Goal: Task Accomplishment & Management: Complete application form

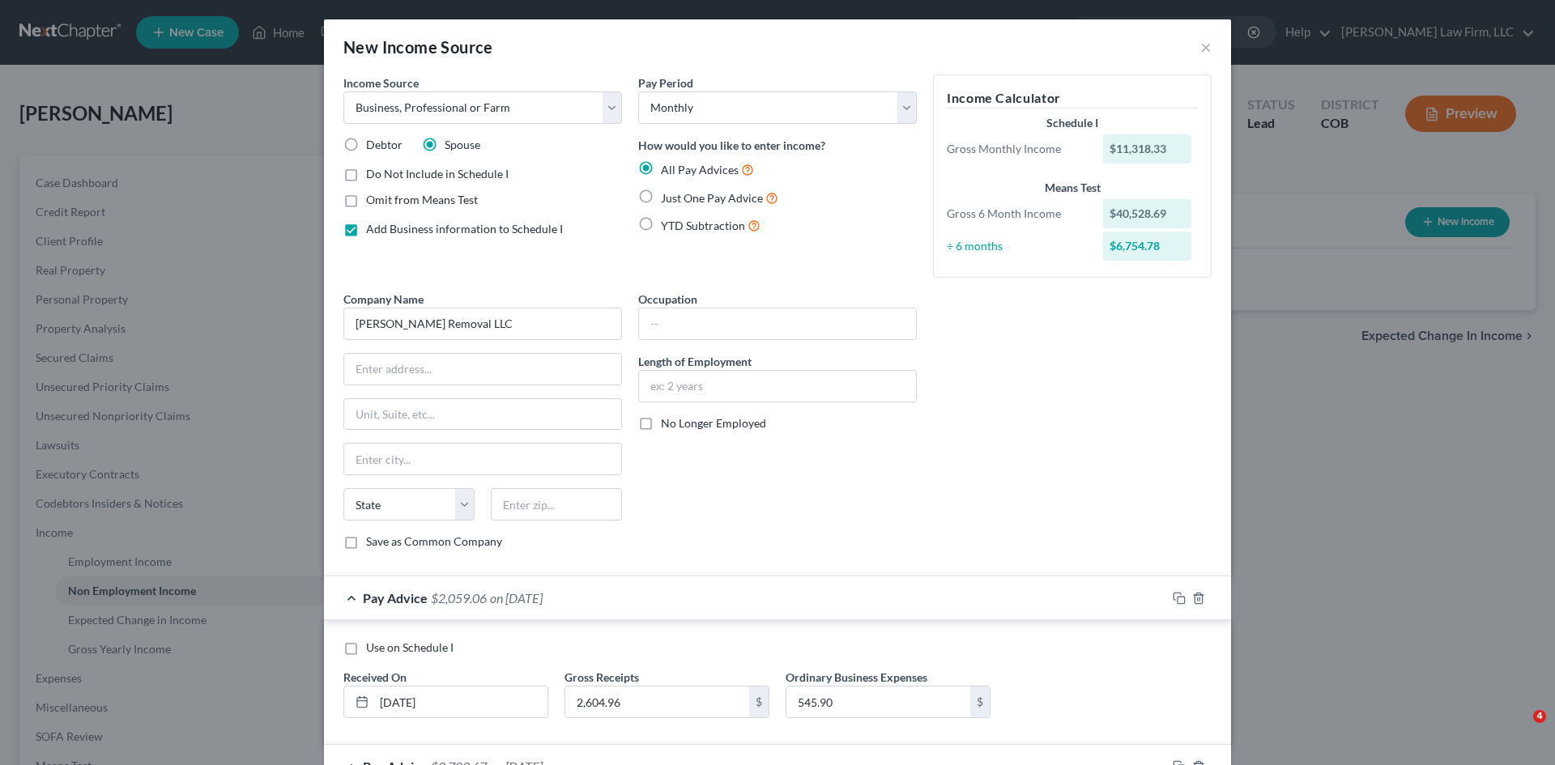
select select "10"
select select "0"
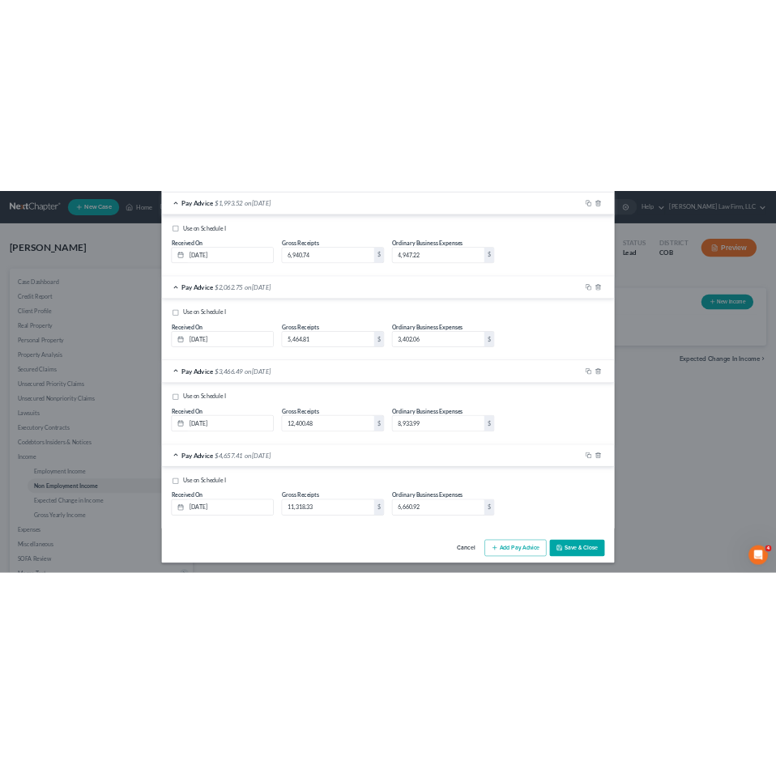
scroll to position [1086, 0]
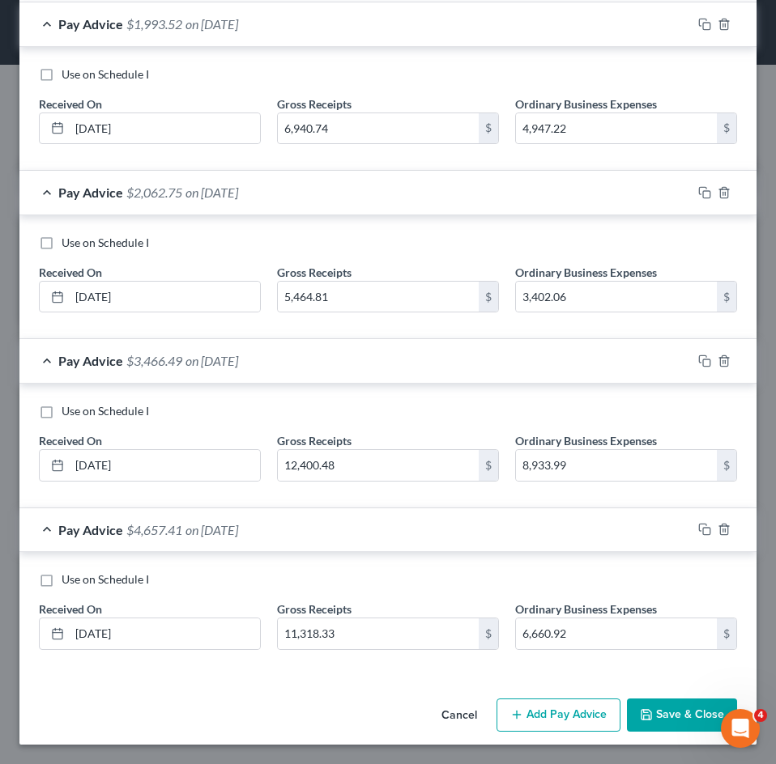
click at [665, 707] on button "Save & Close" at bounding box center [682, 716] width 110 height 34
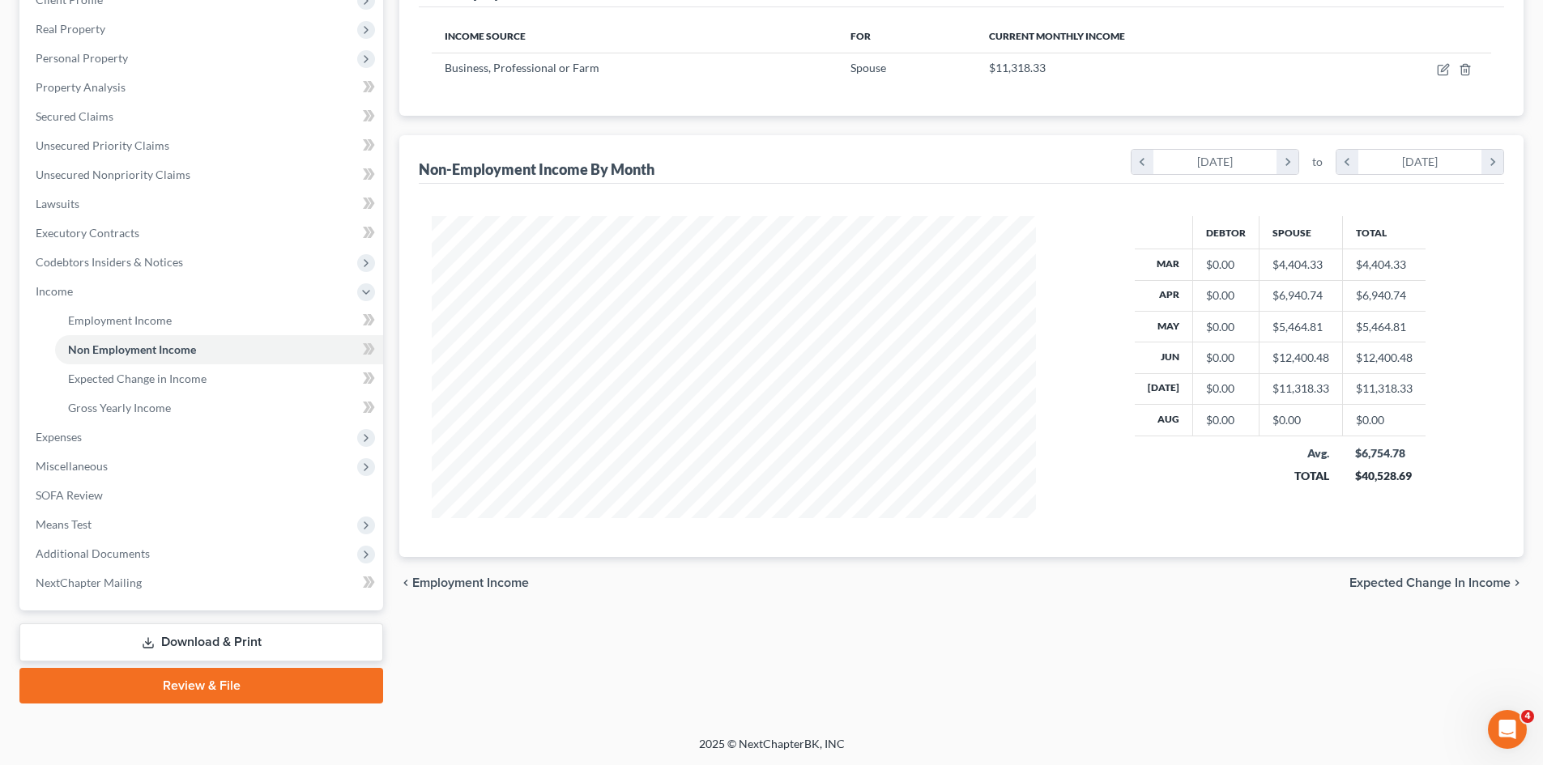
scroll to position [0, 0]
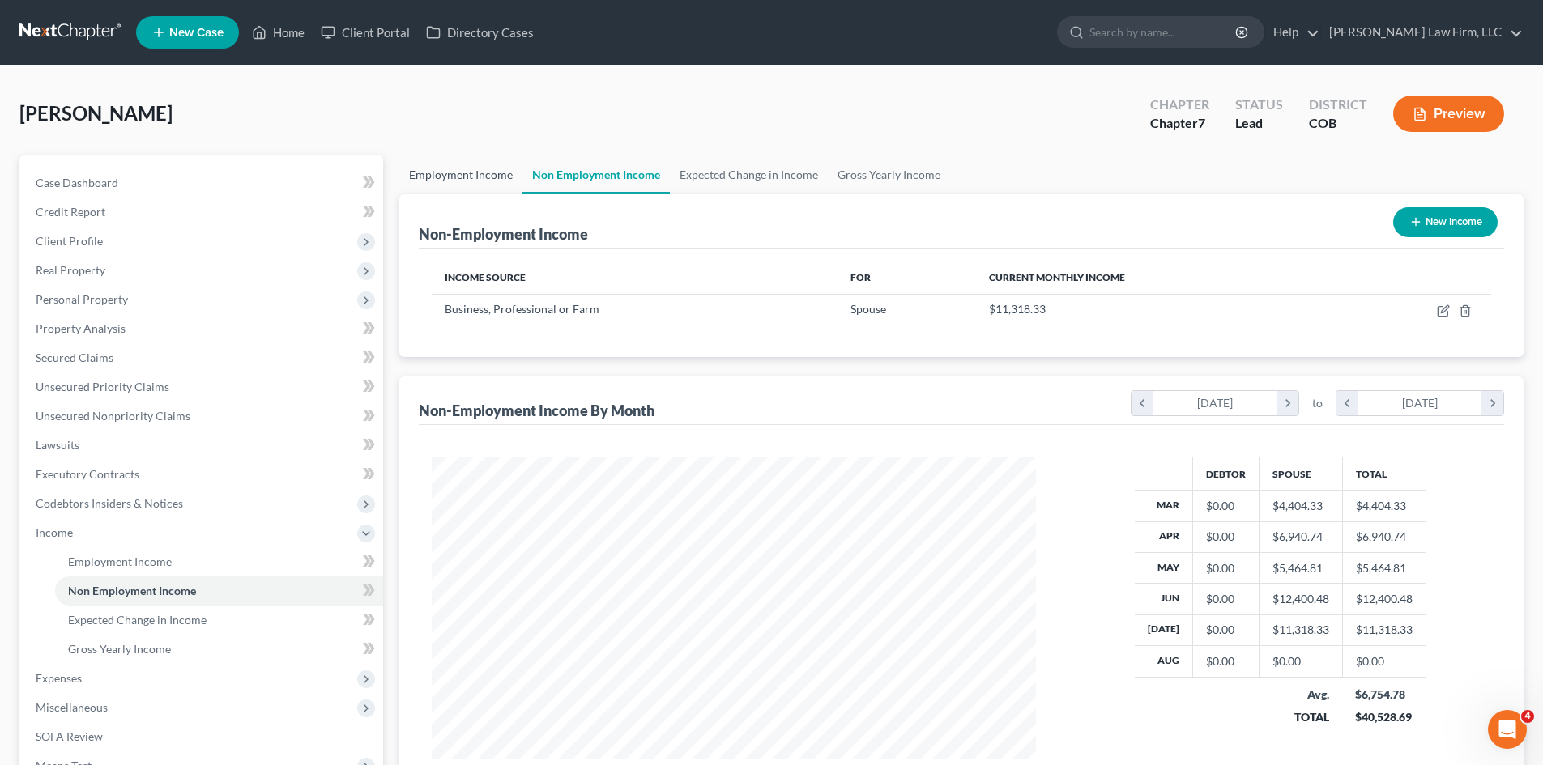
click at [437, 177] on link "Employment Income" at bounding box center [460, 174] width 123 height 39
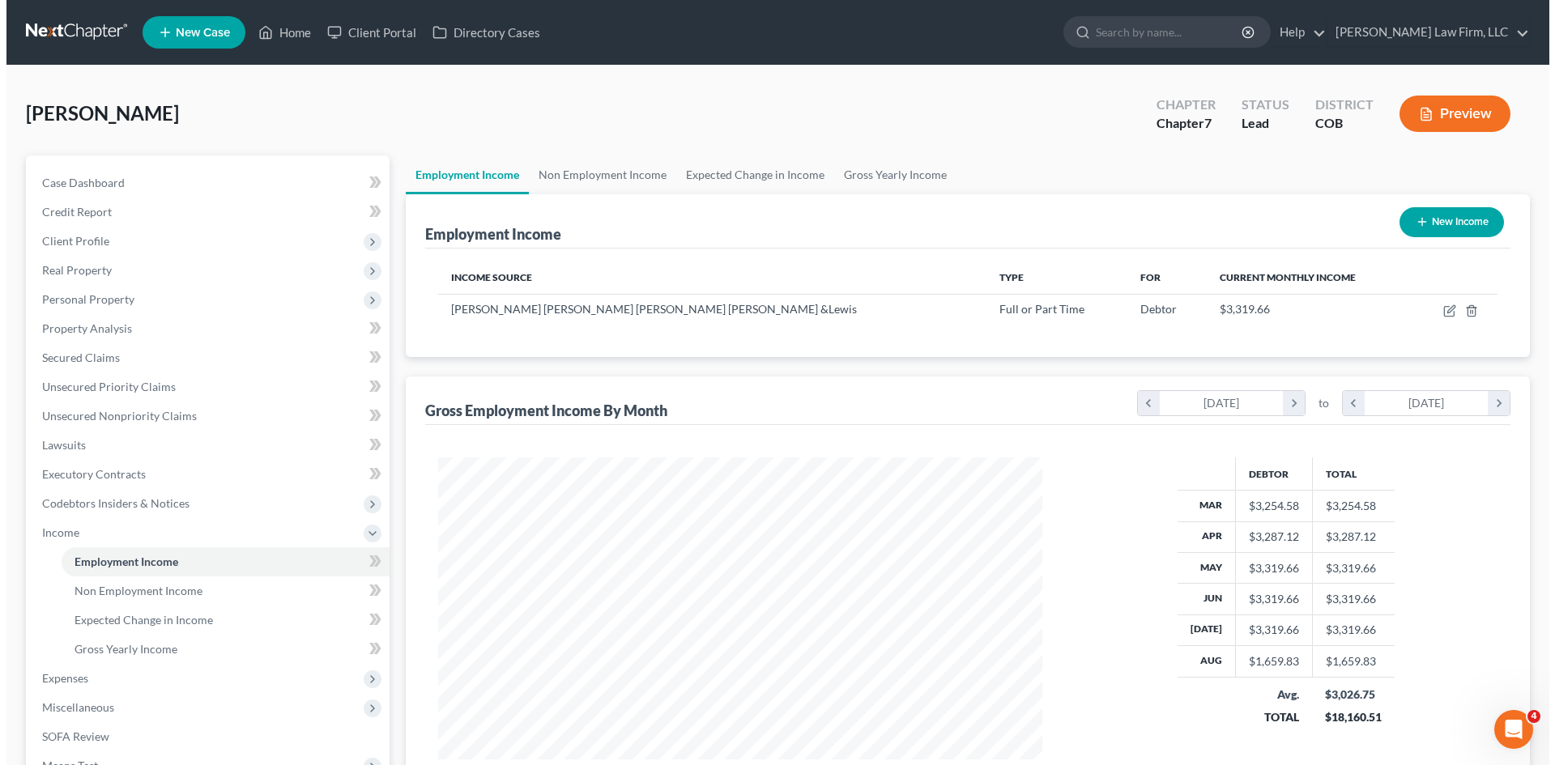
scroll to position [302, 636]
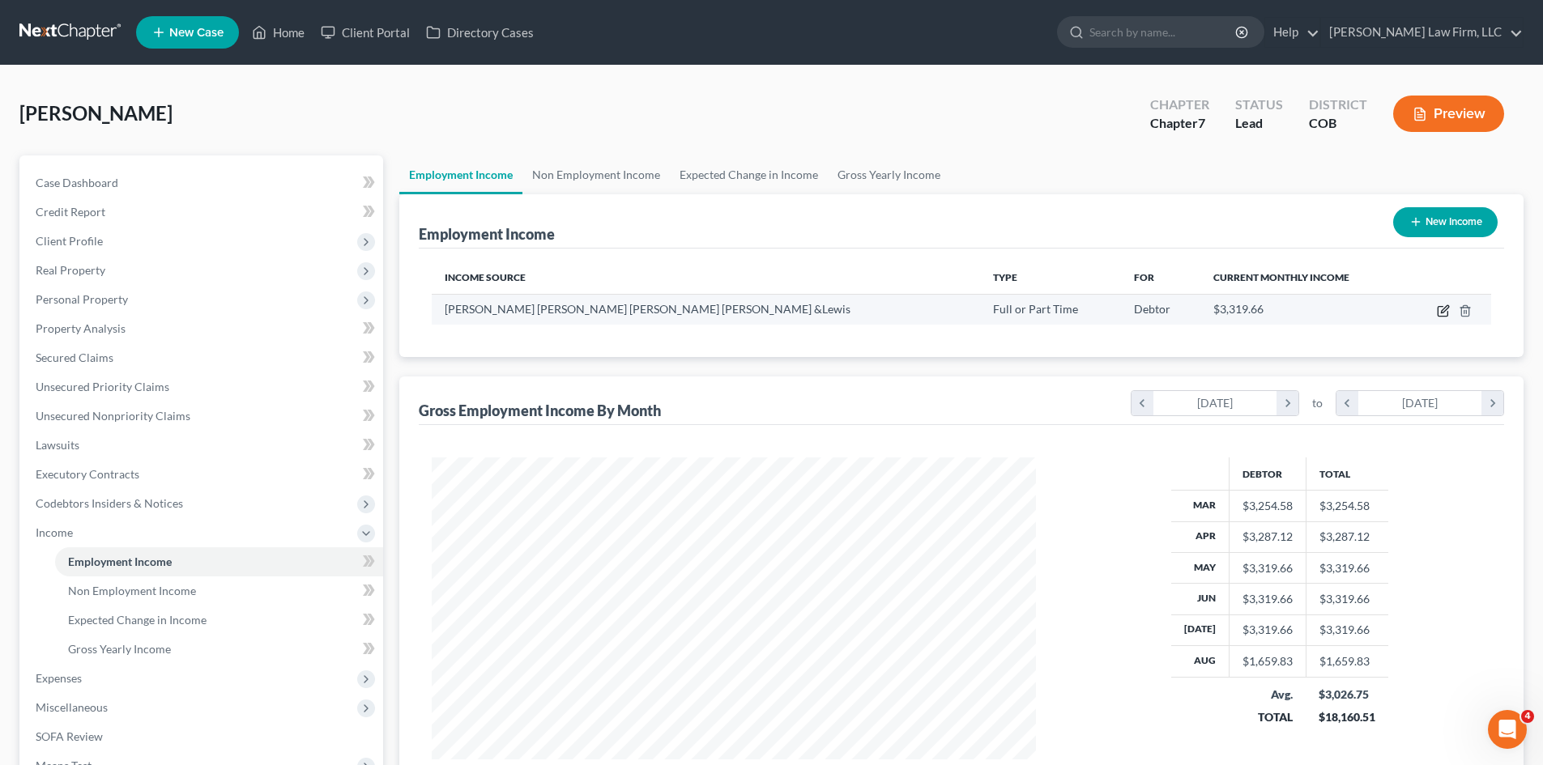
click at [1446, 313] on icon "button" at bounding box center [1442, 310] width 13 height 13
select select "0"
select select "1"
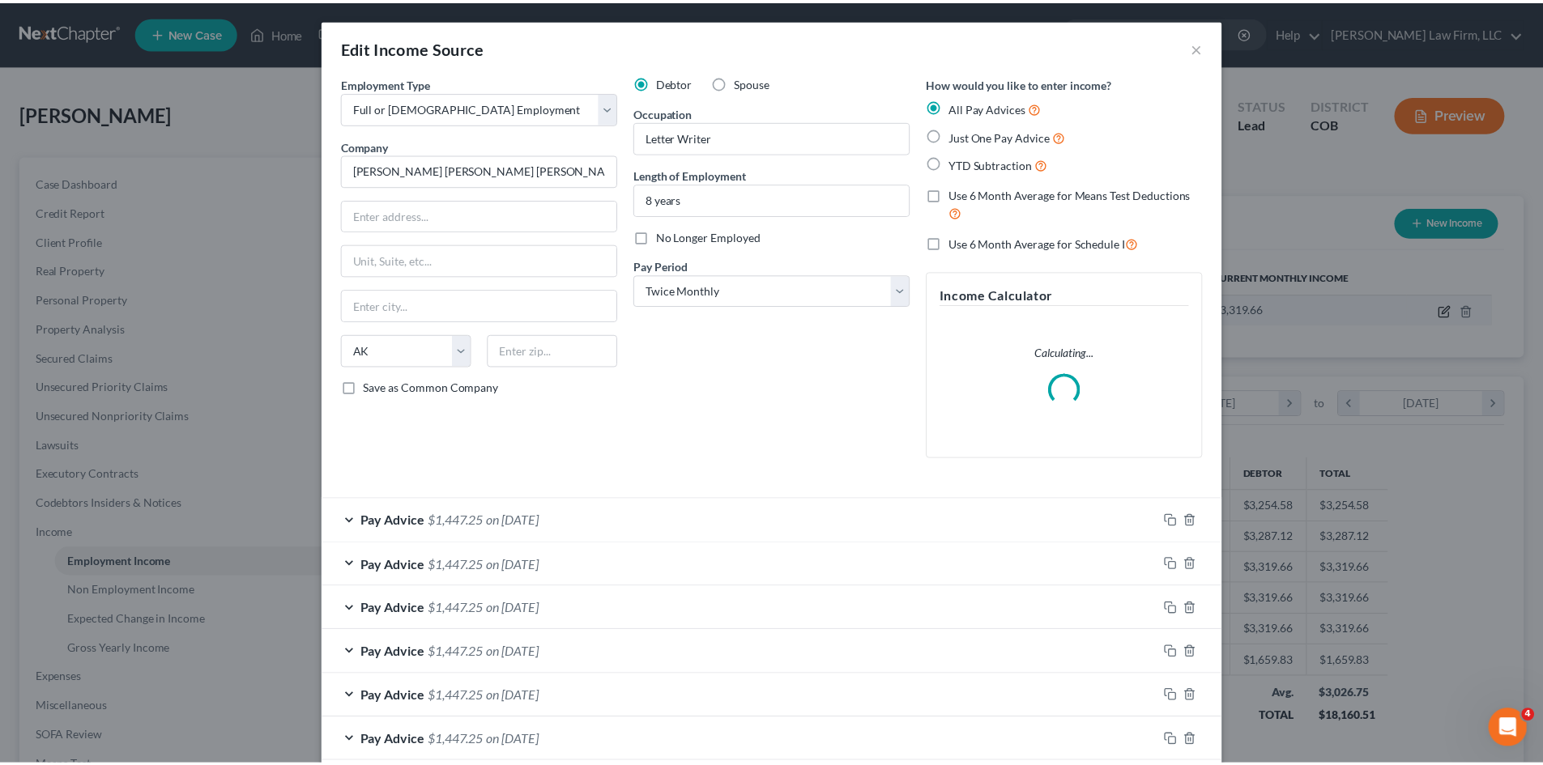
scroll to position [304, 642]
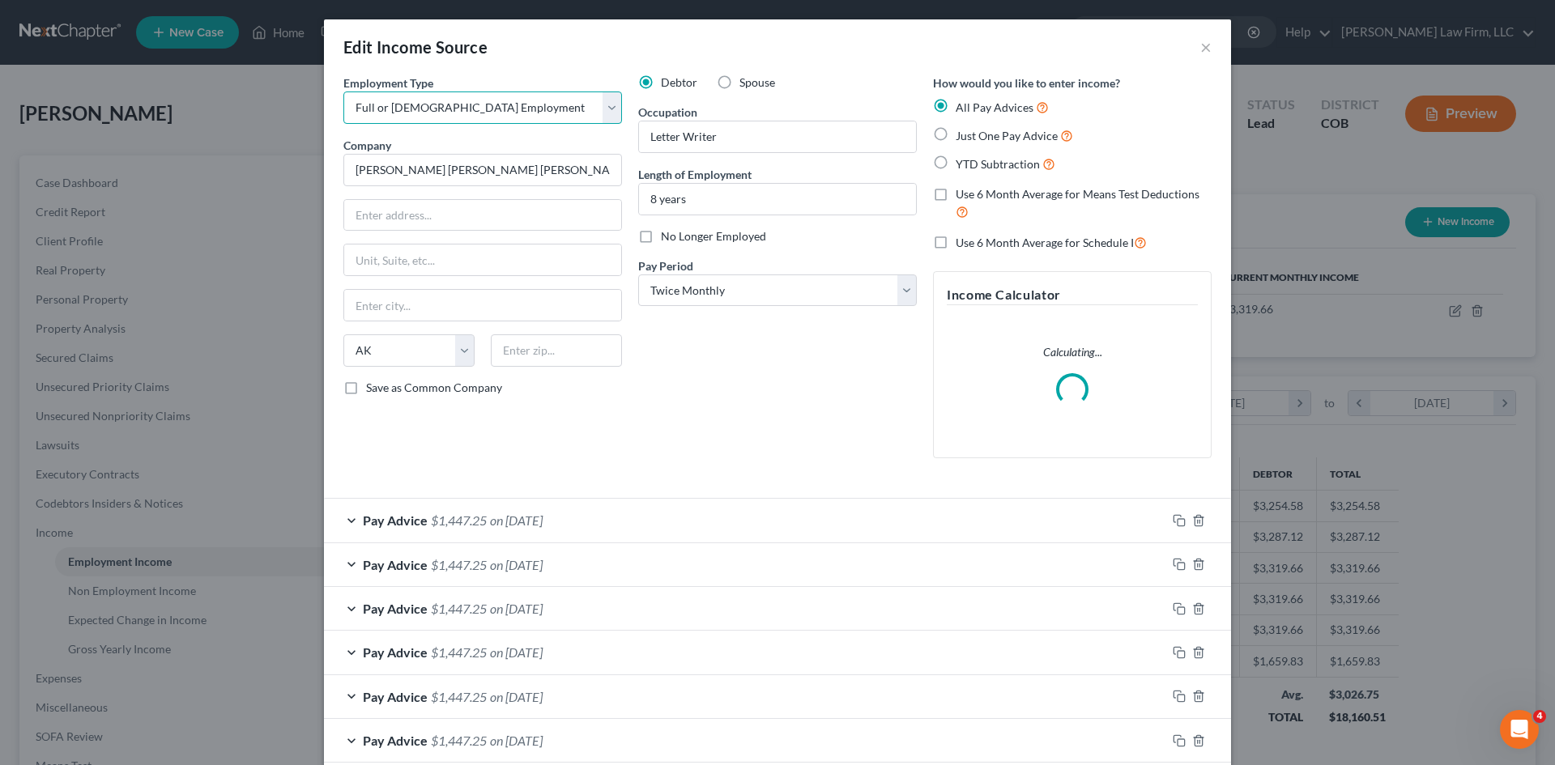
click at [606, 105] on select "Select Full or [DEMOGRAPHIC_DATA] Employment Self Employment" at bounding box center [482, 107] width 279 height 32
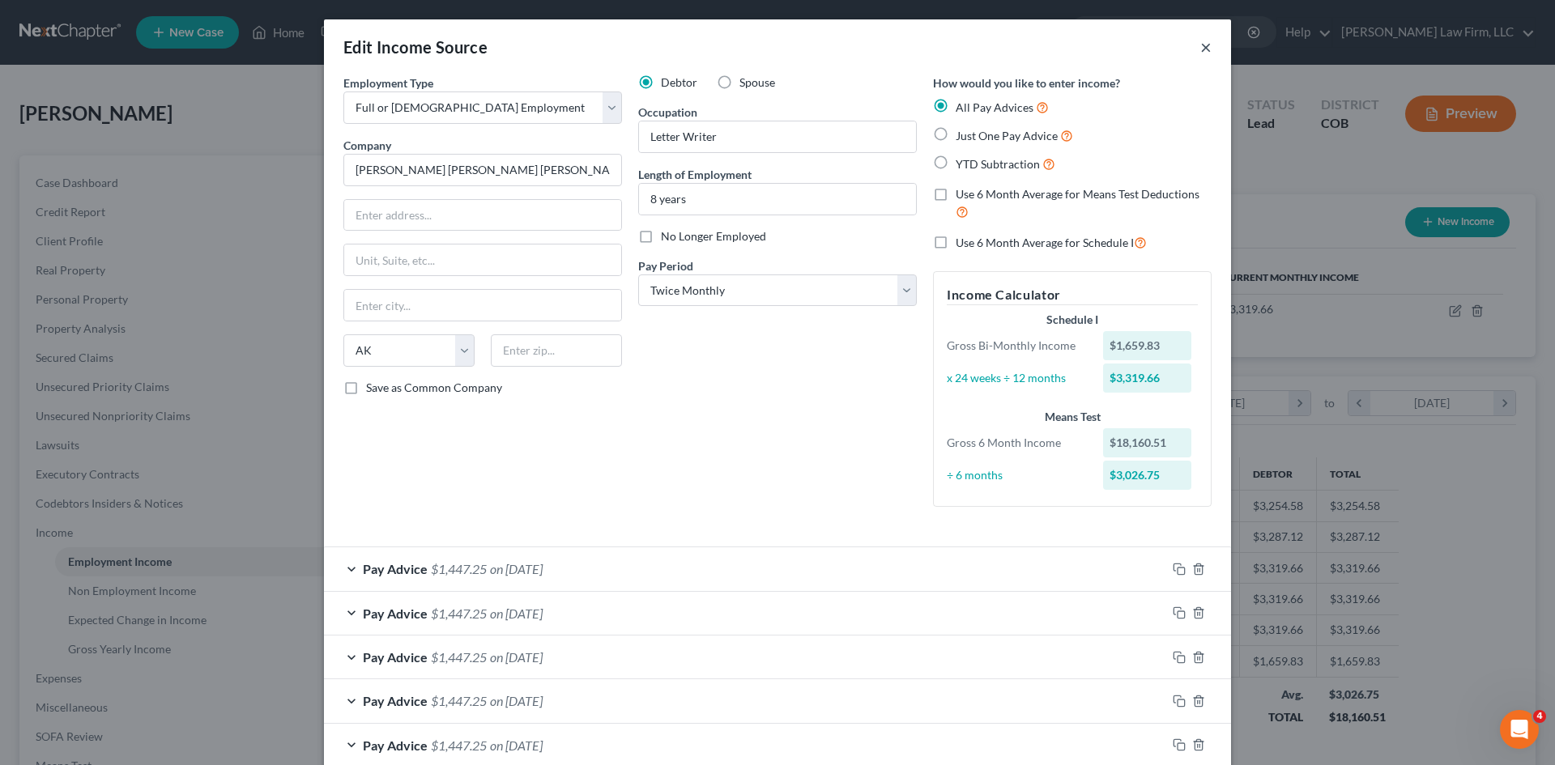
click at [1202, 52] on button "×" at bounding box center [1205, 46] width 11 height 19
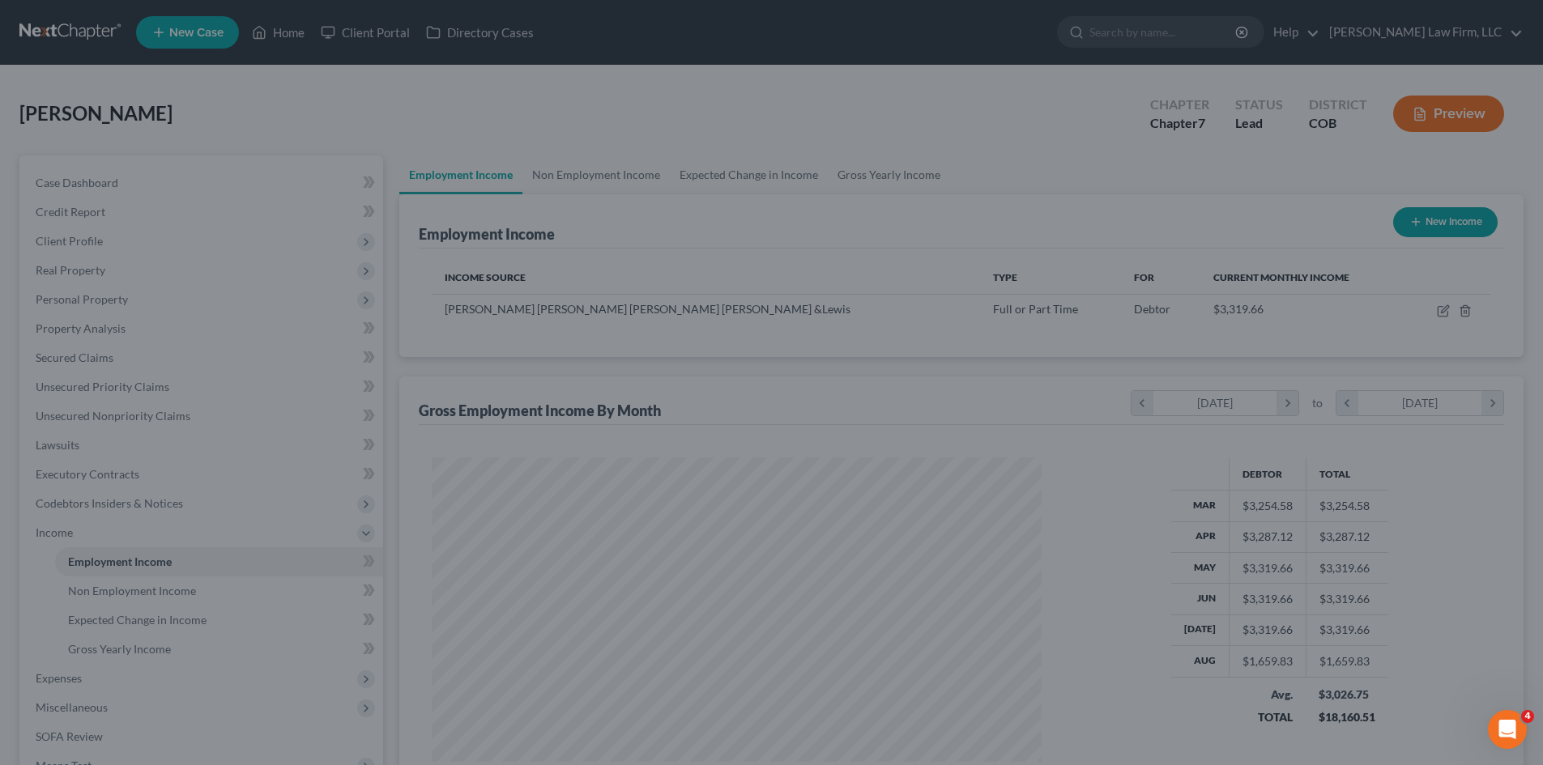
scroll to position [809427, 809093]
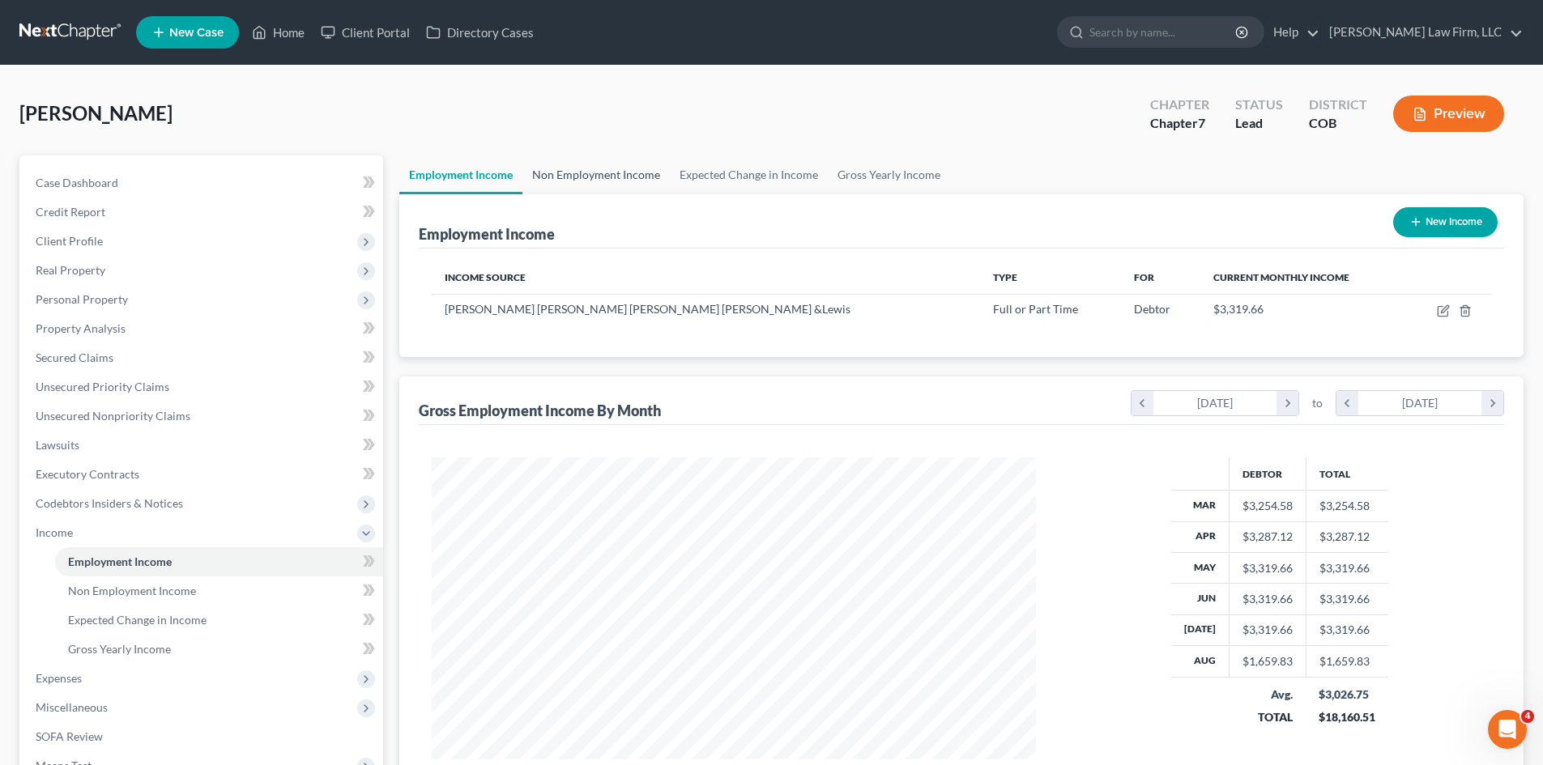
click at [557, 183] on link "Non Employment Income" at bounding box center [595, 174] width 147 height 39
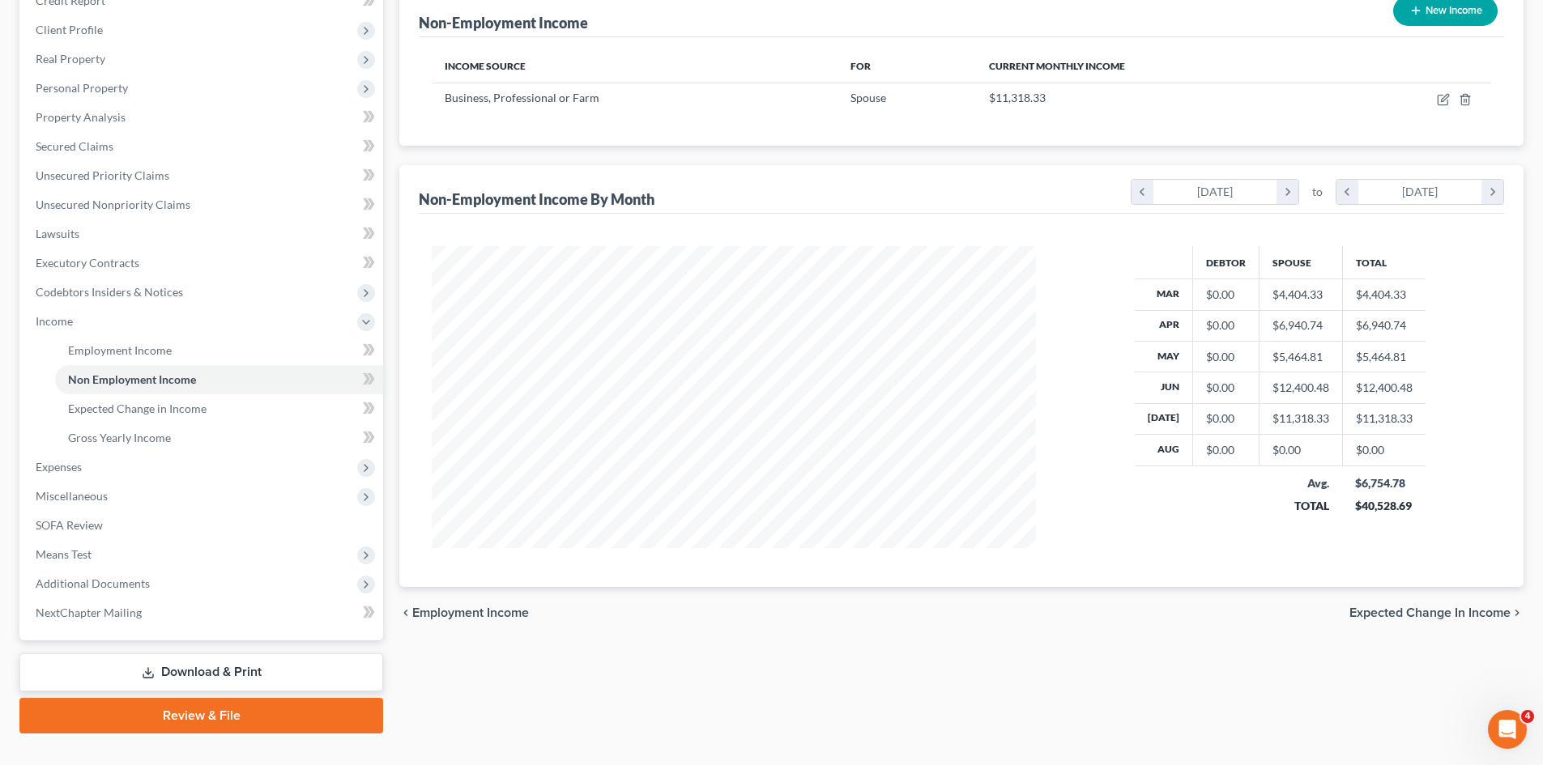
scroll to position [241, 0]
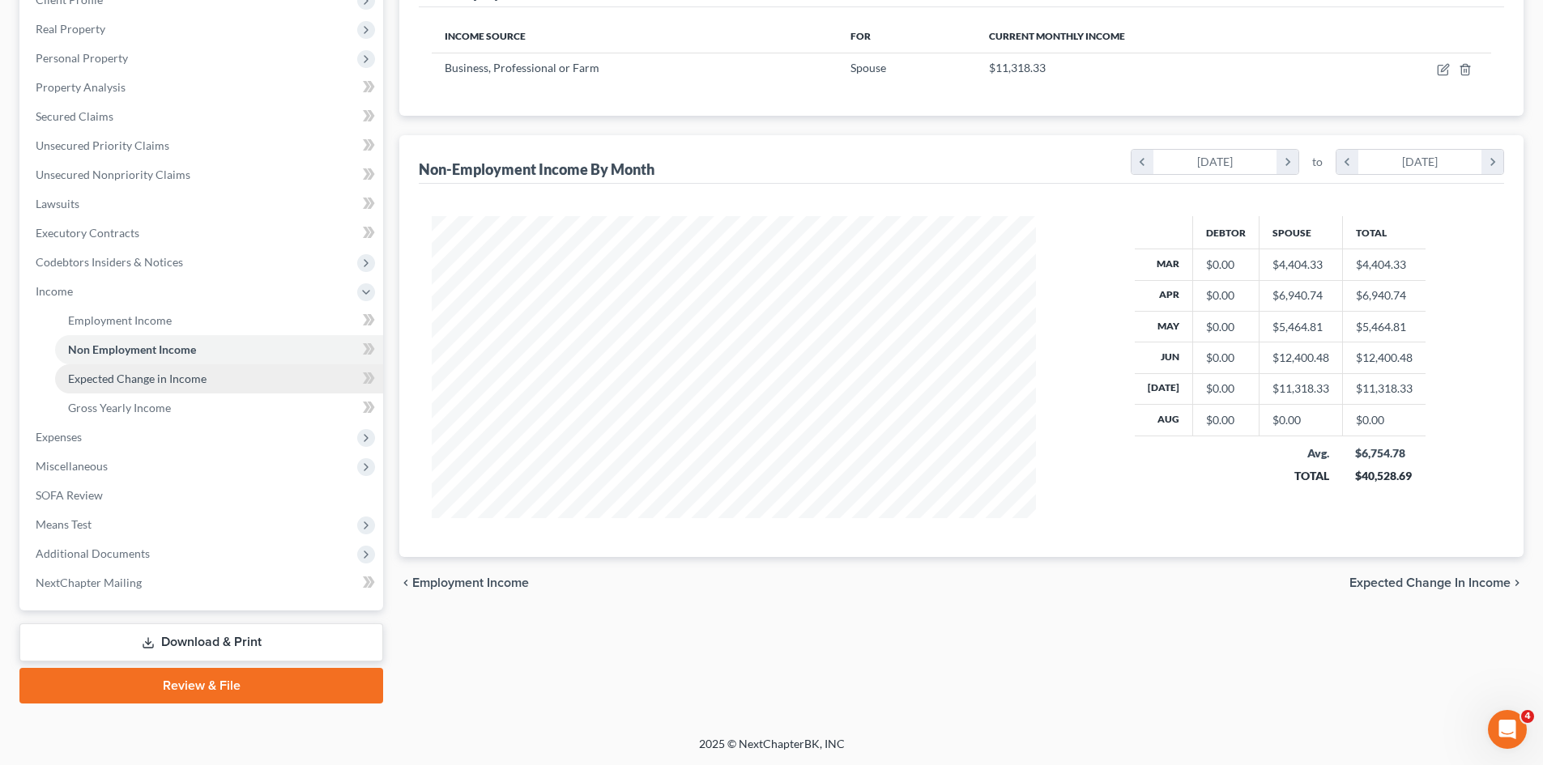
click at [140, 375] on span "Expected Change in Income" at bounding box center [137, 379] width 138 height 14
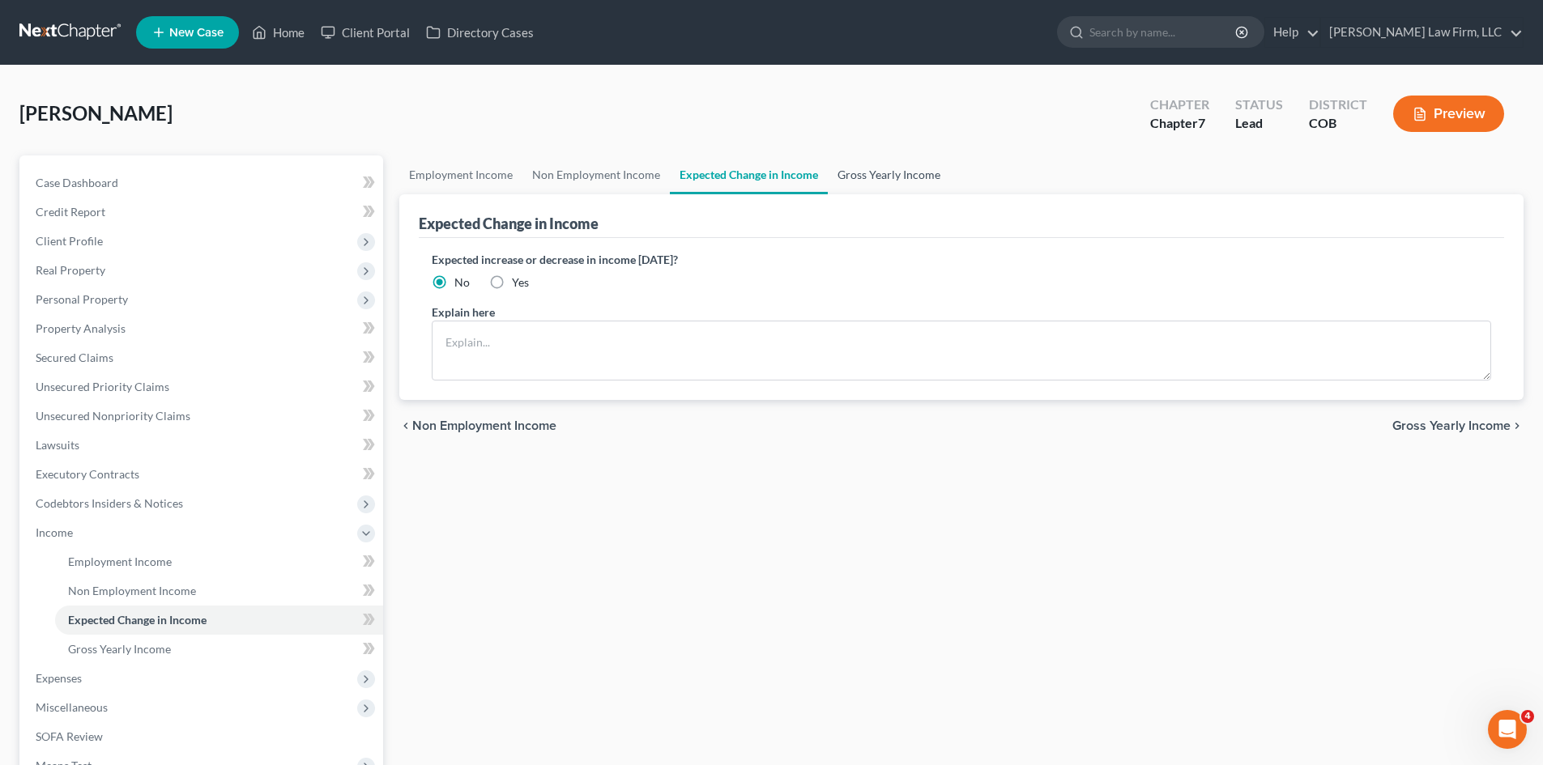
click at [903, 170] on link "Gross Yearly Income" at bounding box center [889, 174] width 122 height 39
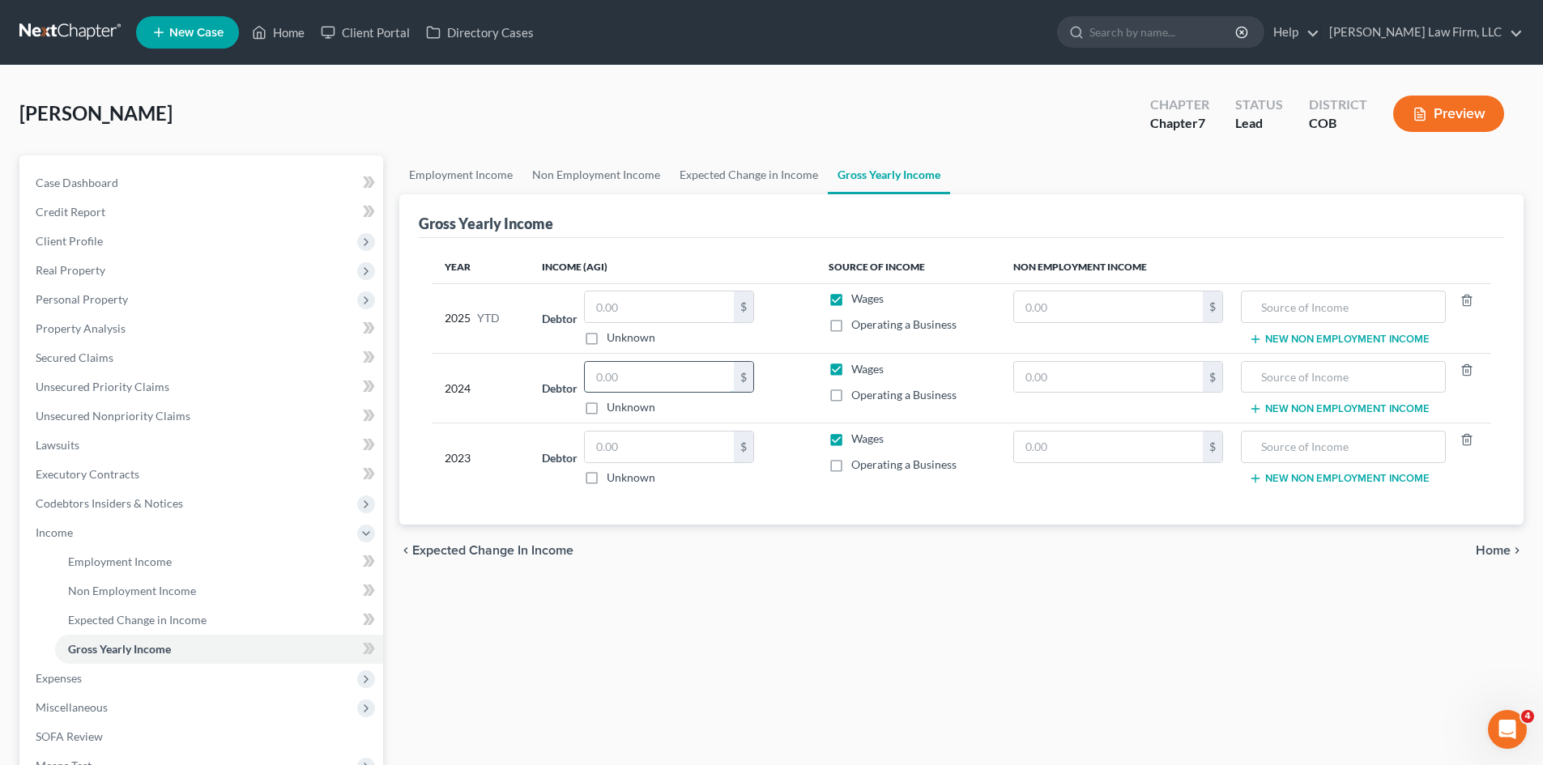
click at [655, 385] on input "text" at bounding box center [659, 377] width 149 height 31
type input "33,703"
click at [685, 461] on input "text" at bounding box center [659, 447] width 149 height 31
type input "49,823"
click at [118, 679] on span "Expenses" at bounding box center [203, 678] width 360 height 29
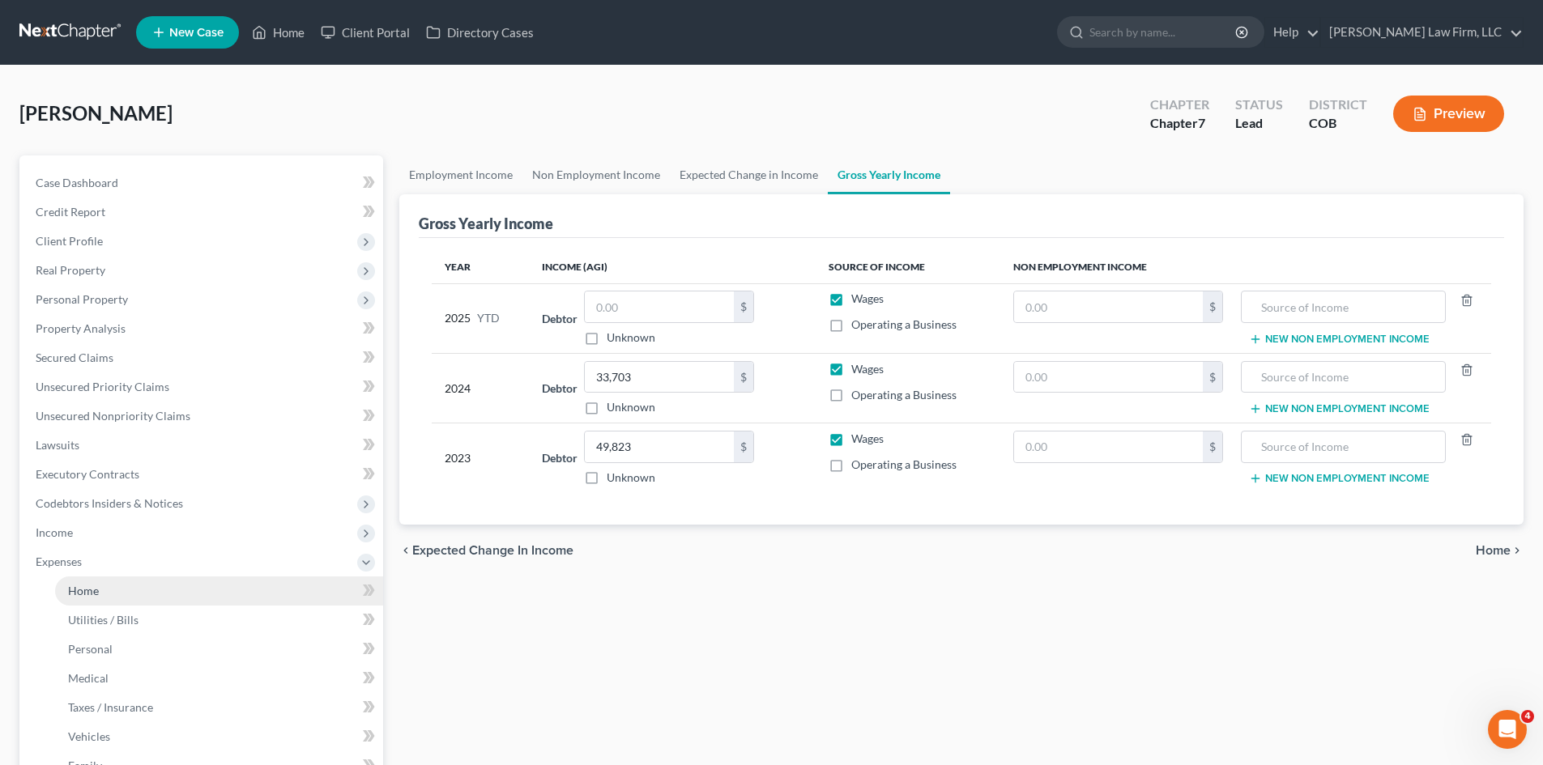
click at [102, 585] on link "Home" at bounding box center [219, 591] width 328 height 29
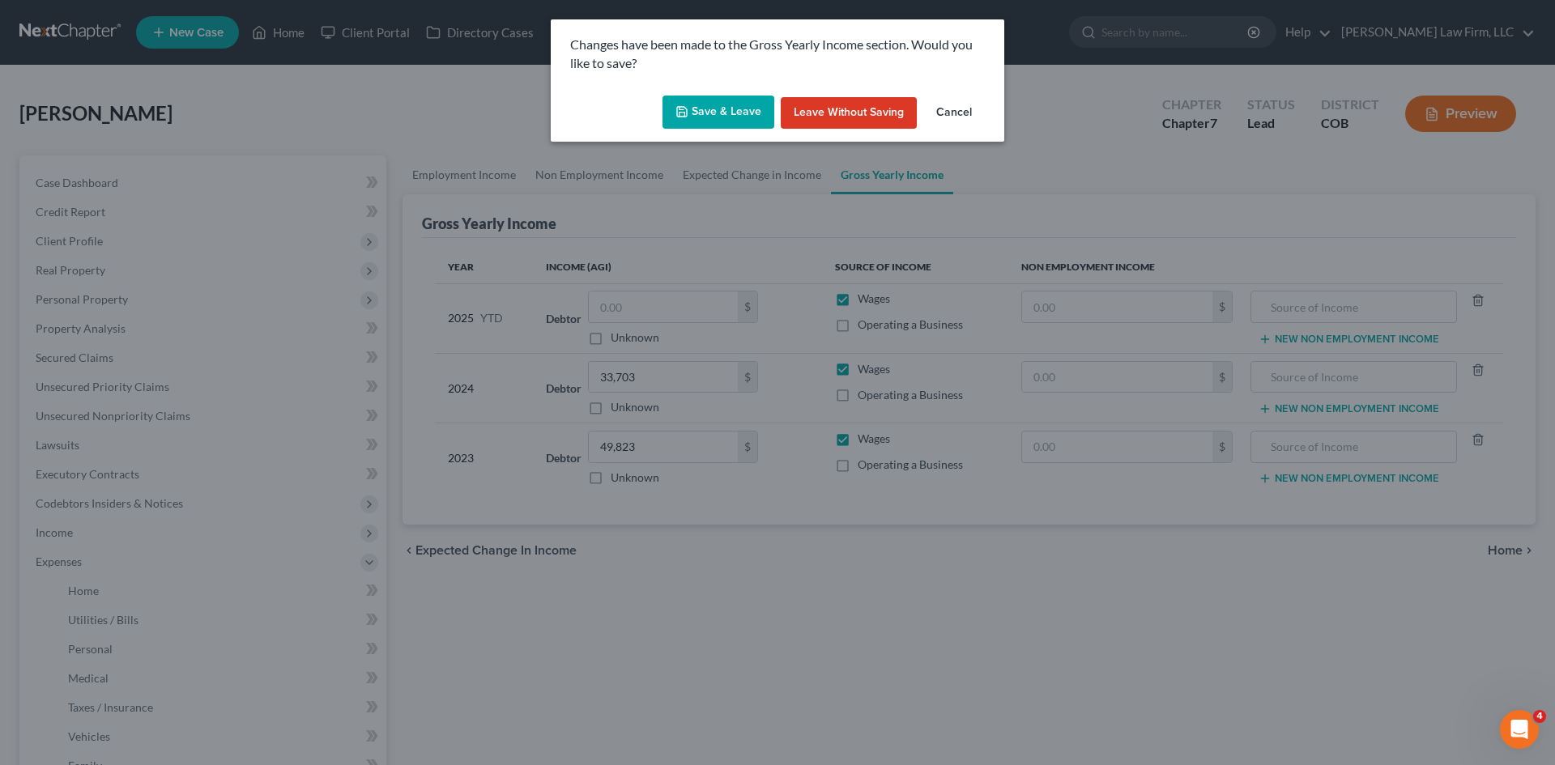
click at [711, 117] on button "Save & Leave" at bounding box center [718, 113] width 112 height 34
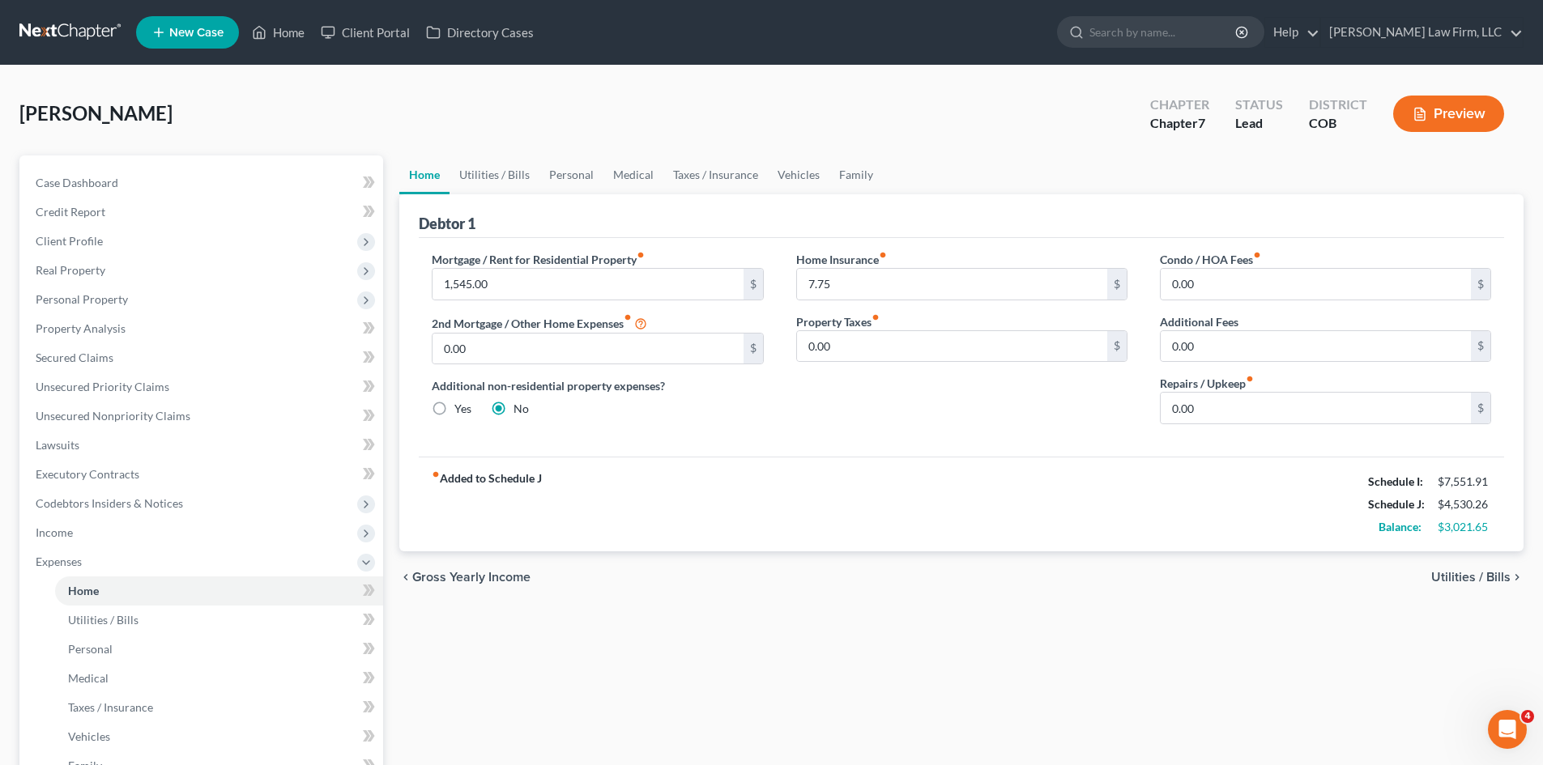
click at [1480, 576] on span "Utilities / Bills" at bounding box center [1470, 577] width 79 height 13
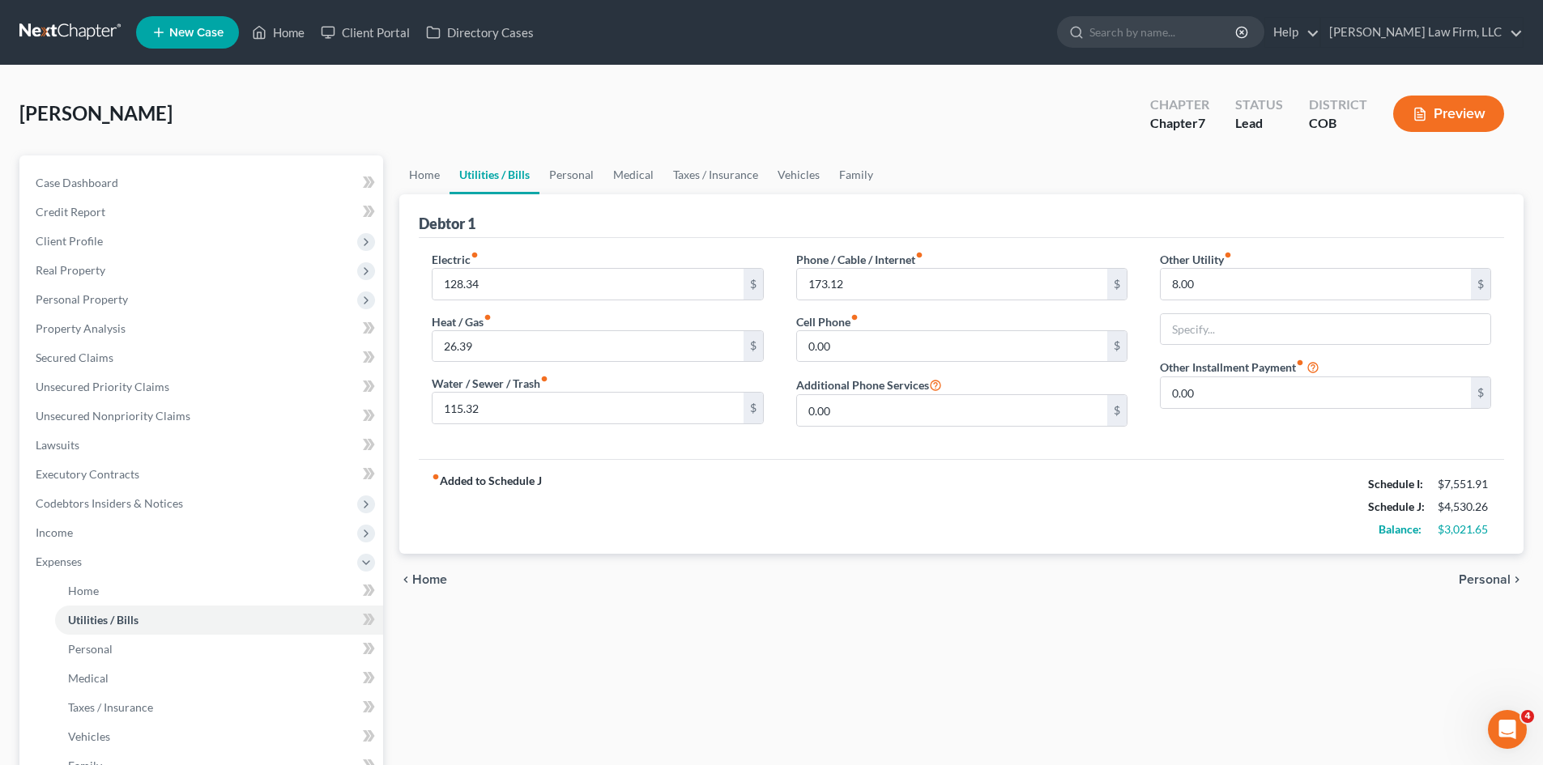
click at [1480, 576] on span "Personal" at bounding box center [1484, 579] width 52 height 13
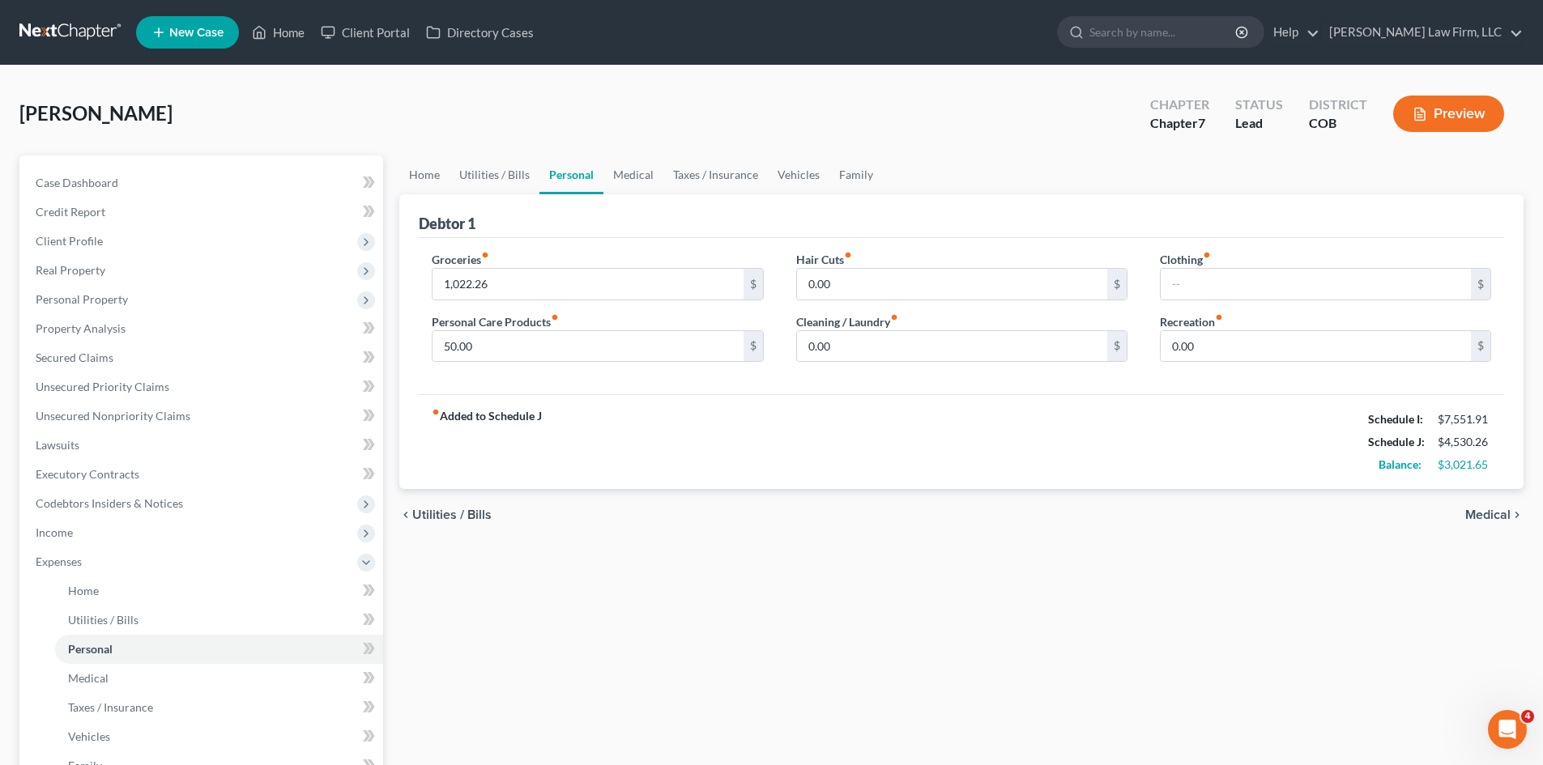
click at [1480, 576] on div "Home Utilities / Bills Personal Medical Taxes / Insurance Vehicles Family Debto…" at bounding box center [961, 593] width 1140 height 877
click at [462, 505] on div "chevron_left Utilities / Bills Medical chevron_right" at bounding box center [961, 515] width 1124 height 52
click at [460, 514] on span "Utilities / Bills" at bounding box center [451, 515] width 79 height 13
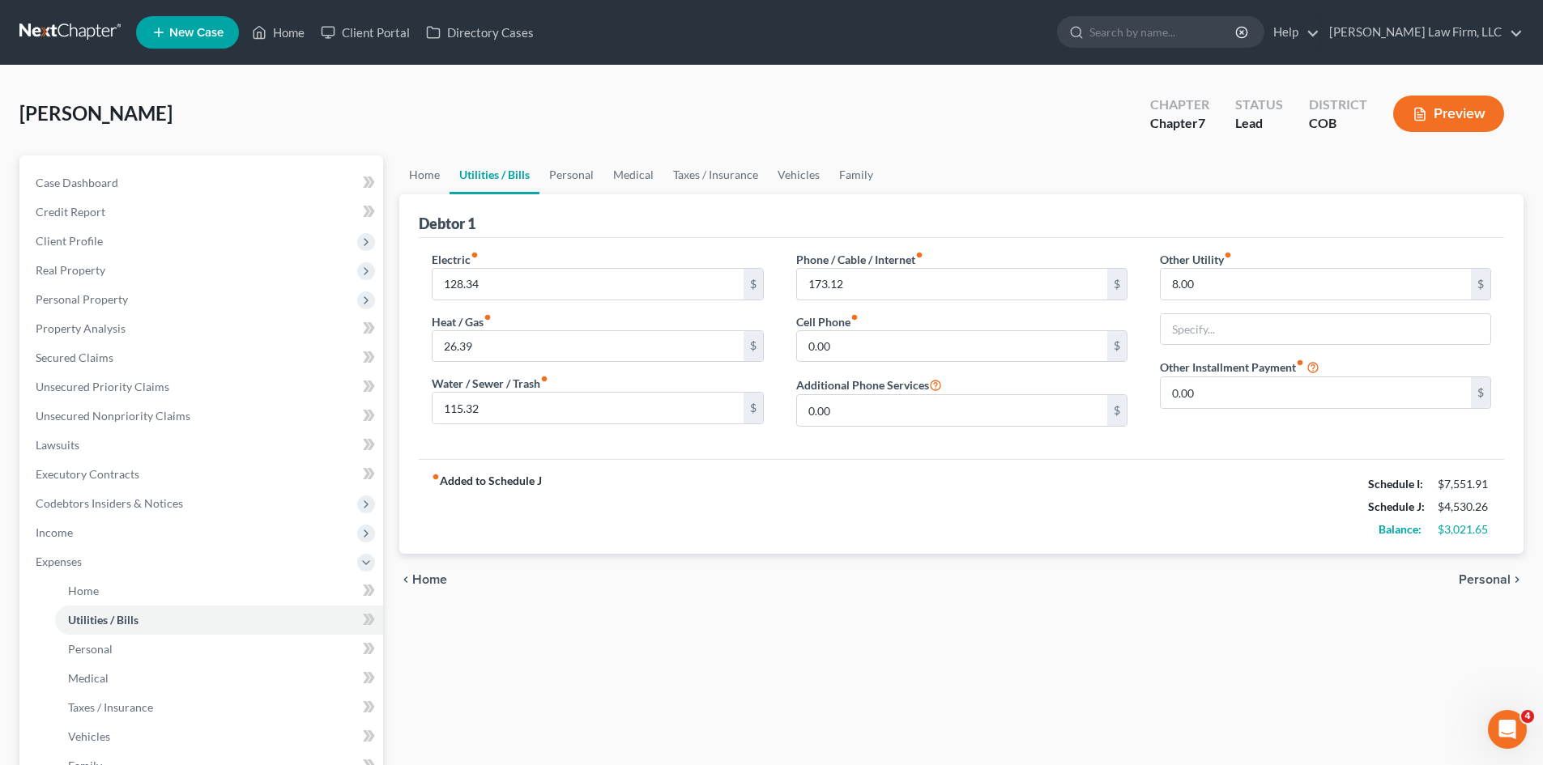
click at [1493, 578] on span "Personal" at bounding box center [1484, 579] width 52 height 13
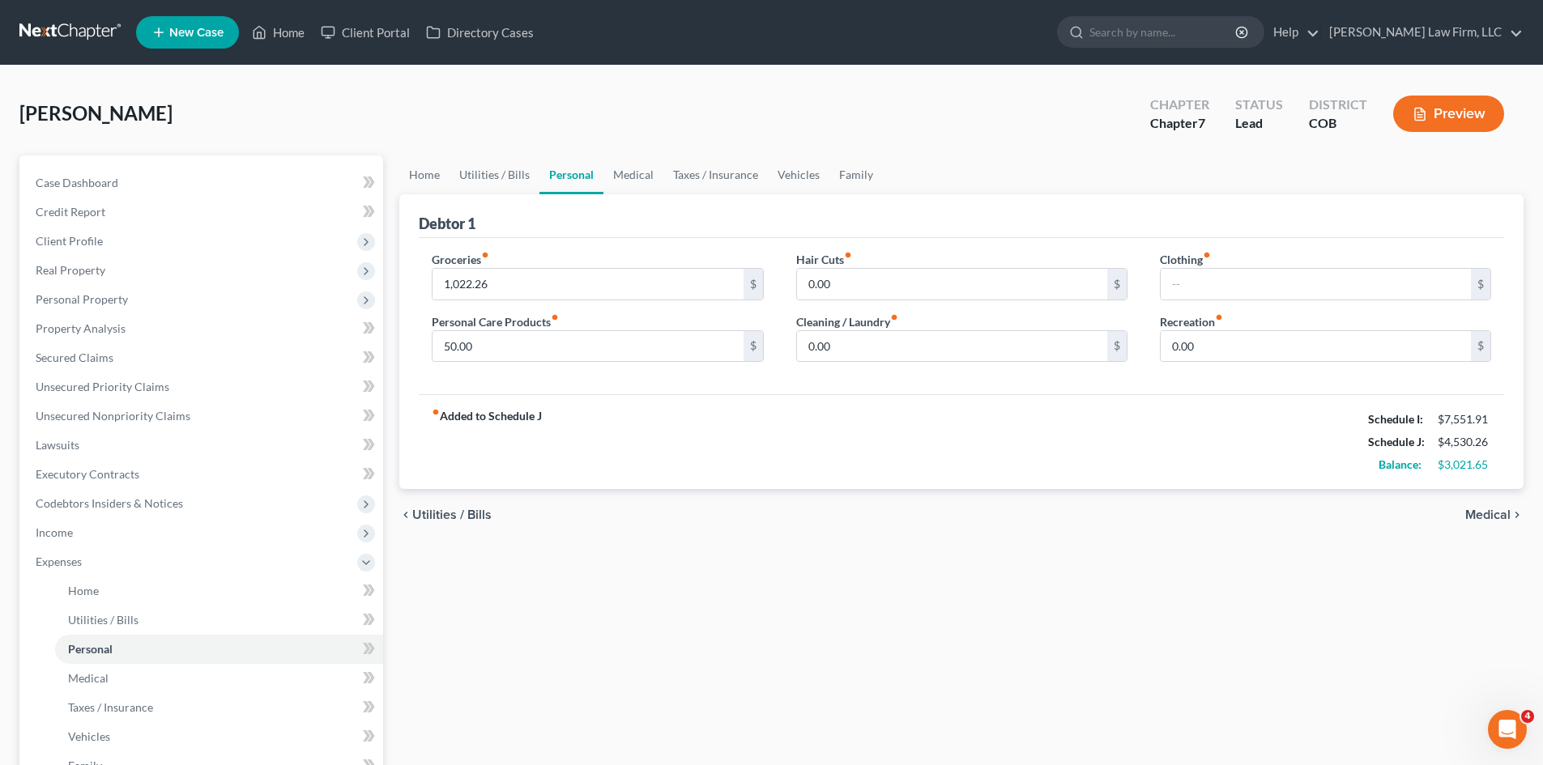
click at [1492, 521] on span "Medical" at bounding box center [1487, 515] width 45 height 13
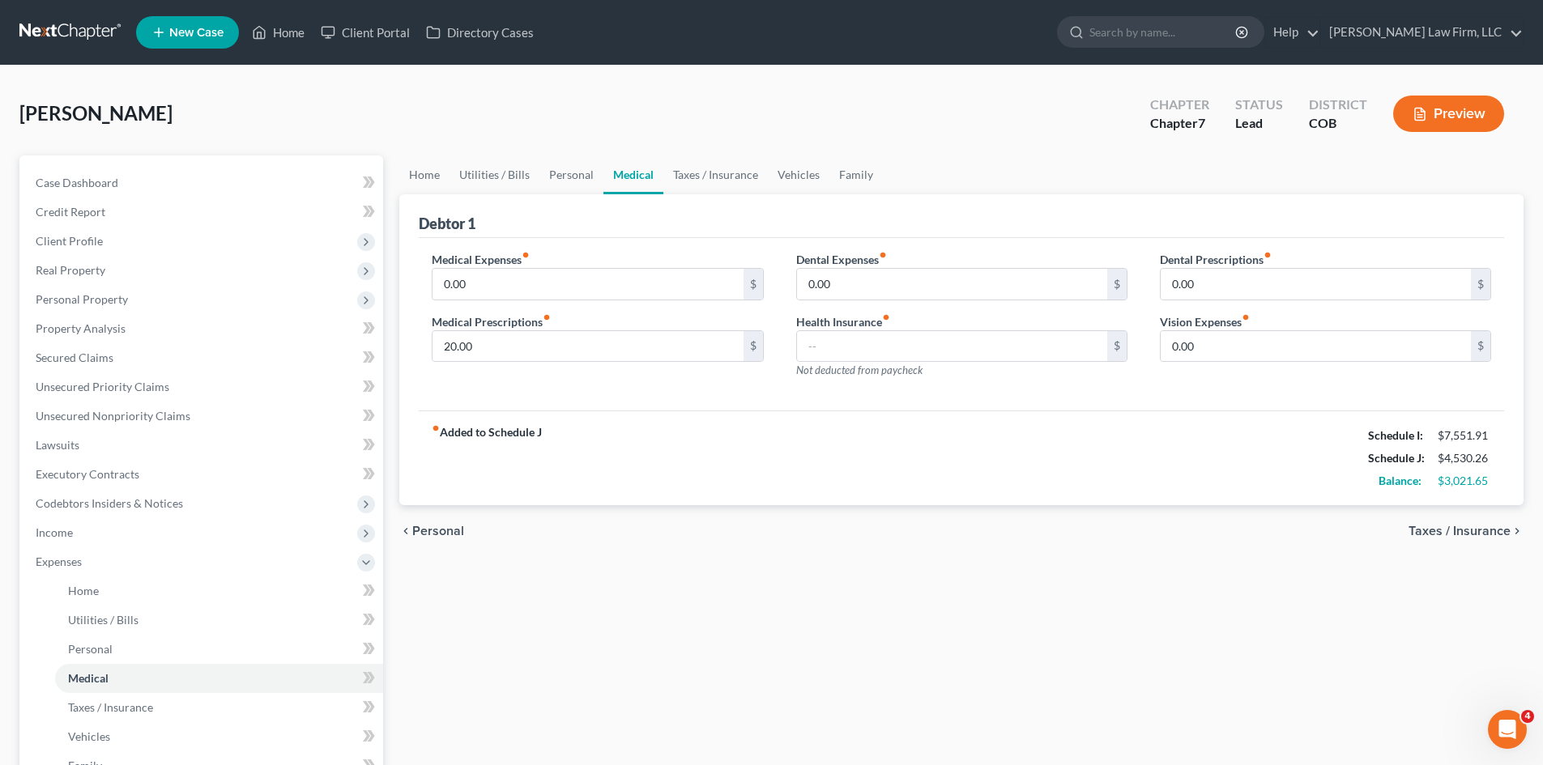
click at [1495, 530] on span "Taxes / Insurance" at bounding box center [1459, 531] width 102 height 13
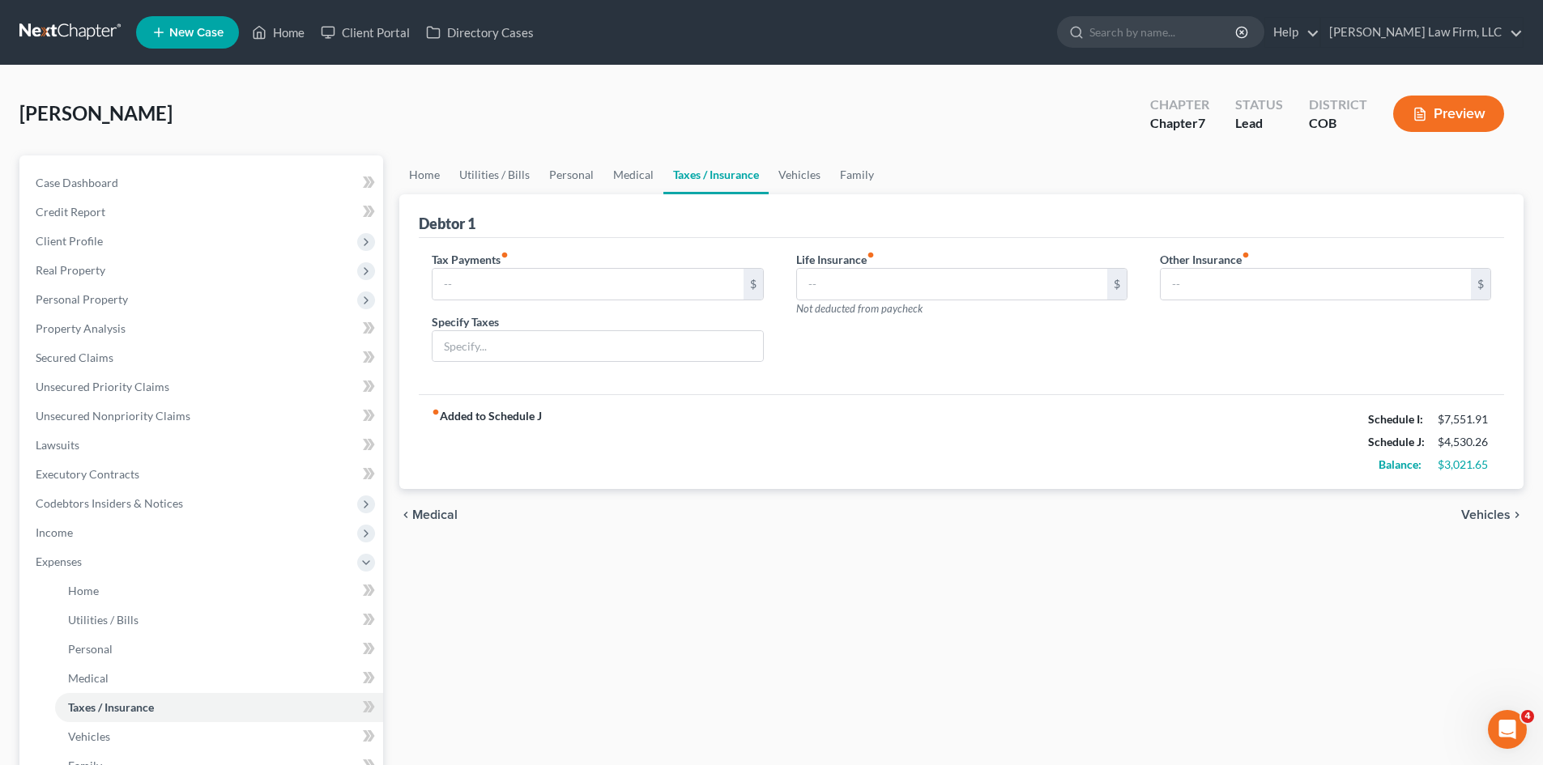
click at [1490, 515] on span "Vehicles" at bounding box center [1485, 515] width 49 height 13
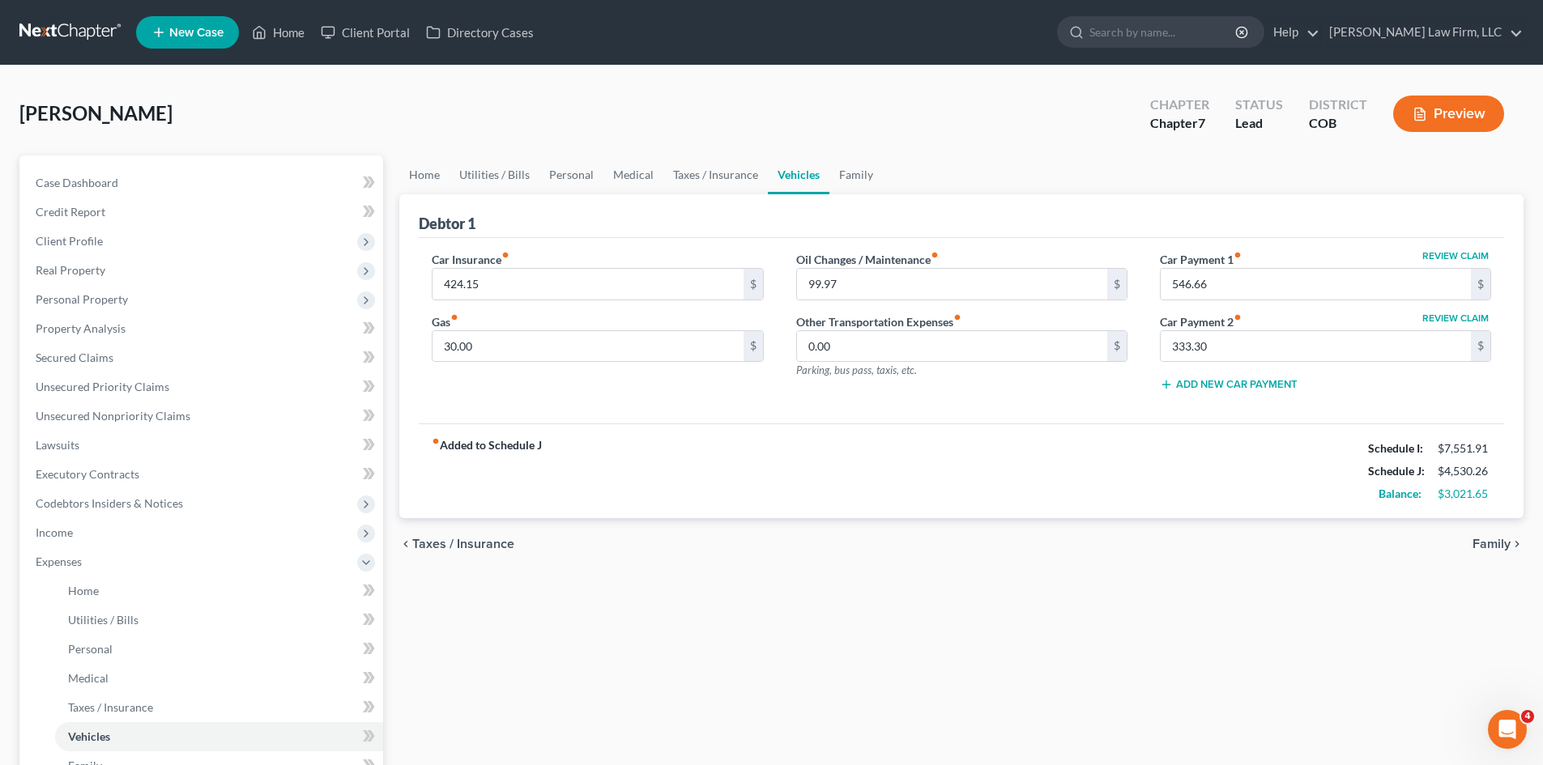
click at [1492, 547] on span "Family" at bounding box center [1491, 544] width 38 height 13
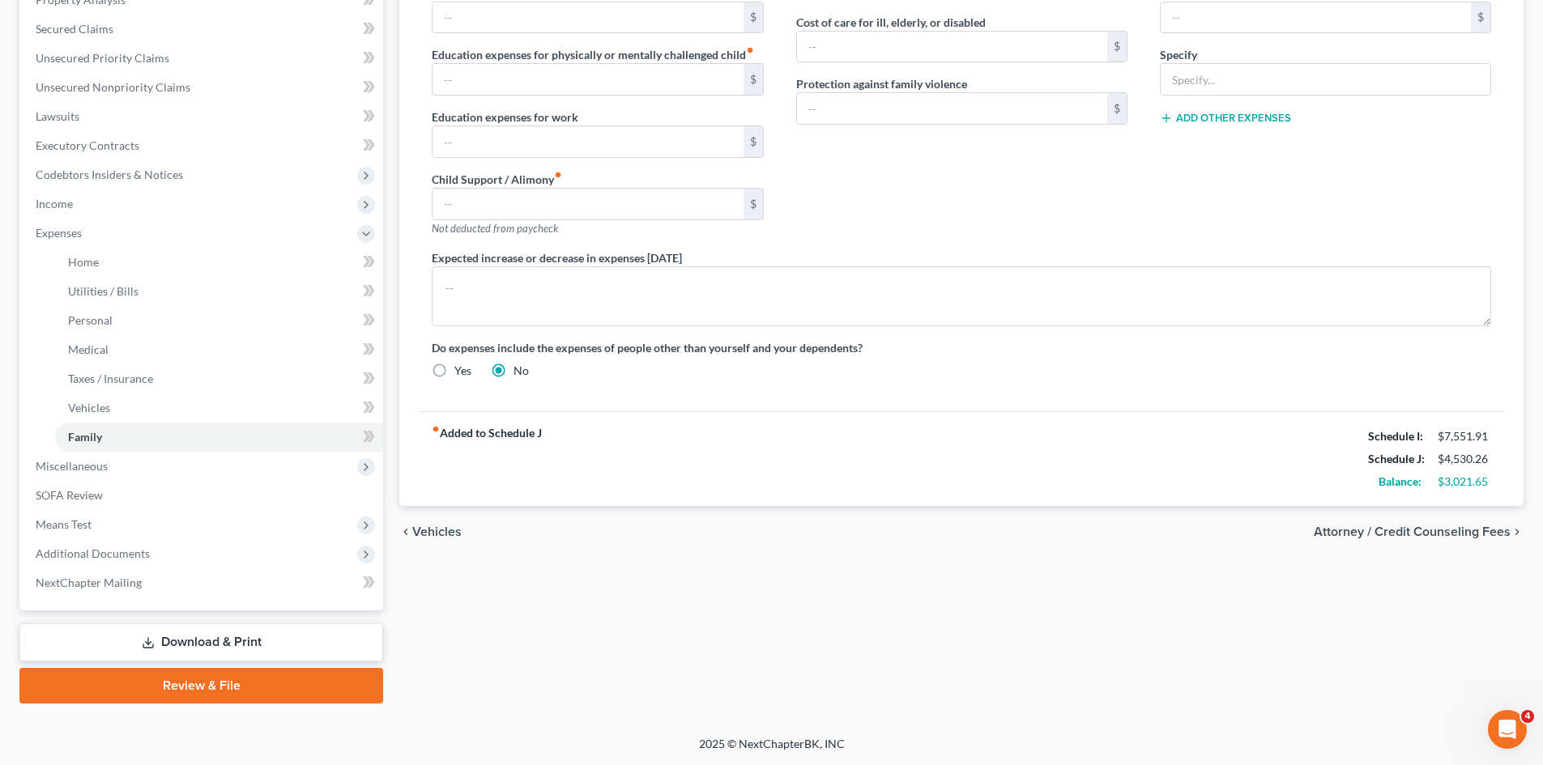
click at [440, 534] on span "Vehicles" at bounding box center [436, 532] width 49 height 13
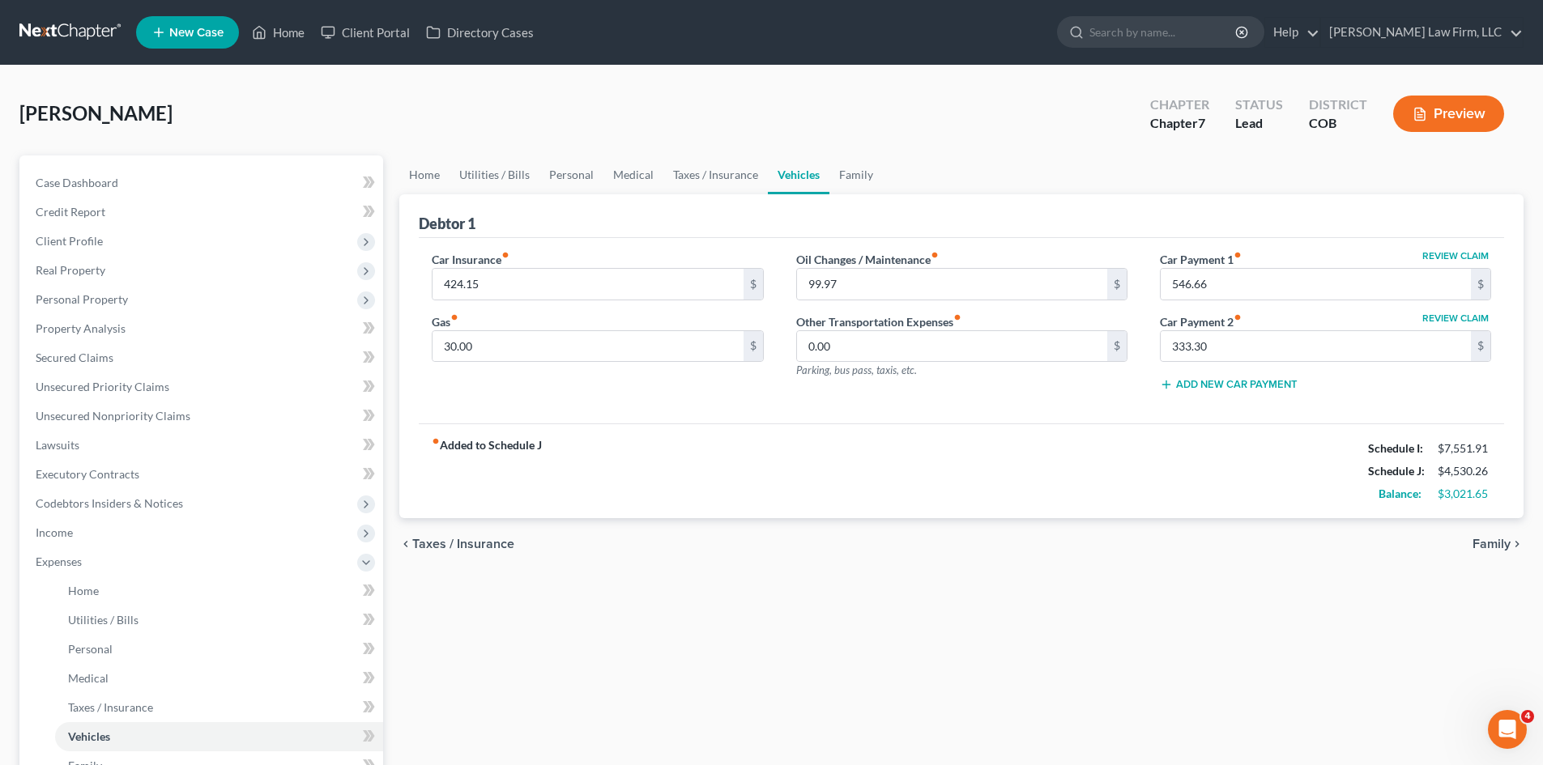
click at [1501, 543] on span "Family" at bounding box center [1491, 544] width 38 height 13
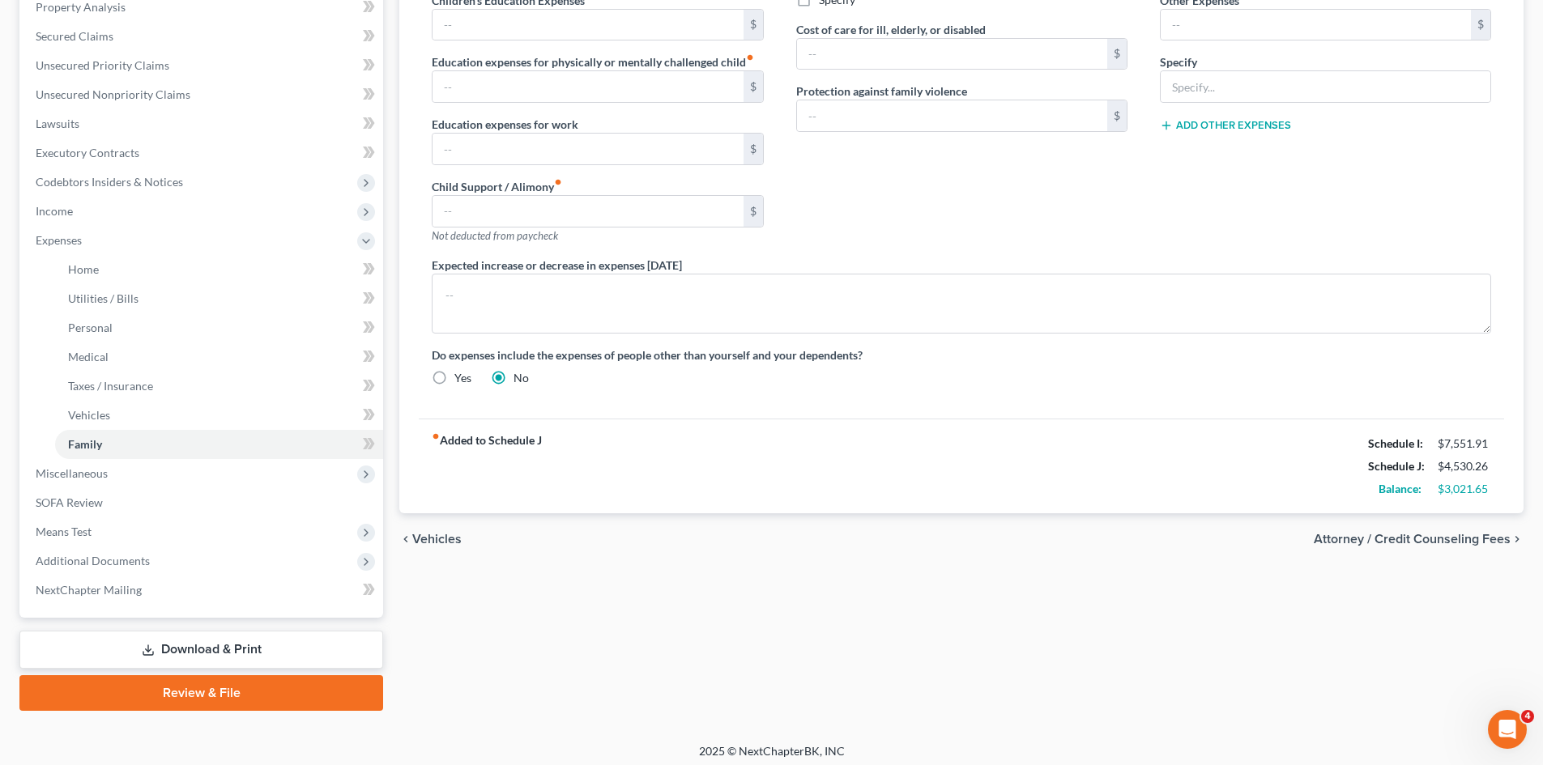
scroll to position [324, 0]
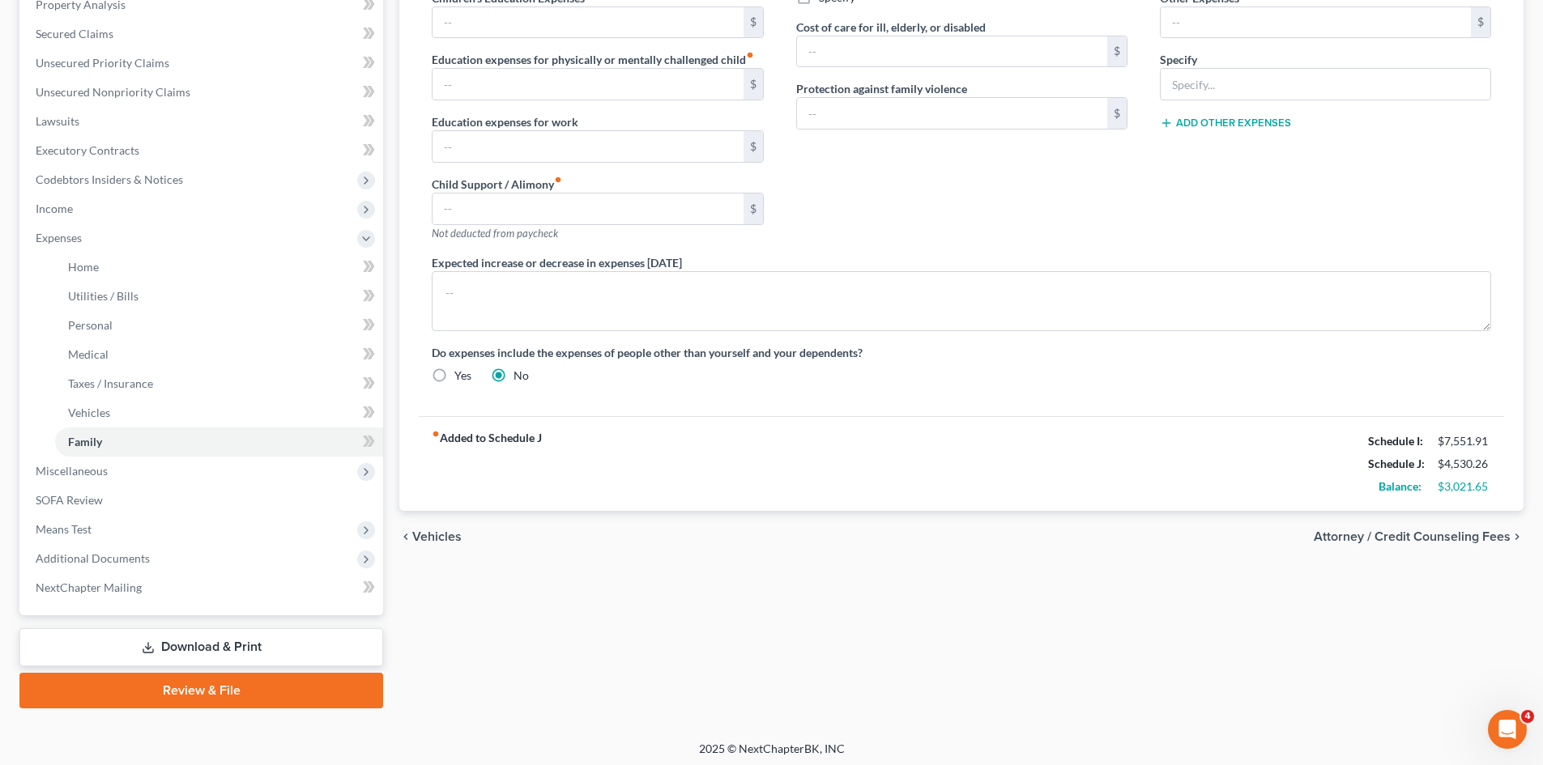
click at [1463, 527] on div "chevron_left Vehicles Attorney / Credit Counseling Fees chevron_right" at bounding box center [961, 537] width 1124 height 52
click at [1465, 538] on span "Attorney / Credit Counseling Fees" at bounding box center [1411, 536] width 197 height 13
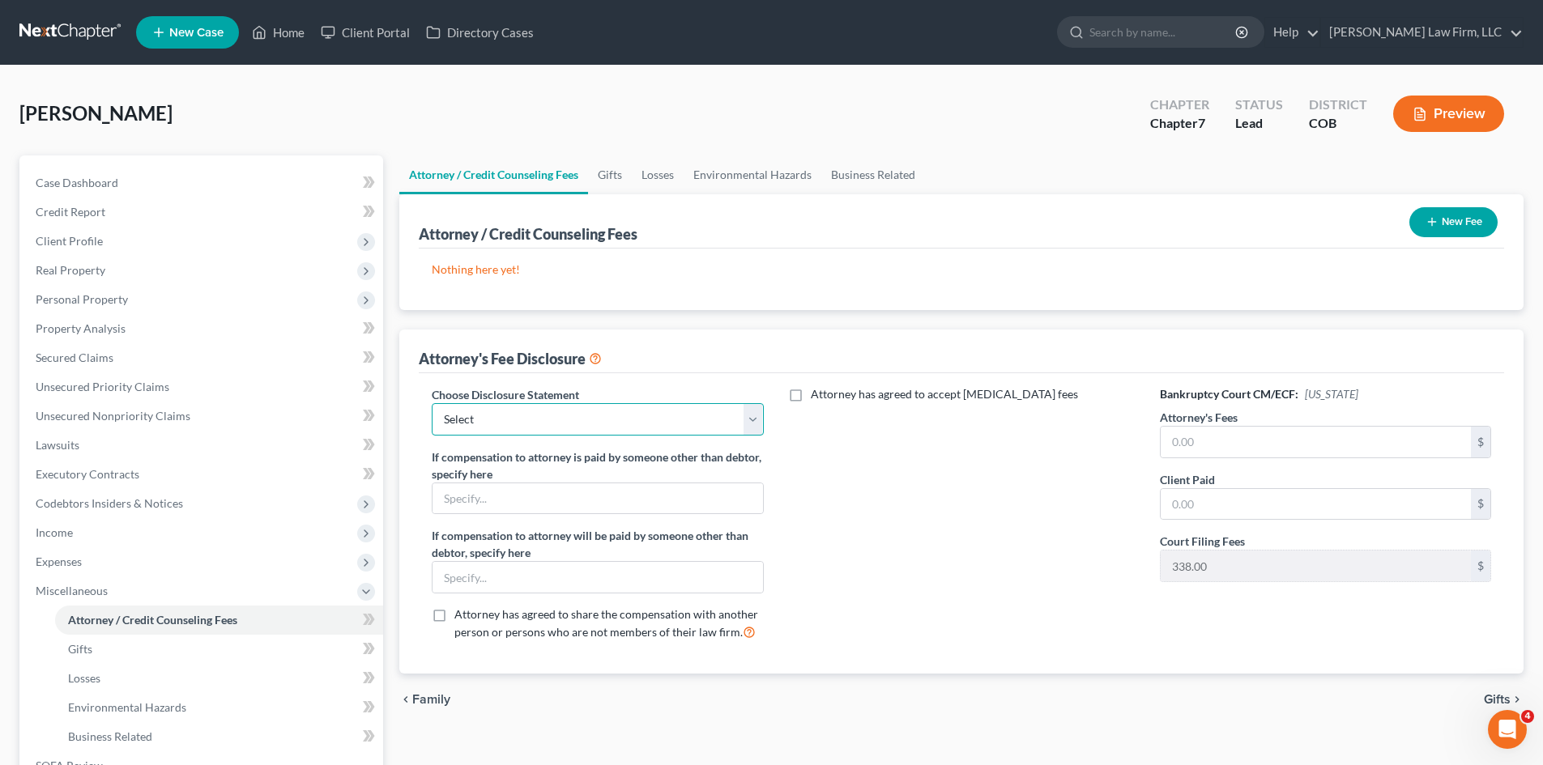
click at [752, 420] on select "Select Disclosure of Compensation of Attorney For Debtor" at bounding box center [597, 419] width 331 height 32
select select "0"
click at [432, 403] on select "Select Disclosure of Compensation of Attorney For Debtor" at bounding box center [597, 419] width 331 height 32
click at [1461, 216] on button "New Fee" at bounding box center [1453, 222] width 88 height 30
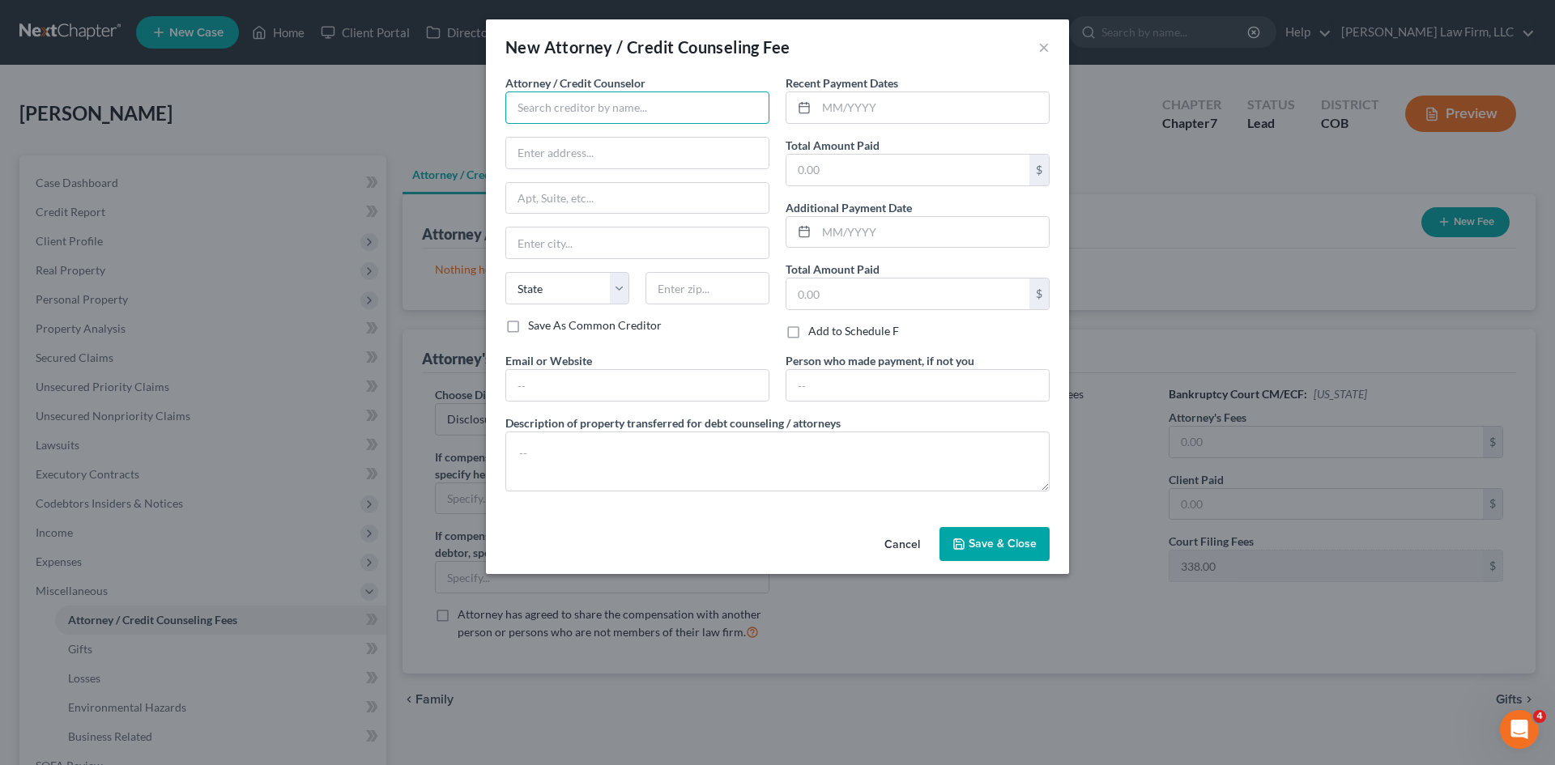
click at [639, 117] on input "text" at bounding box center [637, 107] width 264 height 32
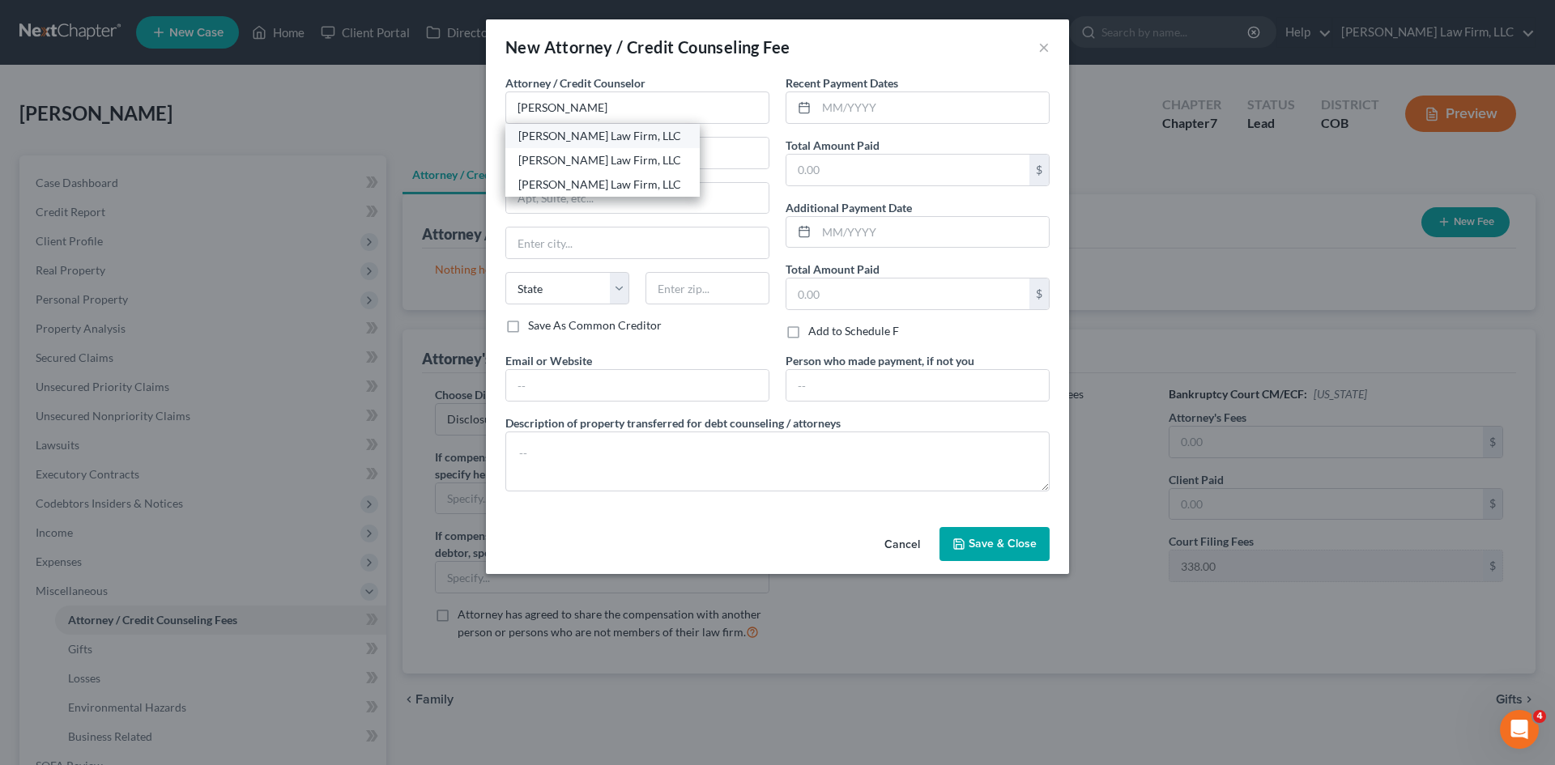
click at [608, 138] on div "[PERSON_NAME] Law Firm, LLC" at bounding box center [602, 136] width 168 height 16
type input "[PERSON_NAME] Law Firm, LLC"
type input "[STREET_ADDRESS]"
type input "Suite 210"
type input "[GEOGRAPHIC_DATA]"
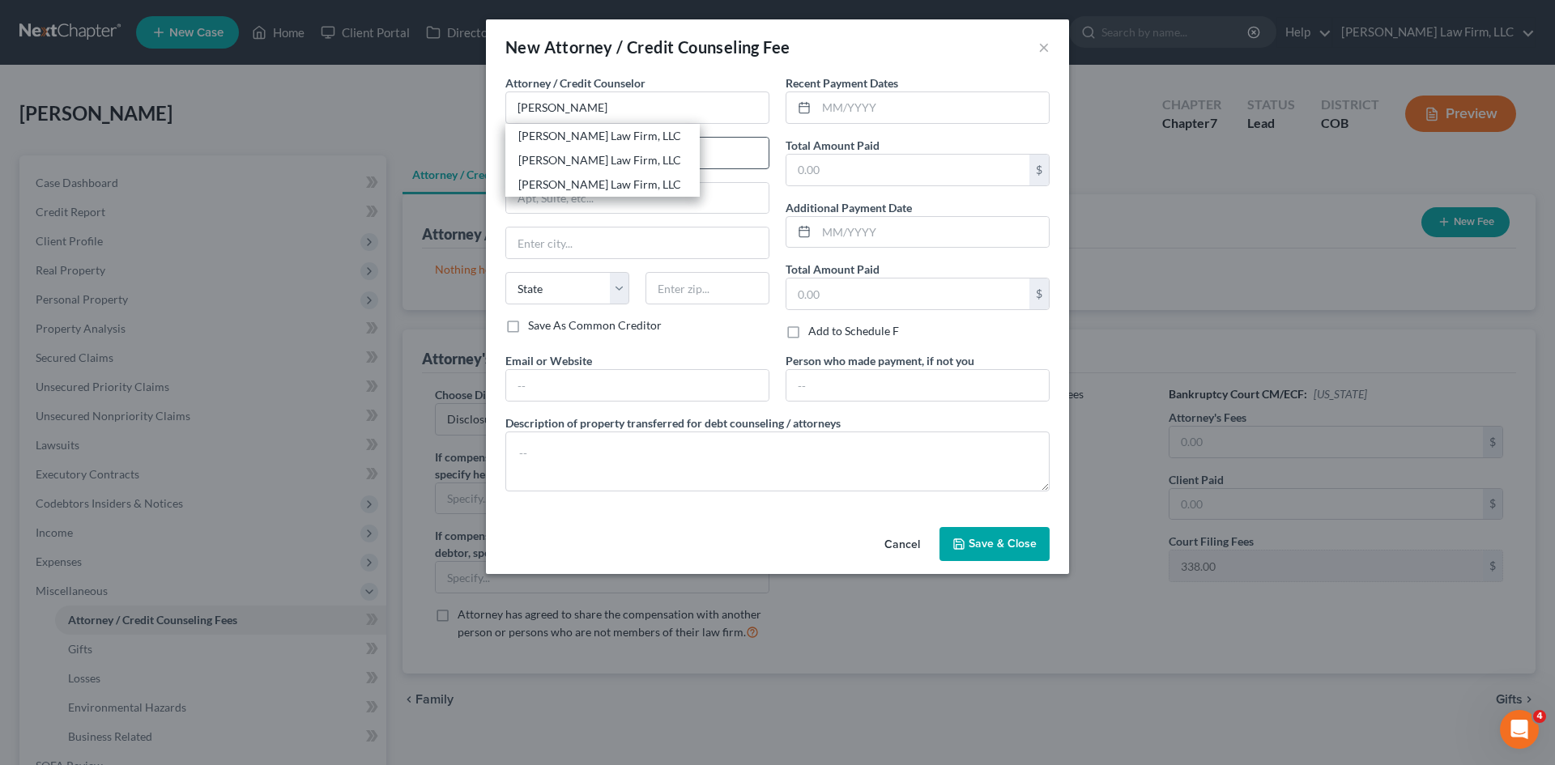
select select "5"
type input "80112"
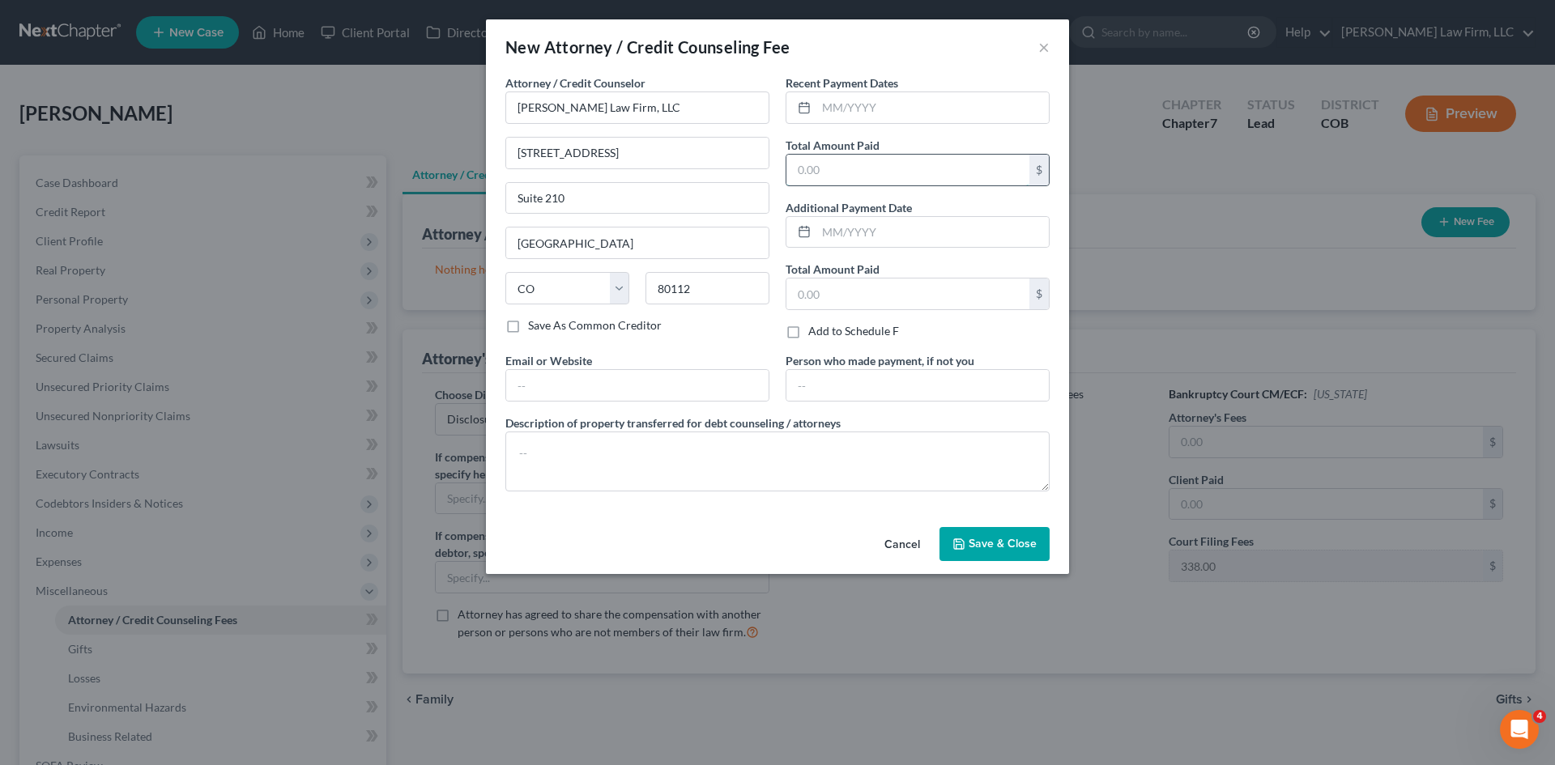
click at [857, 163] on input "text" at bounding box center [907, 170] width 243 height 31
type input "2,300"
click at [700, 445] on textarea at bounding box center [777, 462] width 544 height 60
type textarea "A"
click at [734, 475] on textarea at bounding box center [777, 462] width 544 height 60
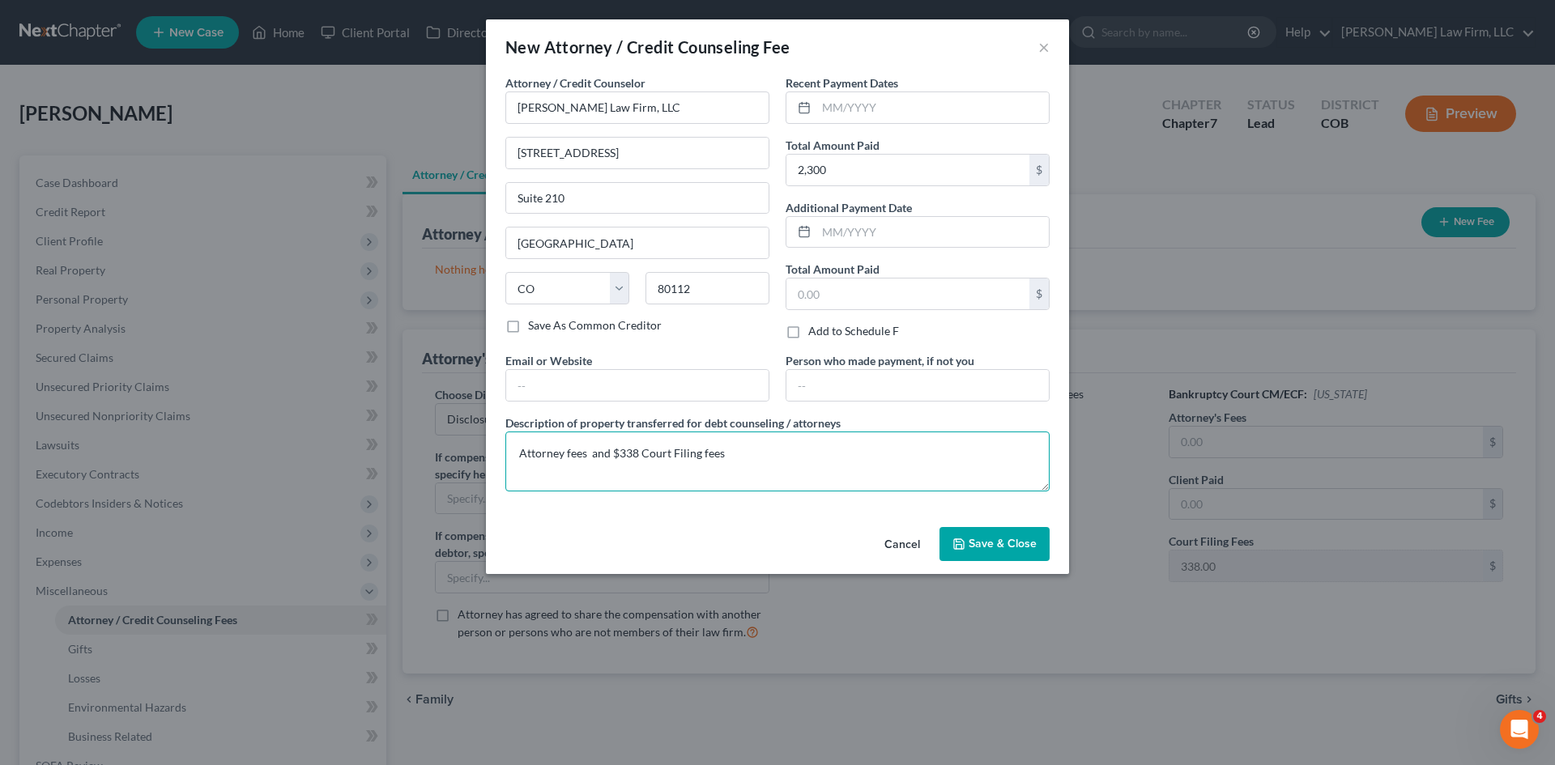
paste textarea "$1962"
type textarea "$1962 Attorney fees and $338 Court Filing fees"
click at [992, 538] on span "Save & Close" at bounding box center [1002, 544] width 68 height 14
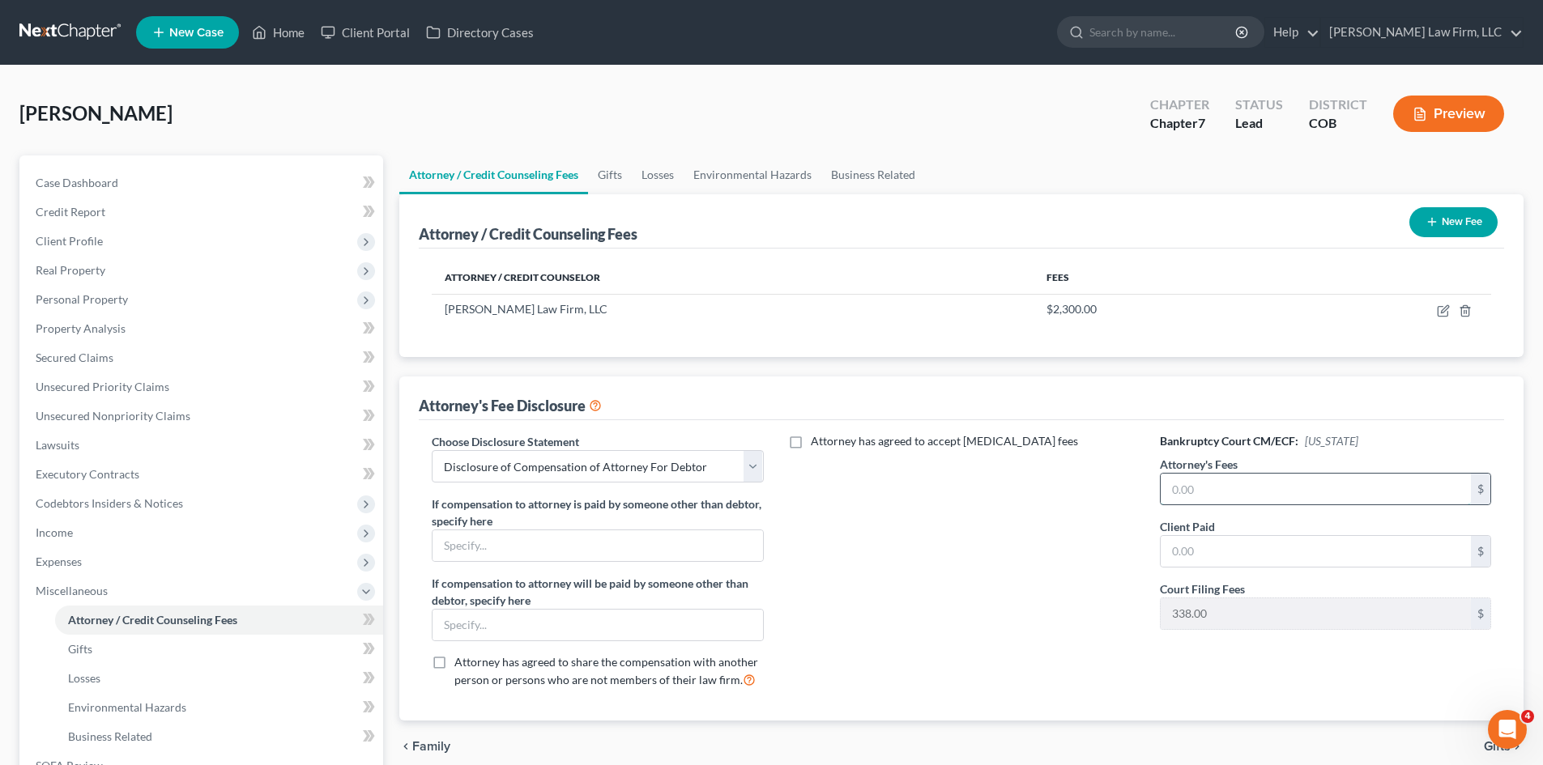
click at [1225, 481] on input "text" at bounding box center [1315, 489] width 310 height 31
type input "1,962"
type input "2,300"
click at [902, 574] on div "Attorney has agreed to accept [MEDICAL_DATA] fees" at bounding box center [962, 567] width 364 height 268
click at [619, 172] on link "Gifts" at bounding box center [610, 174] width 44 height 39
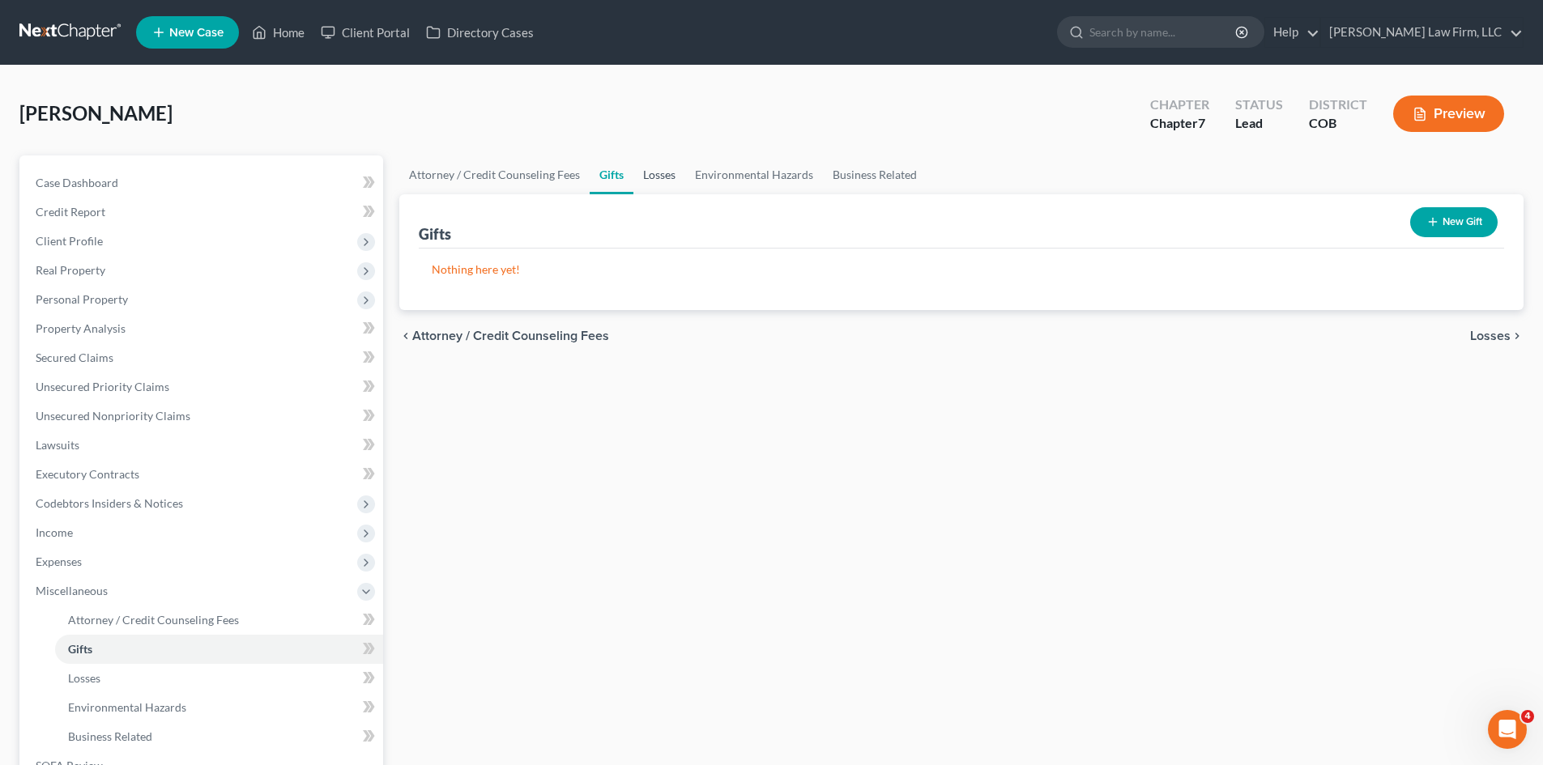
click at [675, 176] on link "Losses" at bounding box center [659, 174] width 52 height 39
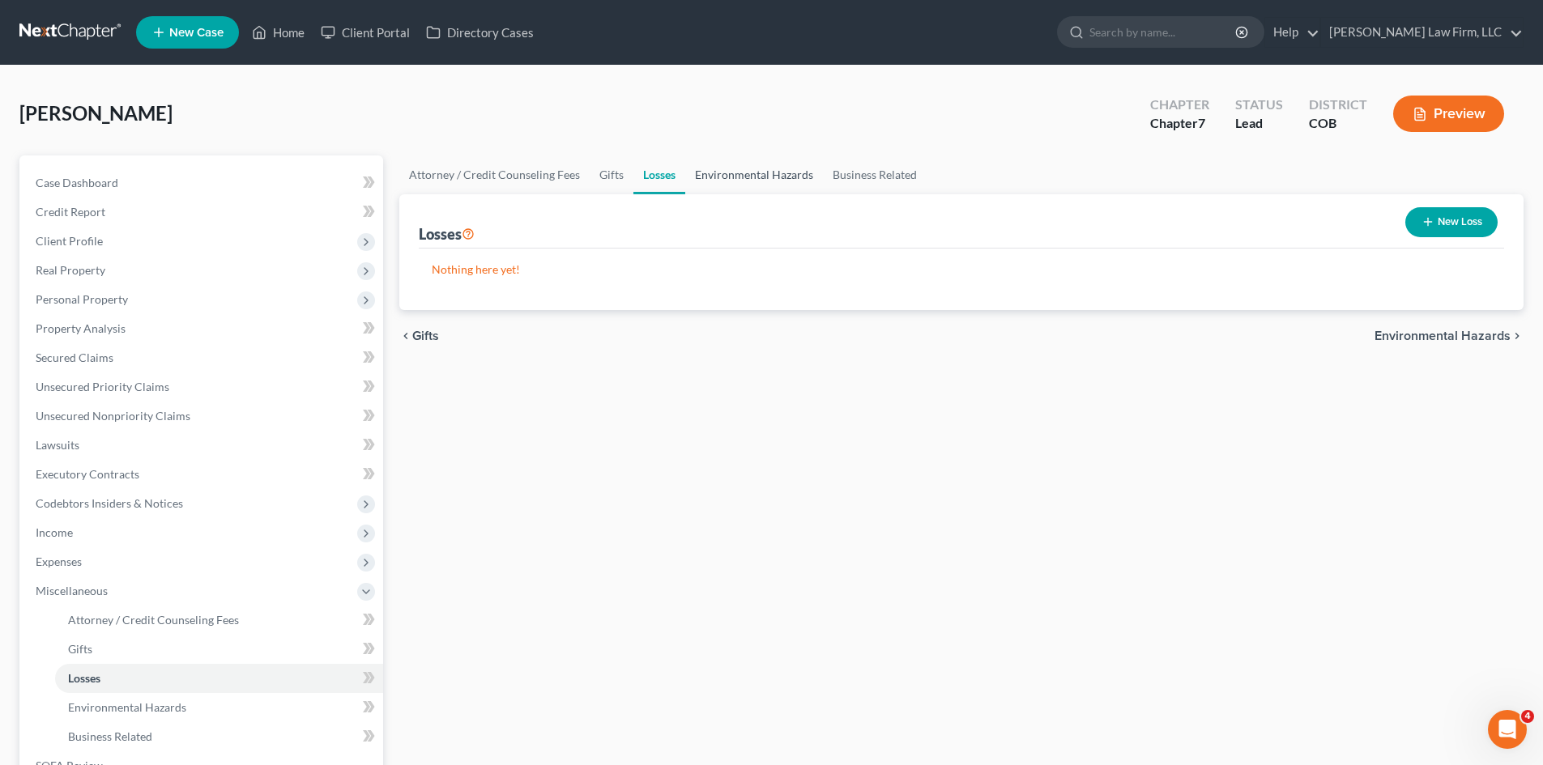
click at [734, 167] on link "Environmental Hazards" at bounding box center [754, 174] width 138 height 39
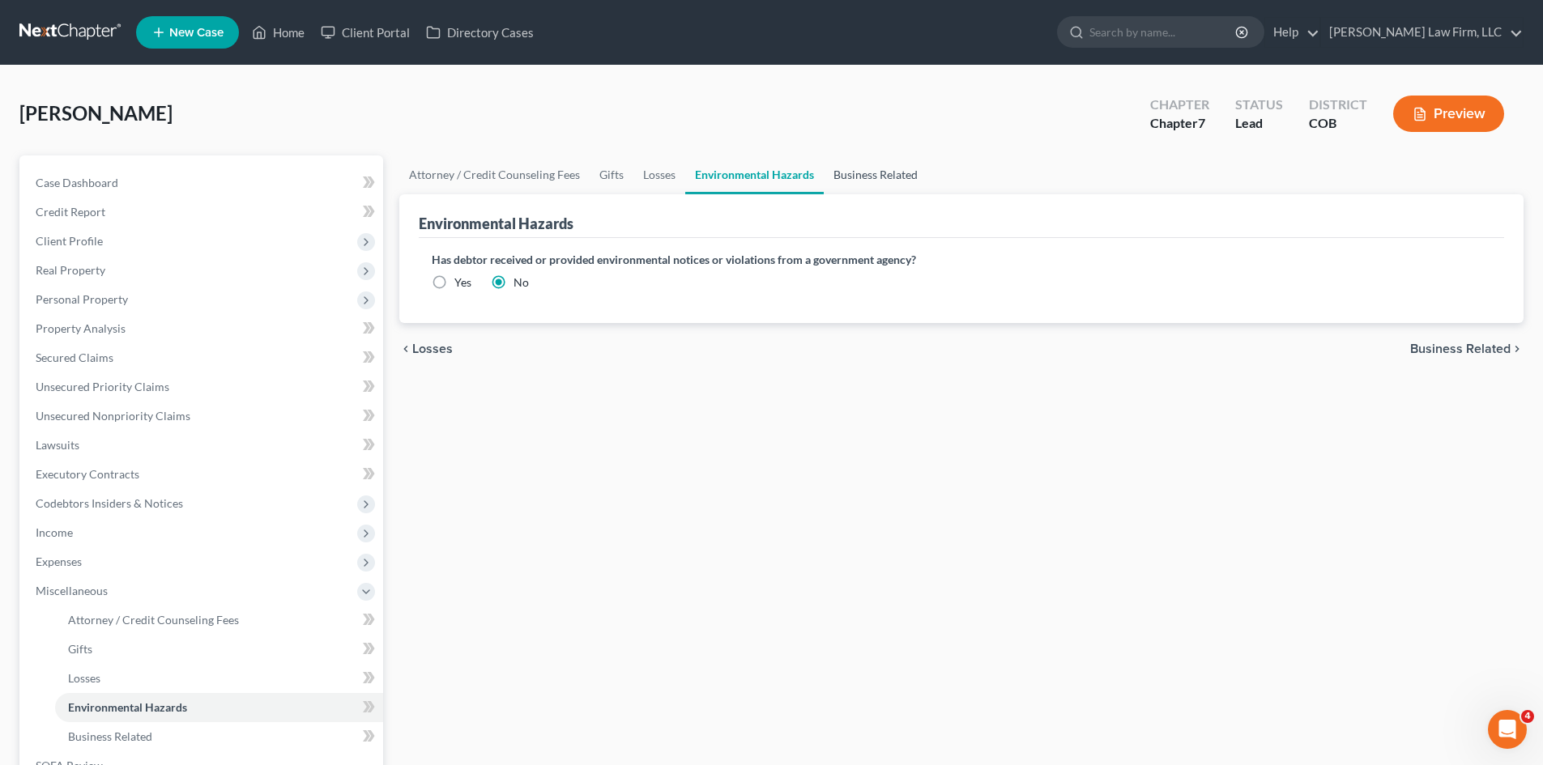
click at [874, 165] on link "Business Related" at bounding box center [875, 174] width 104 height 39
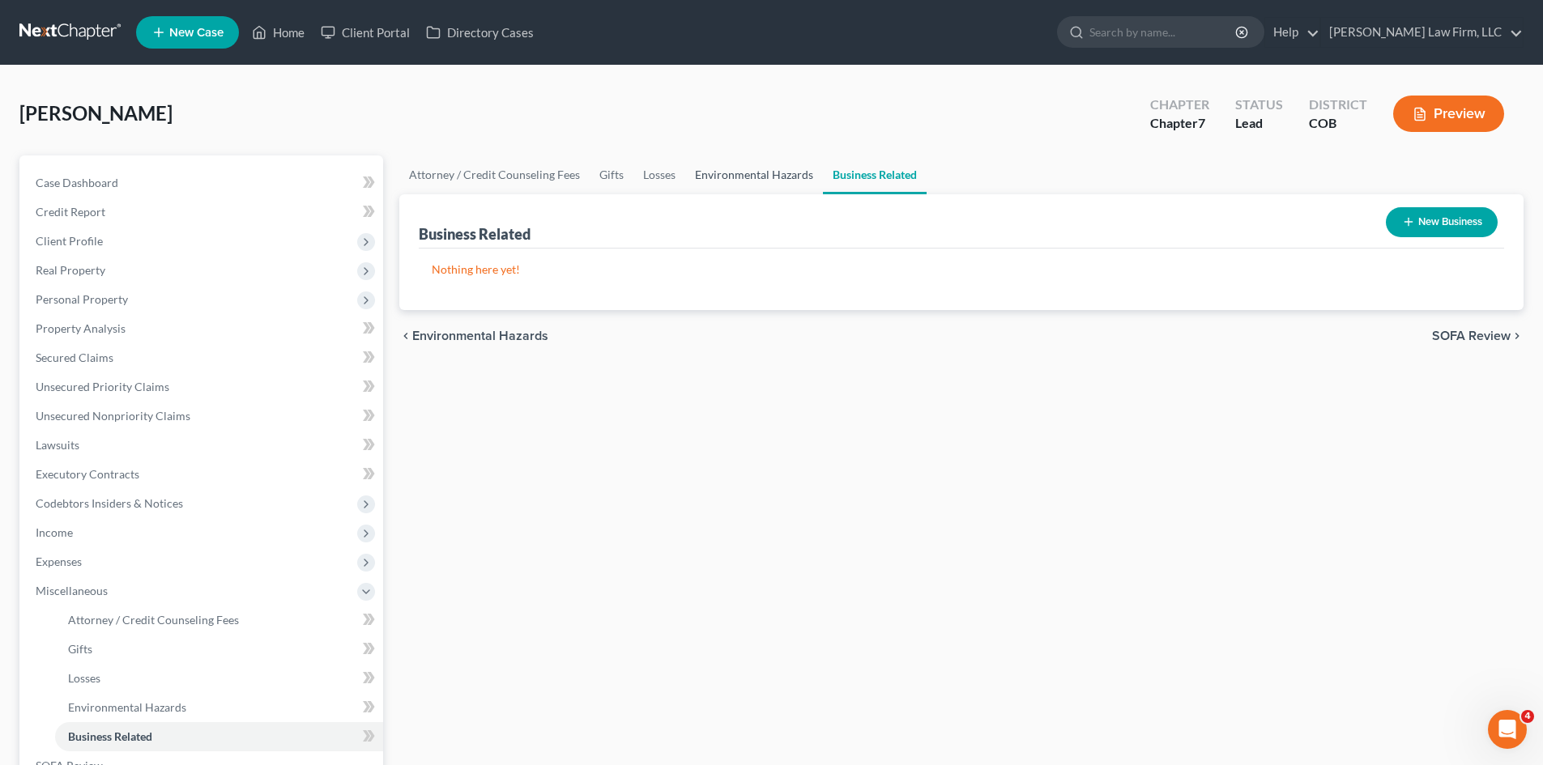
click at [777, 175] on link "Environmental Hazards" at bounding box center [754, 174] width 138 height 39
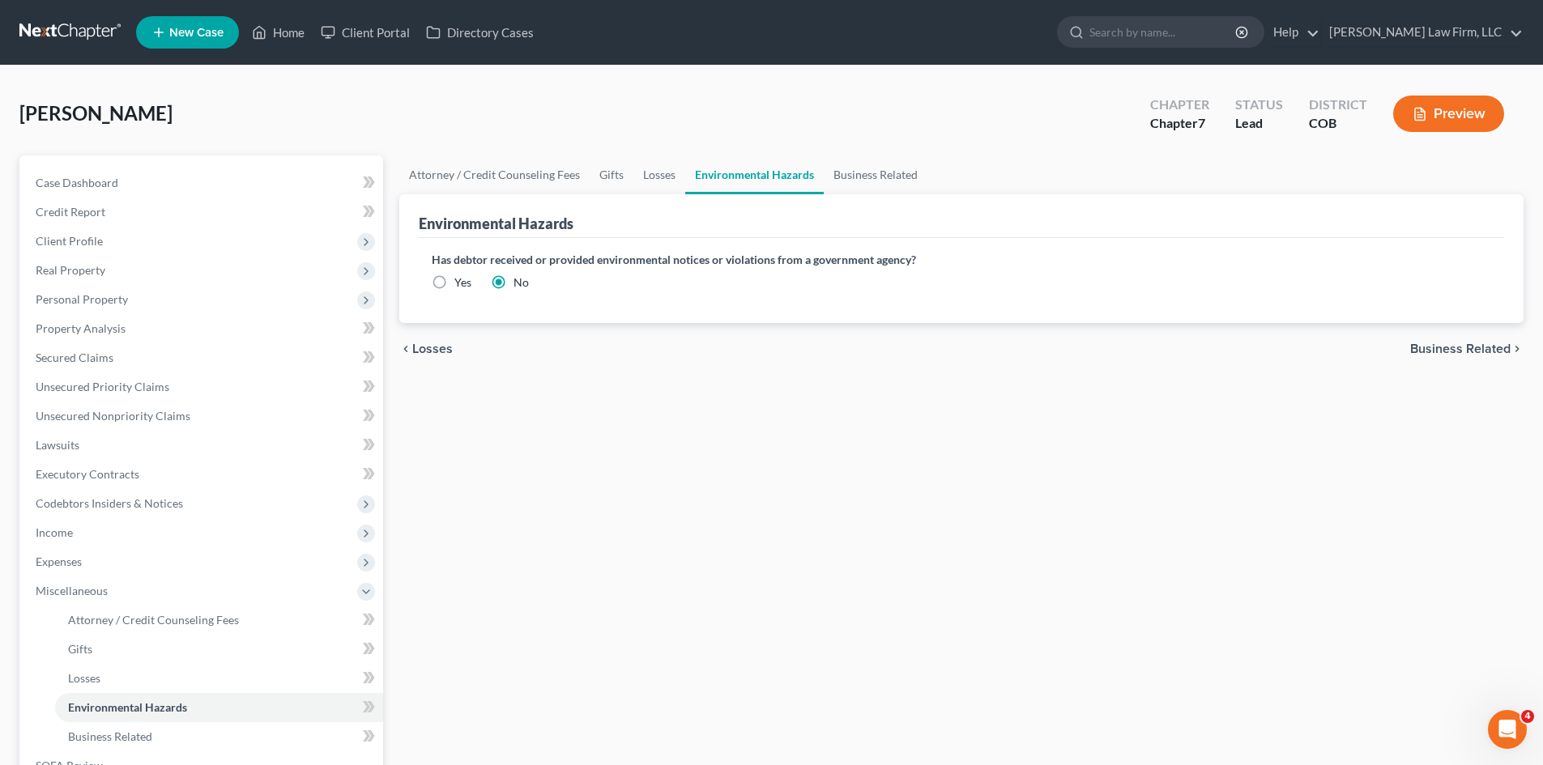
click at [1443, 355] on span "Business Related" at bounding box center [1460, 349] width 100 height 13
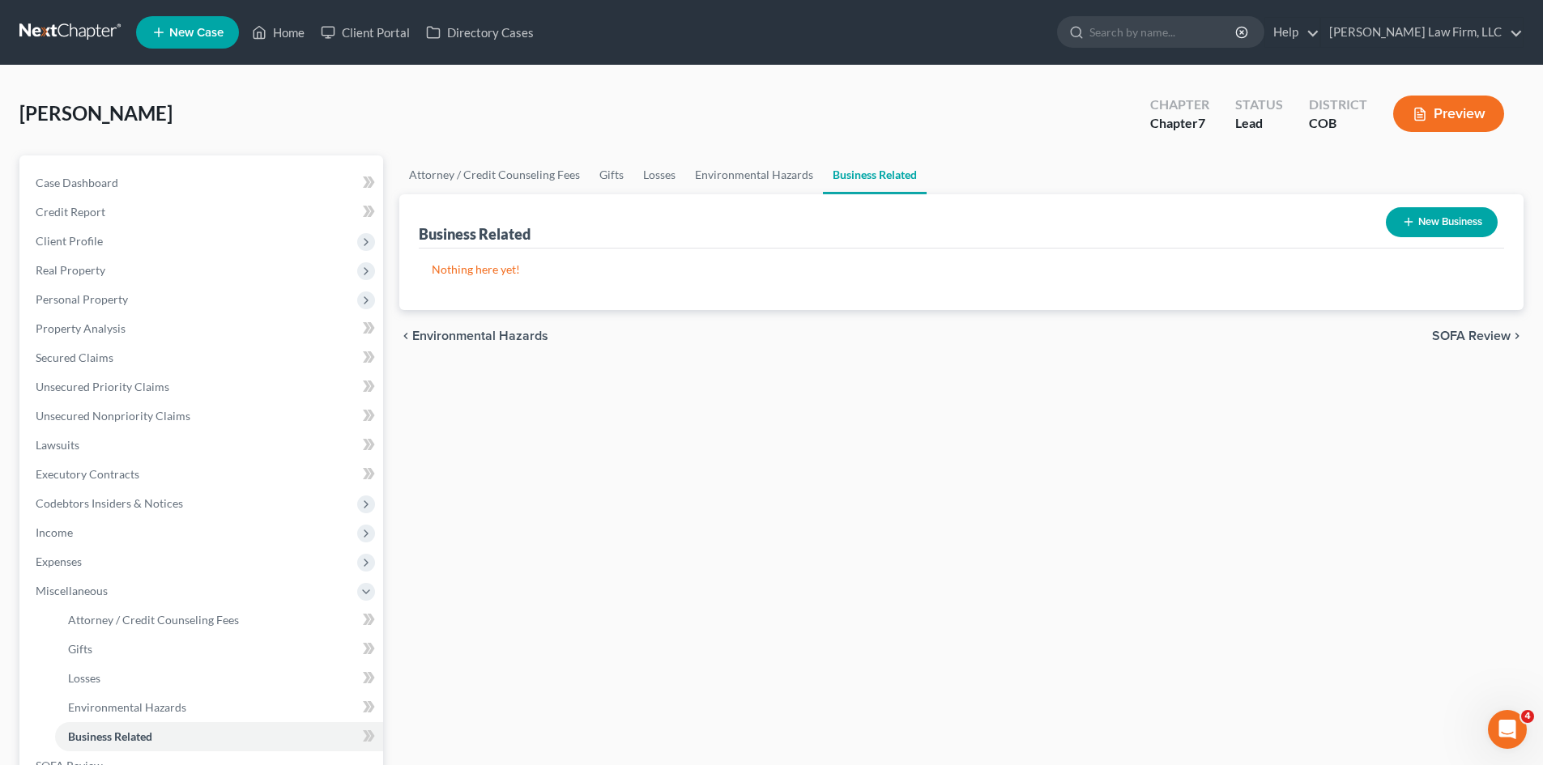
click at [1450, 337] on span "SOFA Review" at bounding box center [1471, 336] width 79 height 13
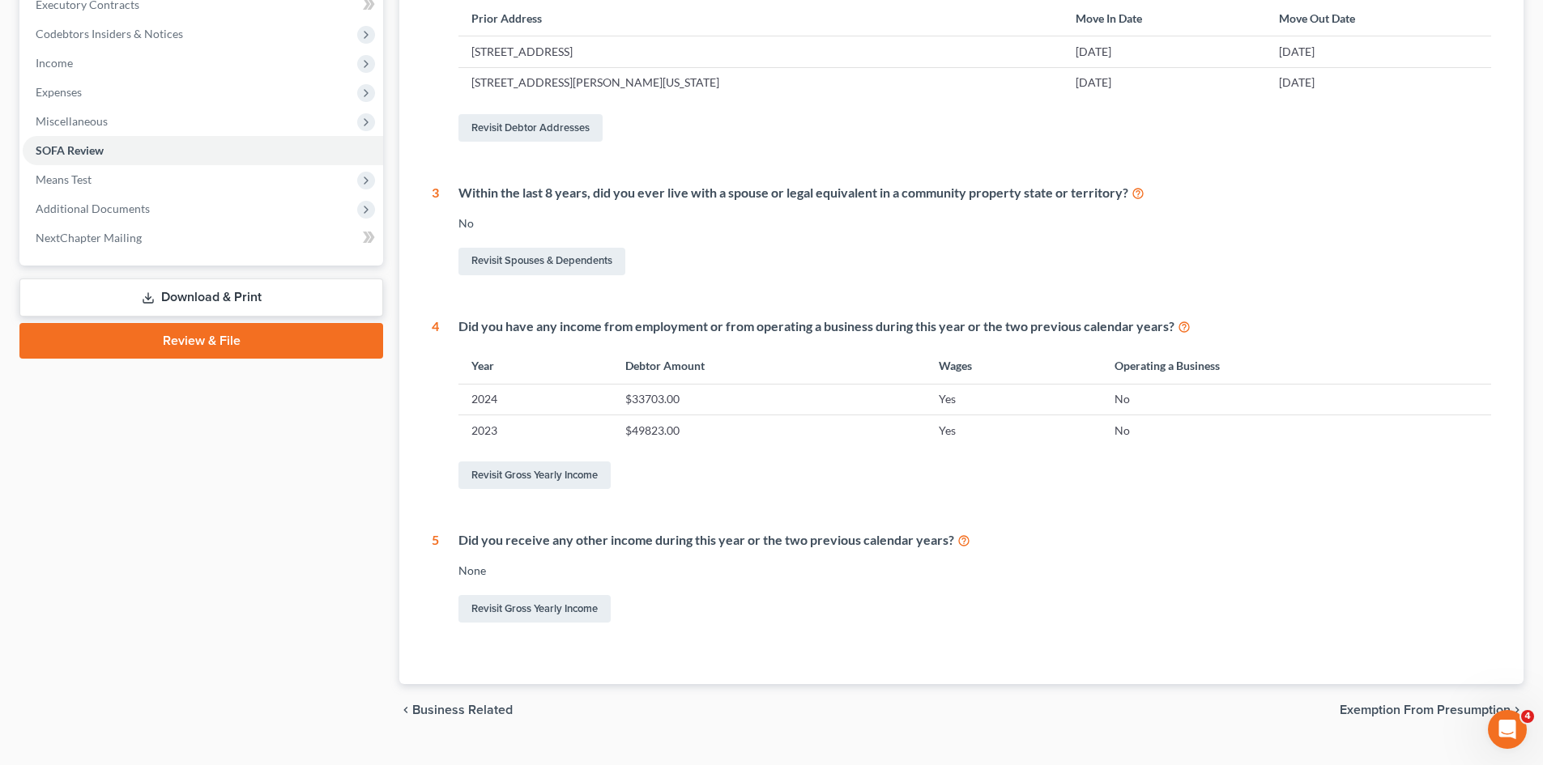
scroll to position [502, 0]
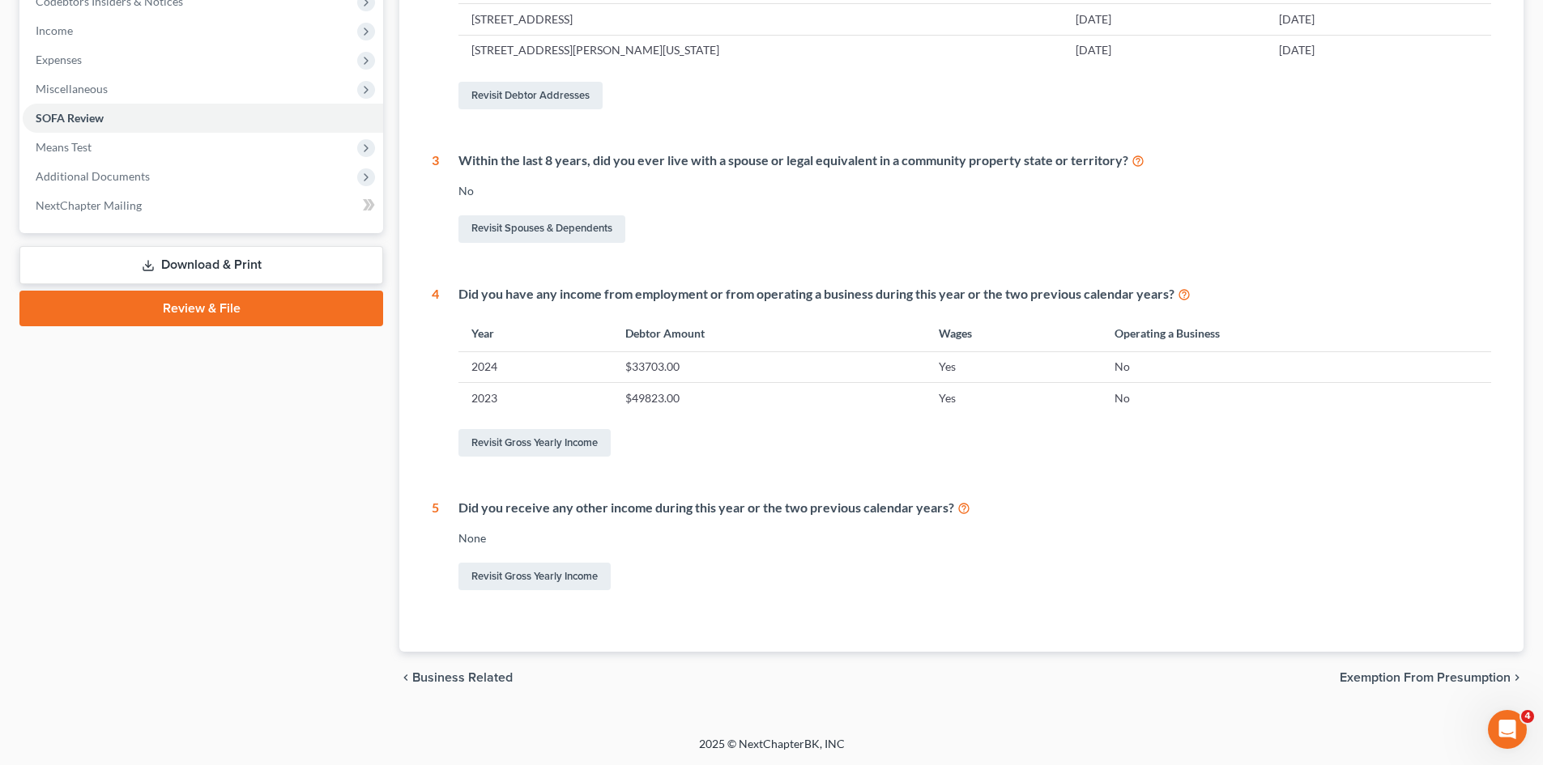
click at [1446, 677] on span "Exemption from Presumption" at bounding box center [1424, 677] width 171 height 13
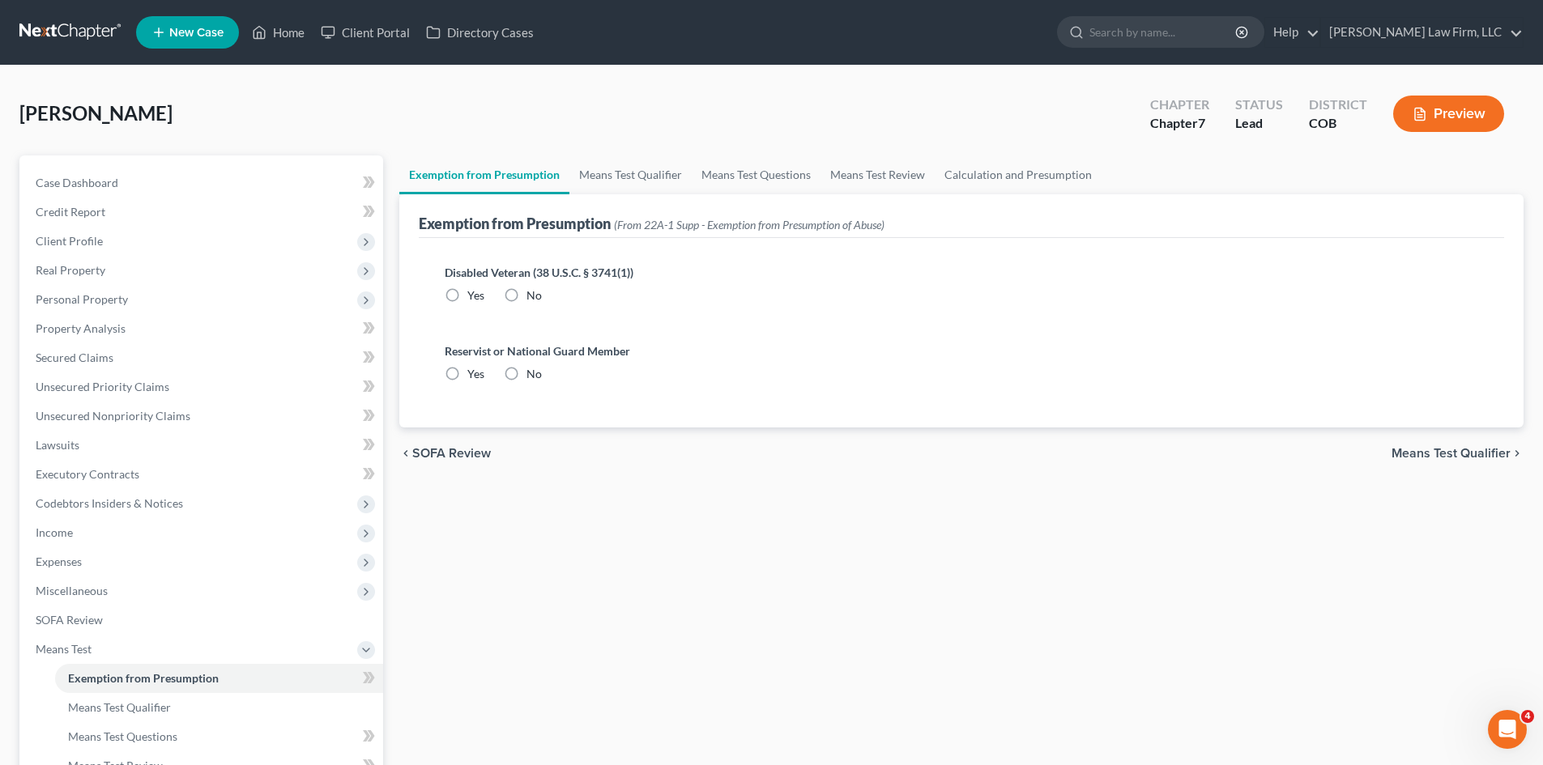
click at [1423, 457] on span "Means Test Qualifier" at bounding box center [1450, 453] width 119 height 13
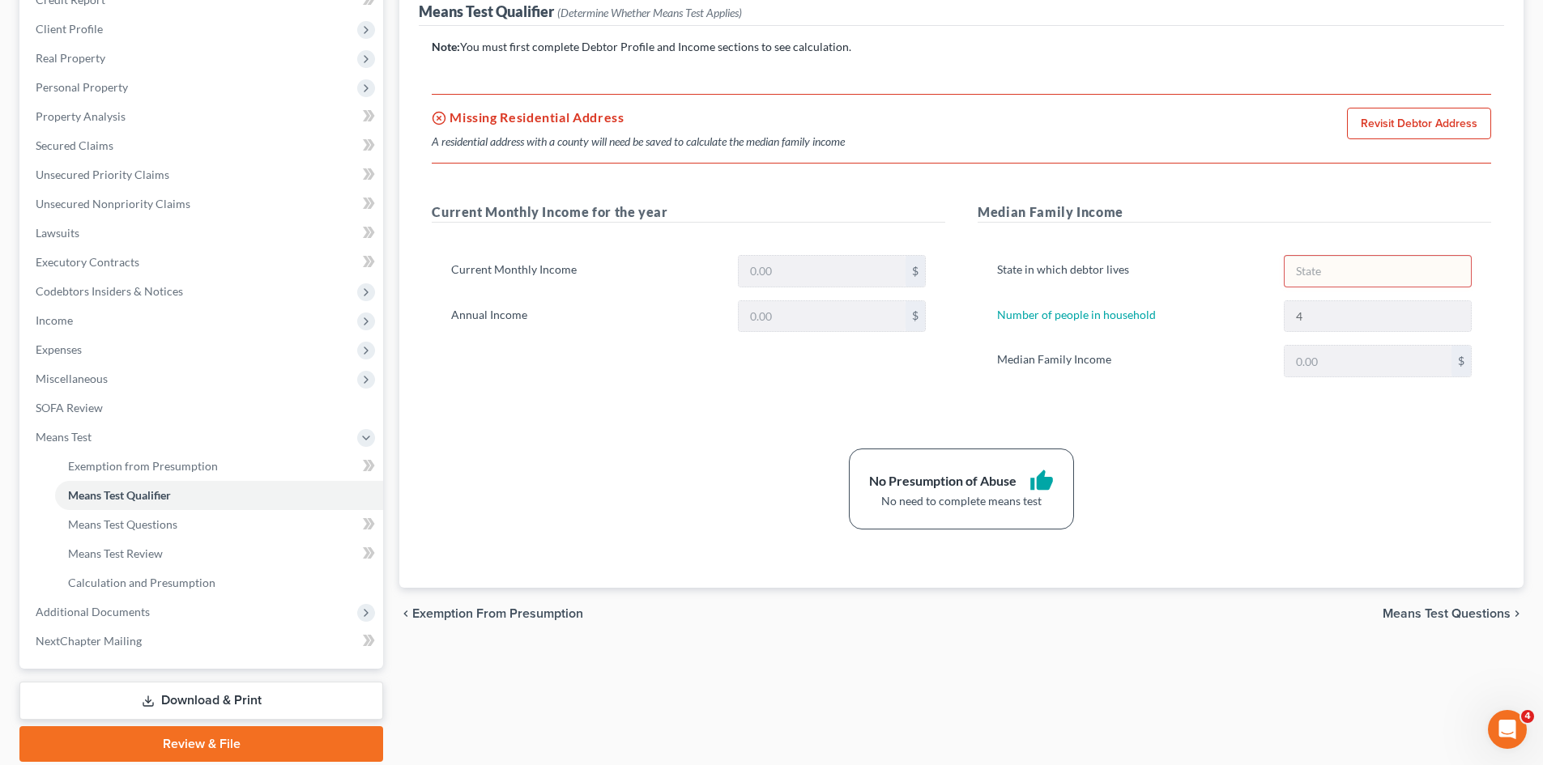
scroll to position [270, 0]
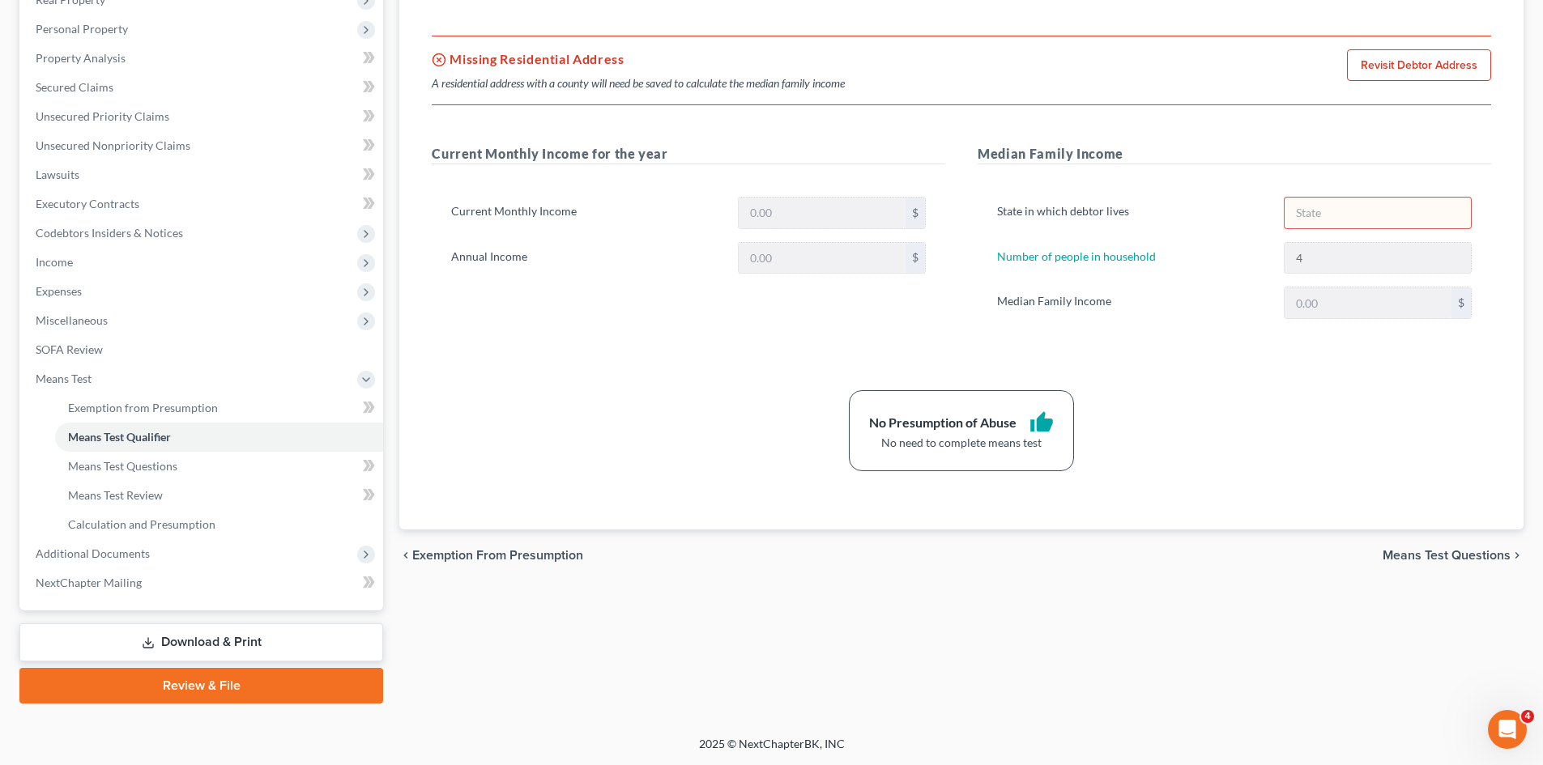
click at [1415, 417] on div "No Presumption of Abuse thumb_up No need to complete means test" at bounding box center [960, 430] width 1075 height 81
click at [74, 343] on span "SOFA Review" at bounding box center [69, 350] width 67 height 14
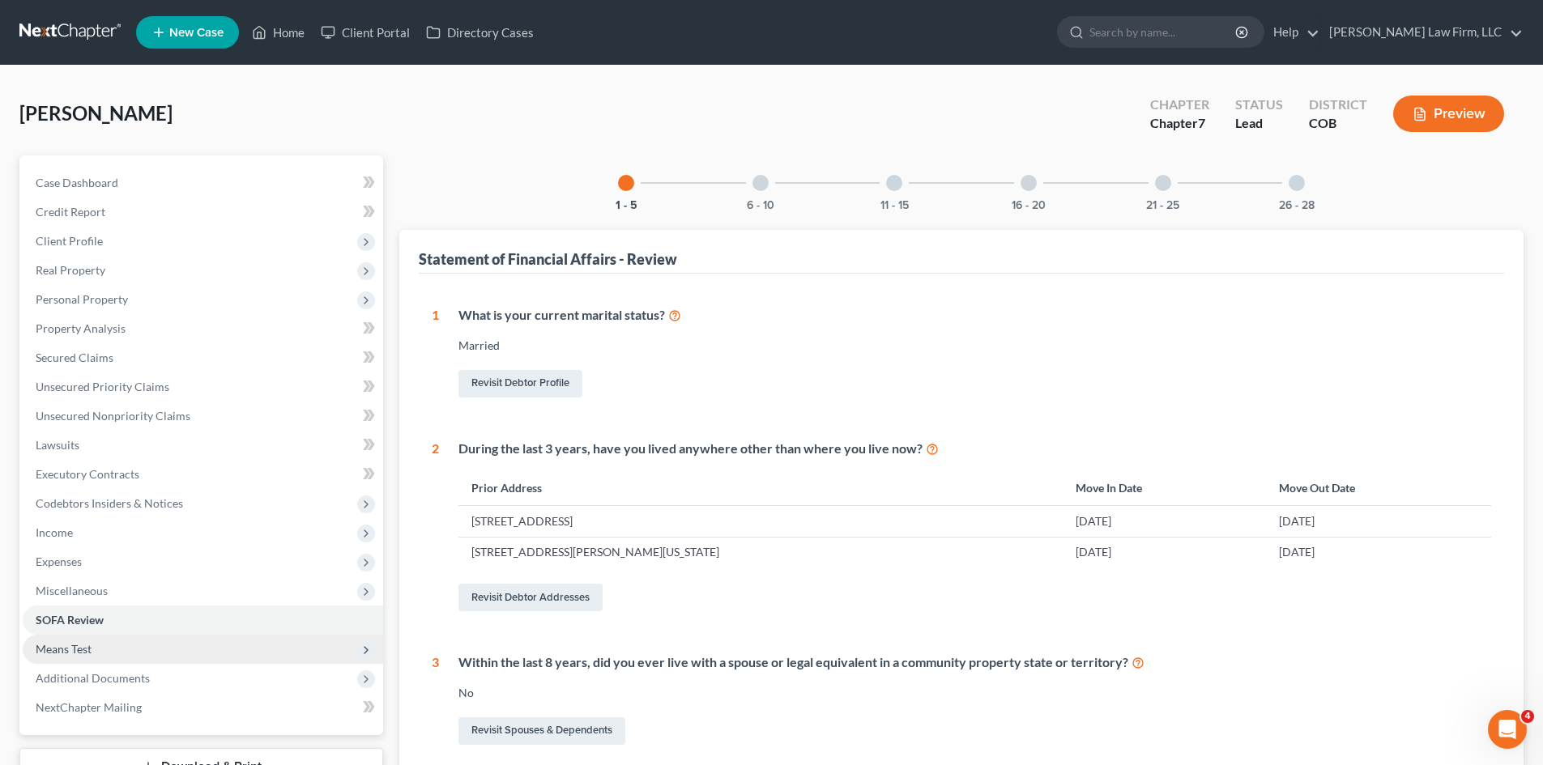
click at [78, 654] on span "Means Test" at bounding box center [64, 649] width 56 height 14
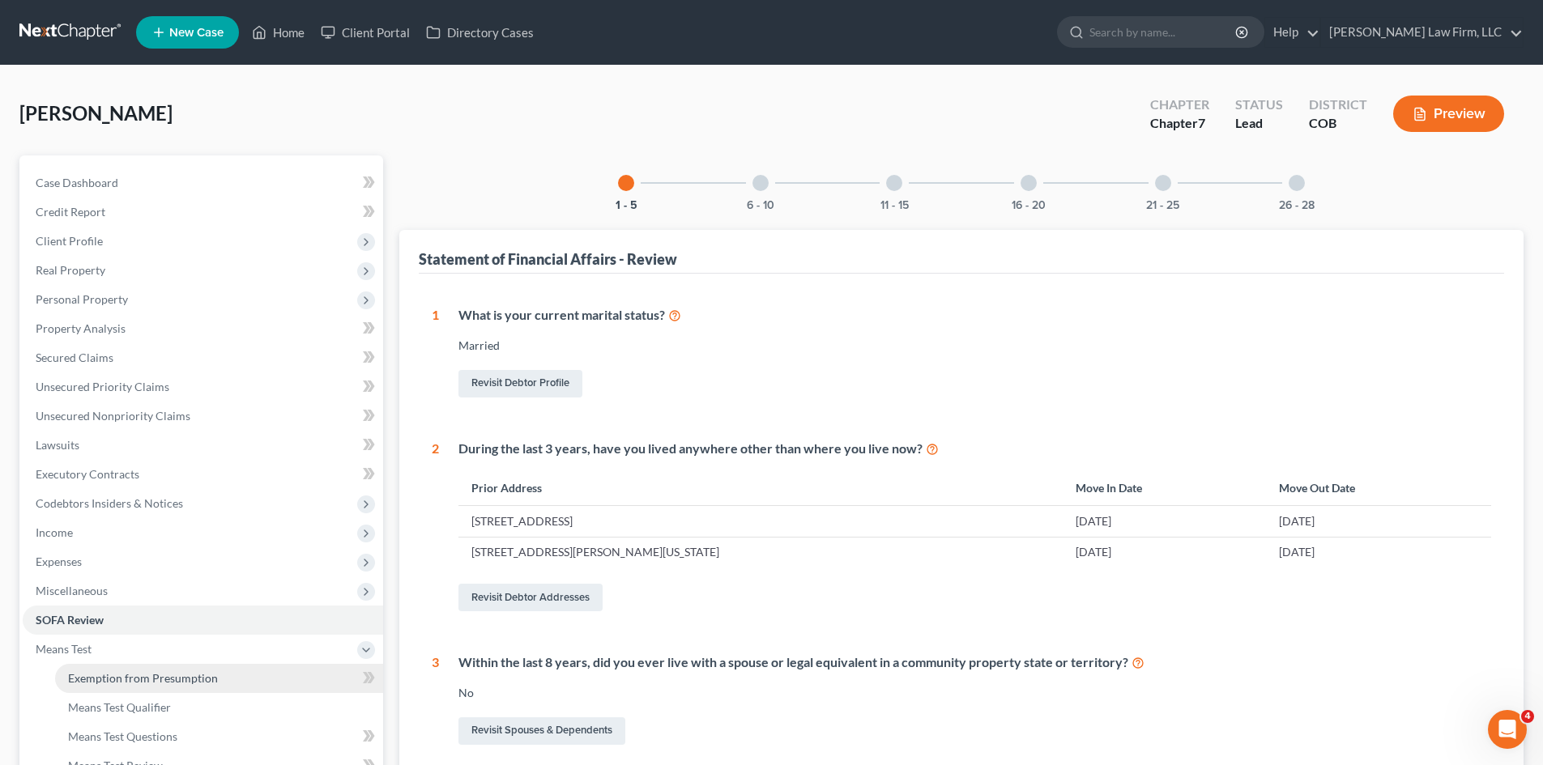
click at [87, 688] on link "Exemption from Presumption" at bounding box center [219, 678] width 328 height 29
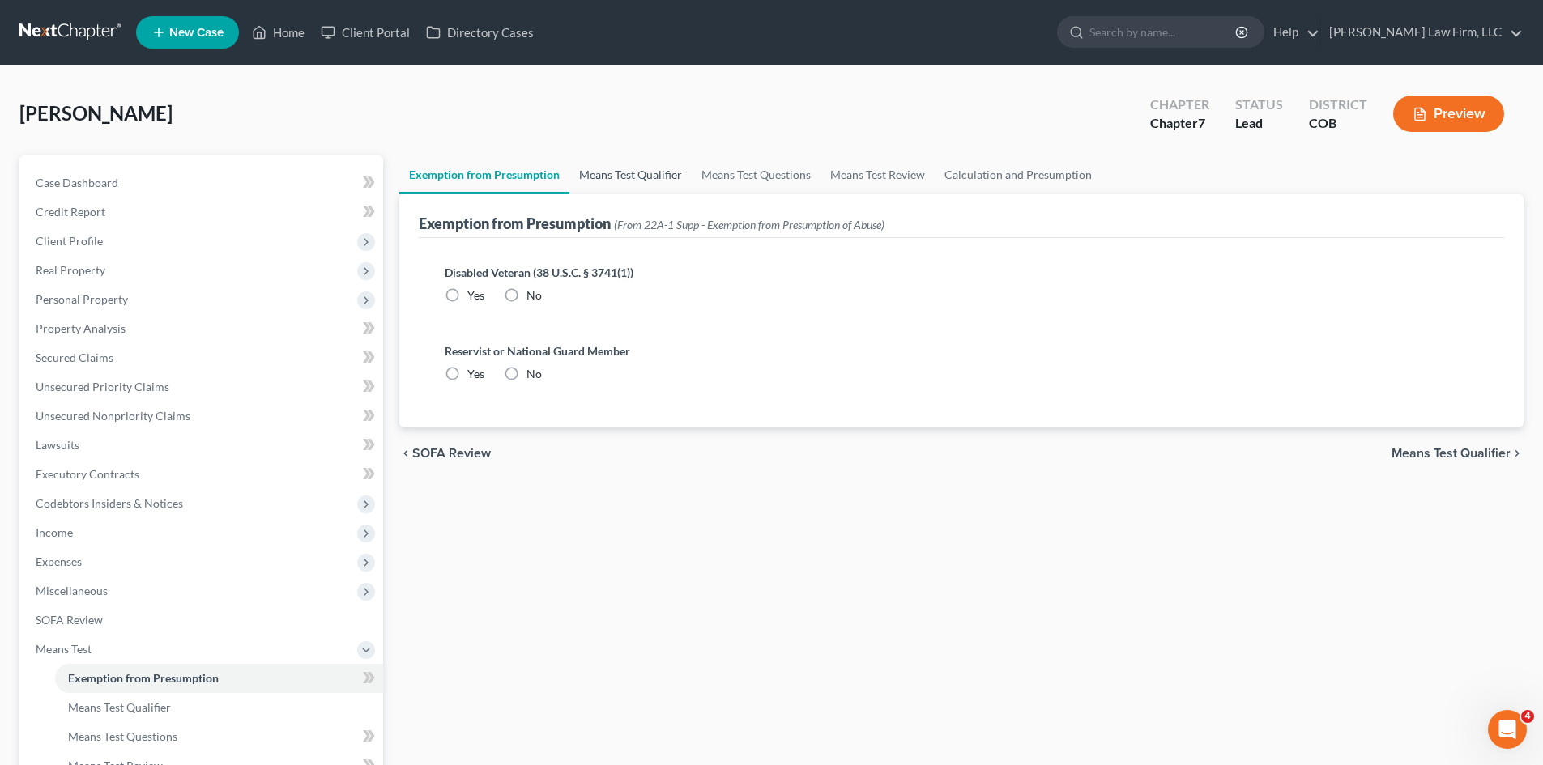
click at [658, 164] on link "Means Test Qualifier" at bounding box center [630, 174] width 122 height 39
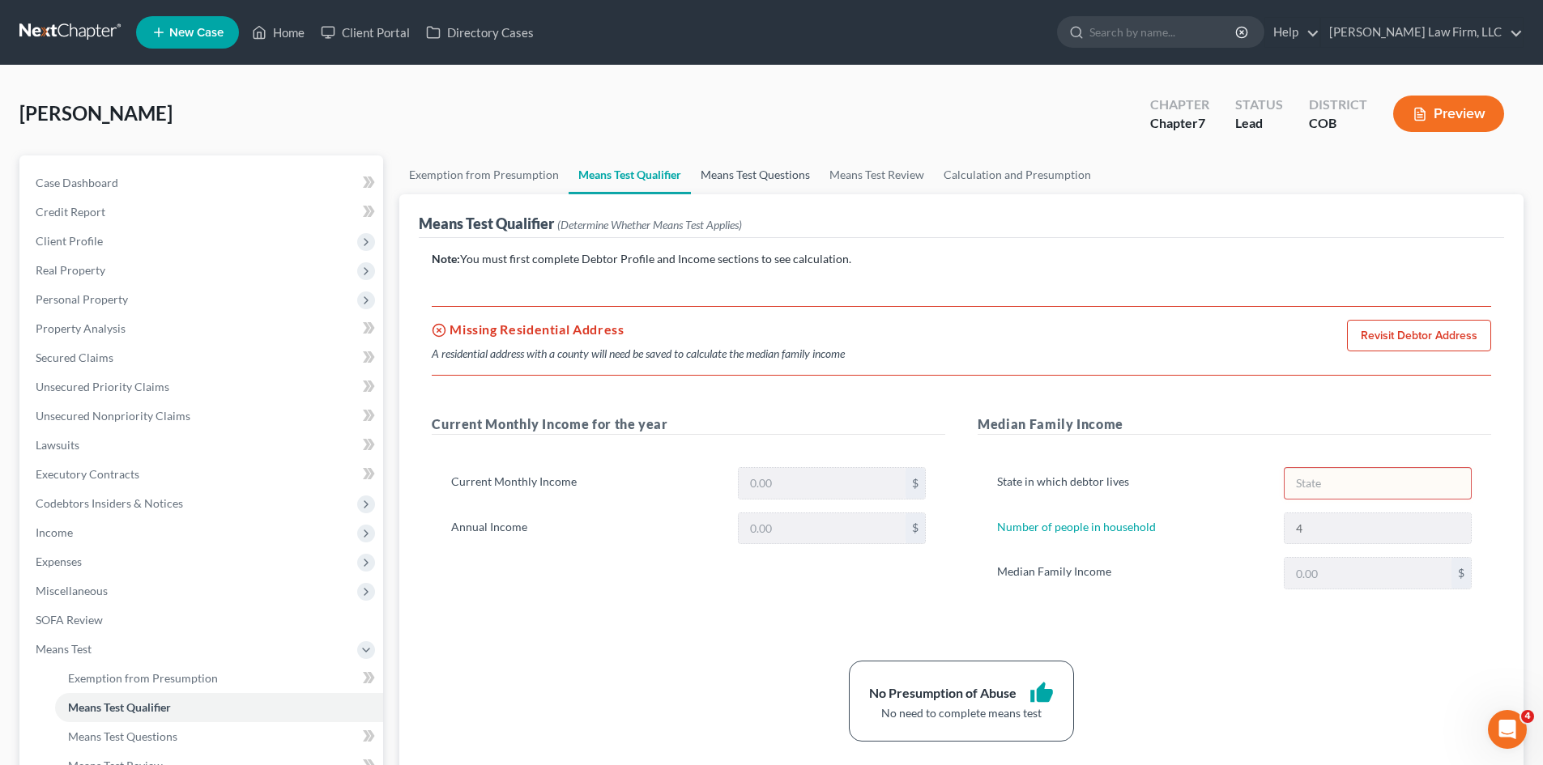
drag, startPoint x: 755, startPoint y: 177, endPoint x: 960, endPoint y: 173, distance: 204.9
click at [756, 177] on link "Means Test Questions" at bounding box center [755, 174] width 129 height 39
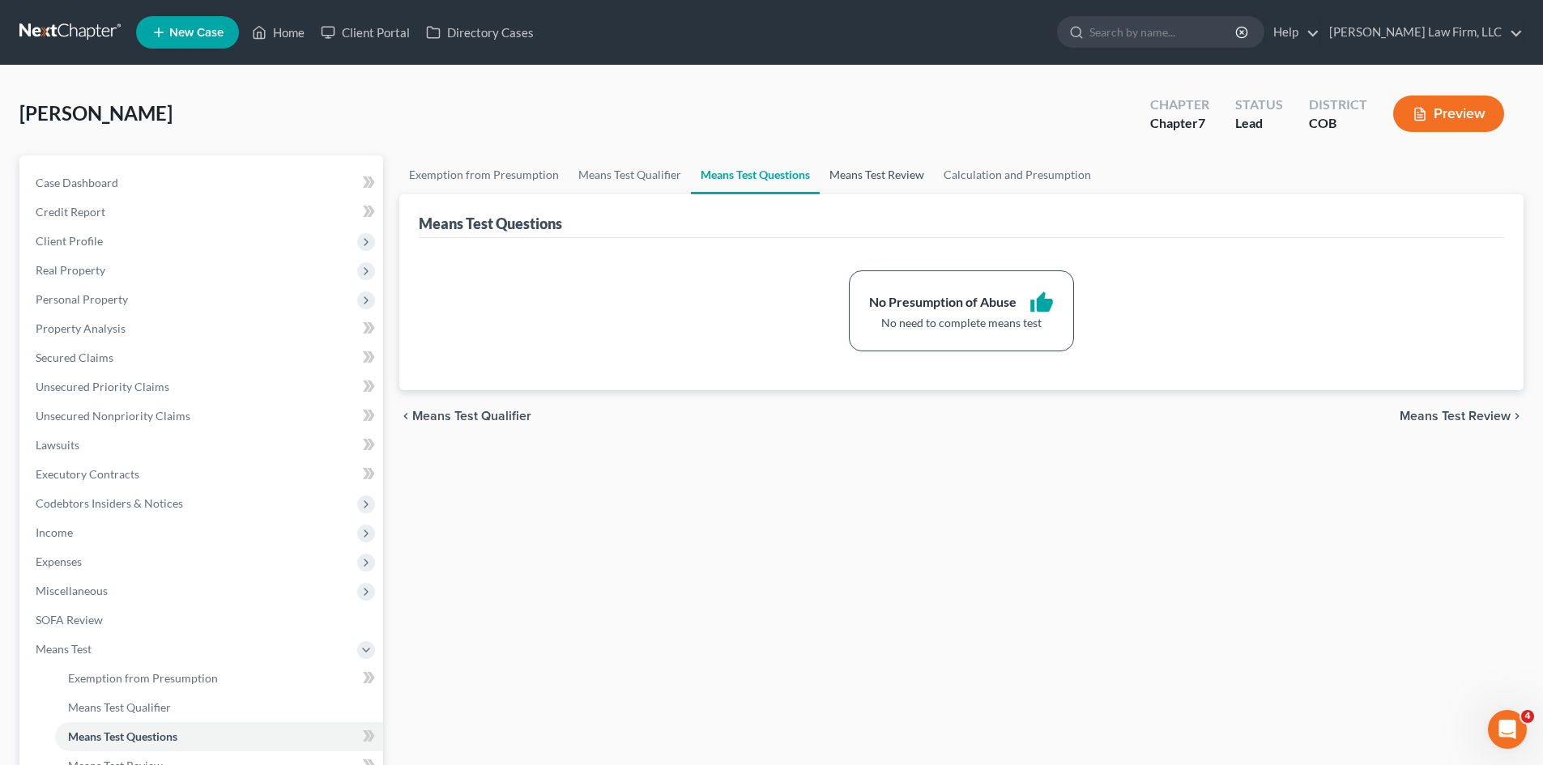
click at [922, 177] on link "Means Test Review" at bounding box center [876, 174] width 114 height 39
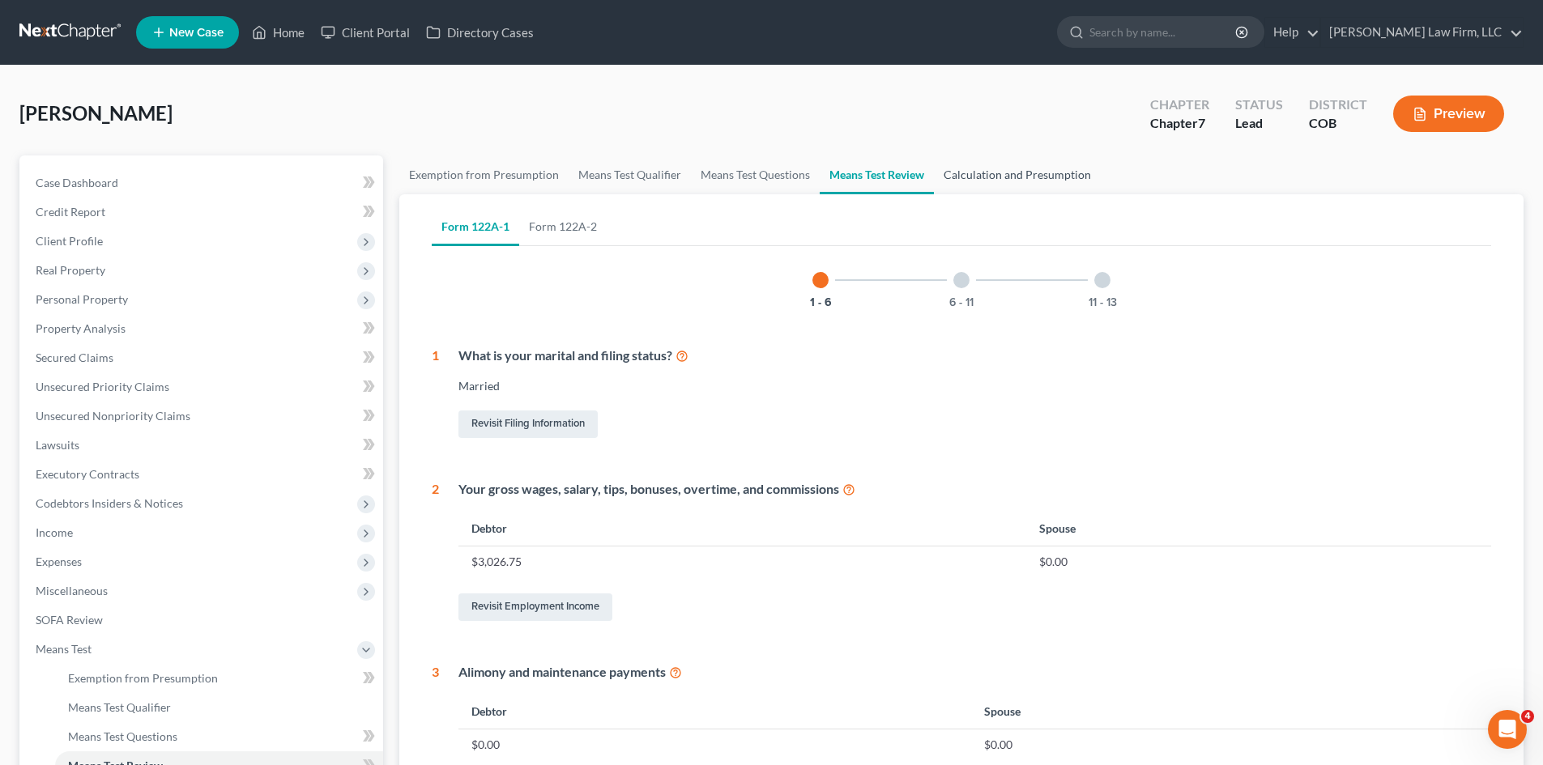
click at [1015, 168] on link "Calculation and Presumption" at bounding box center [1017, 174] width 167 height 39
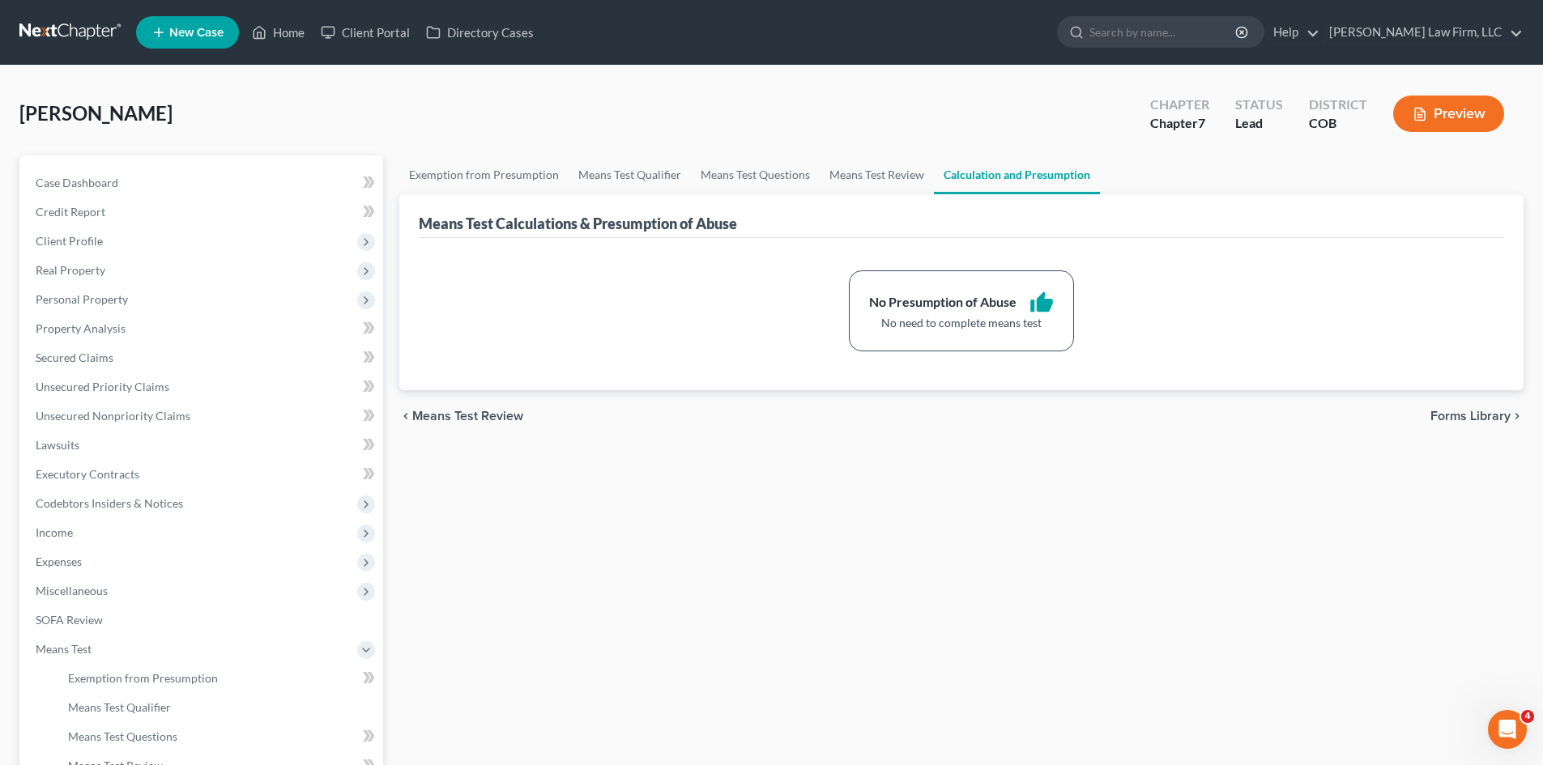
click at [1487, 426] on div "chevron_left Means Test Review Forms Library chevron_right" at bounding box center [961, 416] width 1124 height 52
click at [83, 273] on span "Real Property" at bounding box center [71, 270] width 70 height 14
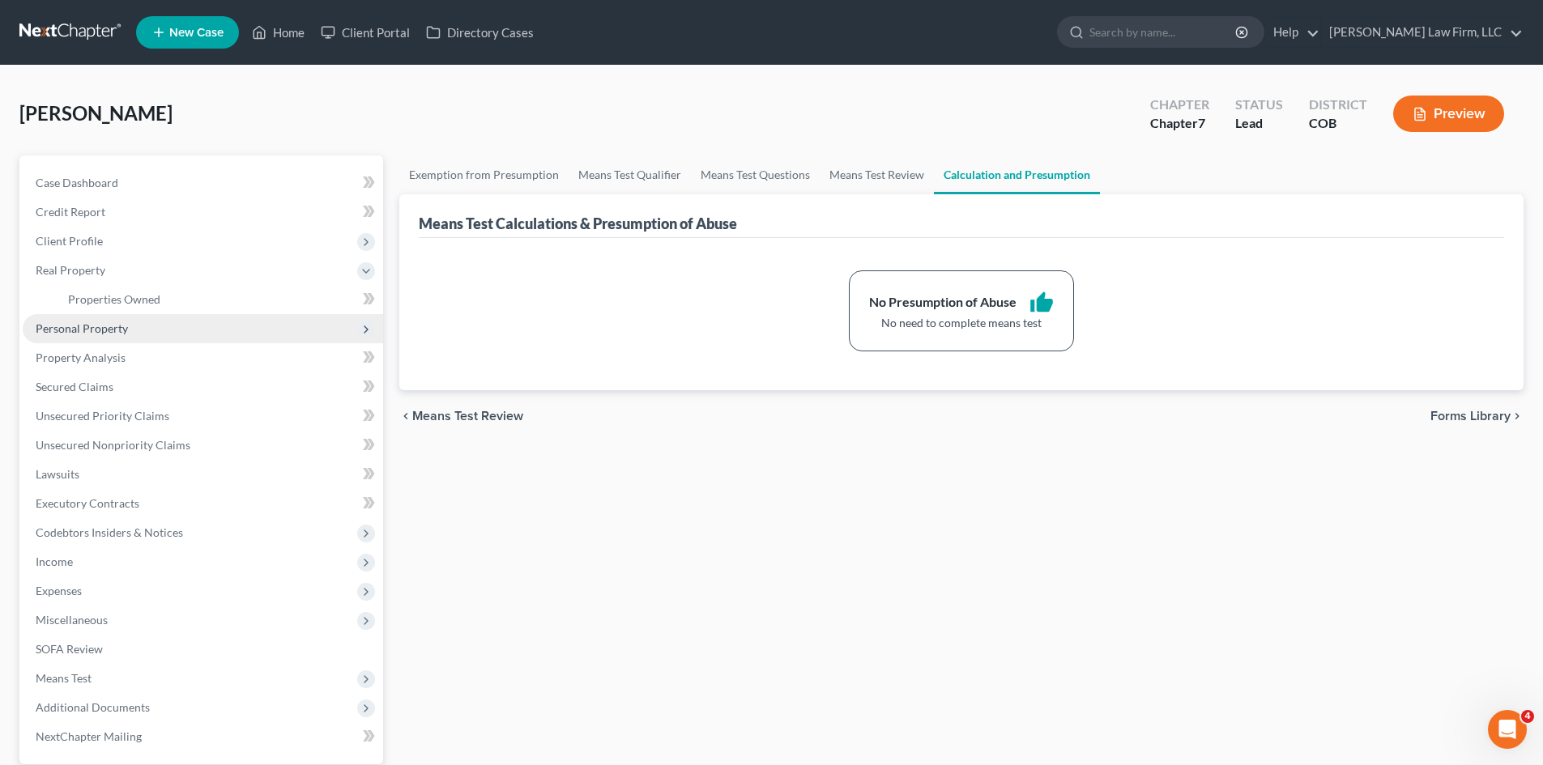
click at [92, 338] on span "Personal Property" at bounding box center [203, 328] width 360 height 29
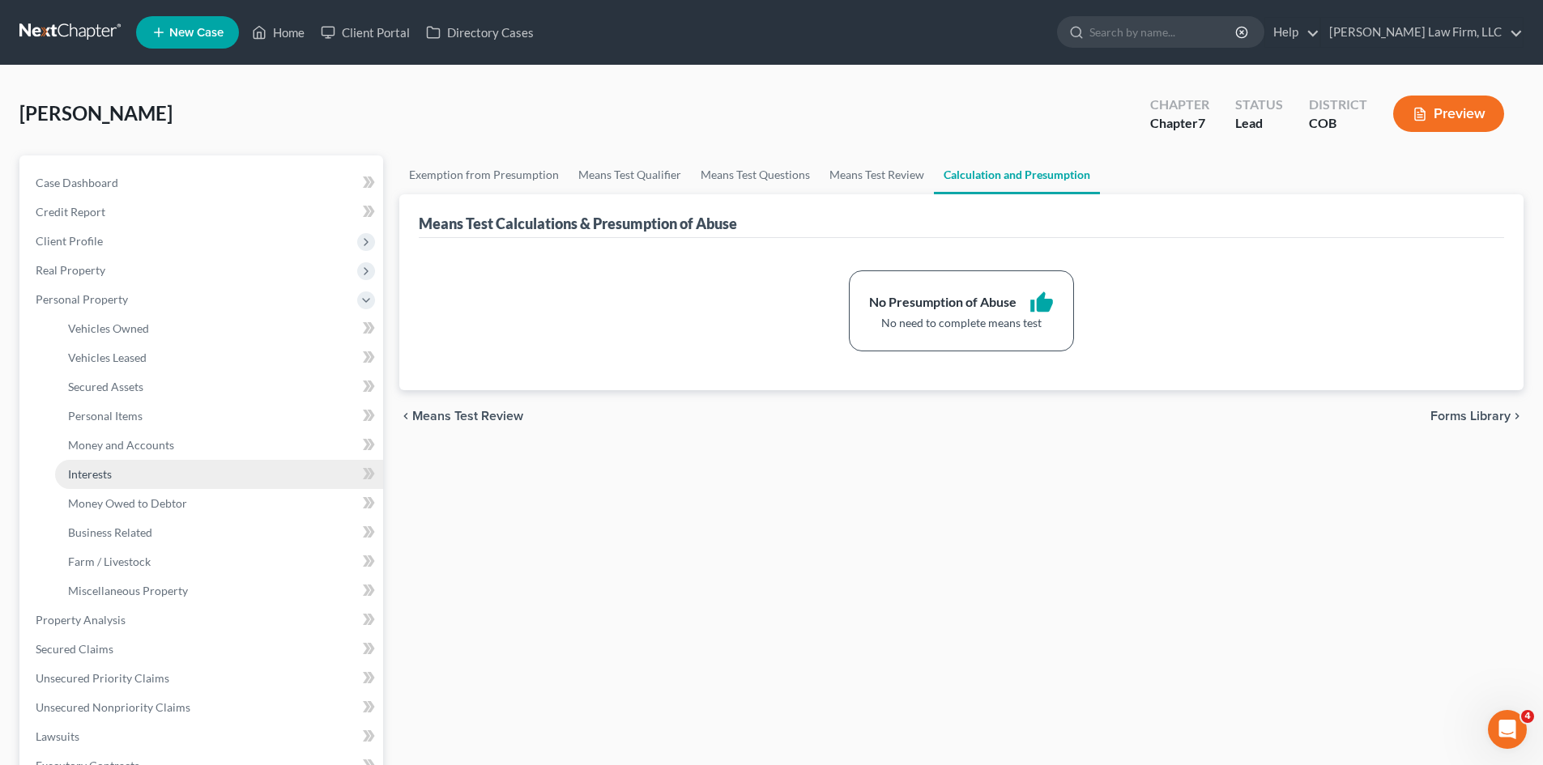
click at [148, 470] on link "Interests" at bounding box center [219, 474] width 328 height 29
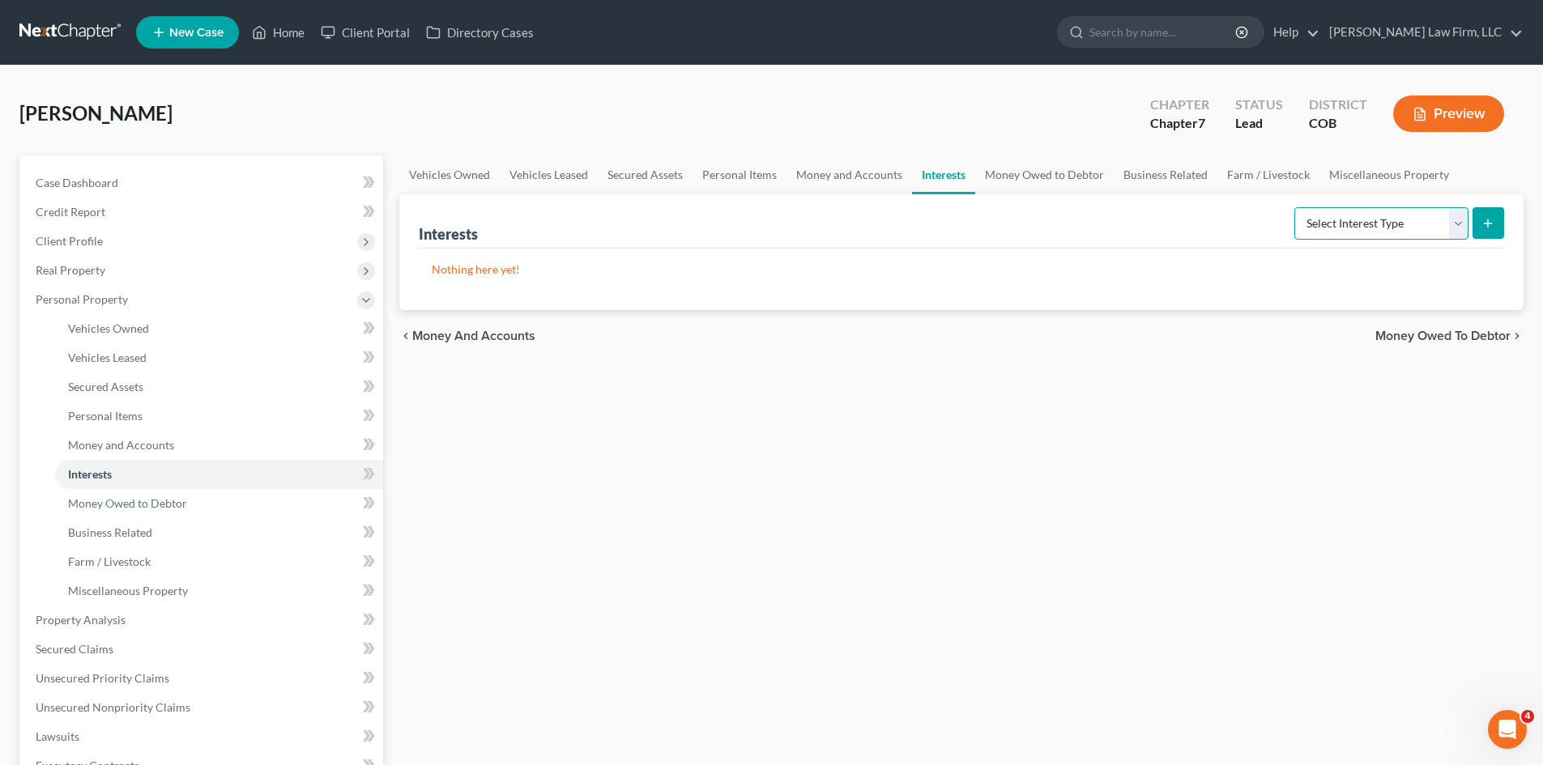
click at [1447, 223] on select "Select Interest Type 401K Annuity Bond Education IRA Government Bond Government…" at bounding box center [1381, 223] width 174 height 32
click at [1296, 207] on select "Select Interest Type 401K Annuity Bond Education IRA Government Bond Government…" at bounding box center [1381, 223] width 174 height 32
click at [1446, 222] on select "Select Interest Type 401K Annuity Bond Education IRA Government Bond Government…" at bounding box center [1381, 223] width 174 height 32
select select "401k"
click at [1296, 207] on select "Select Interest Type 401K Annuity Bond Education IRA Government Bond Government…" at bounding box center [1381, 223] width 174 height 32
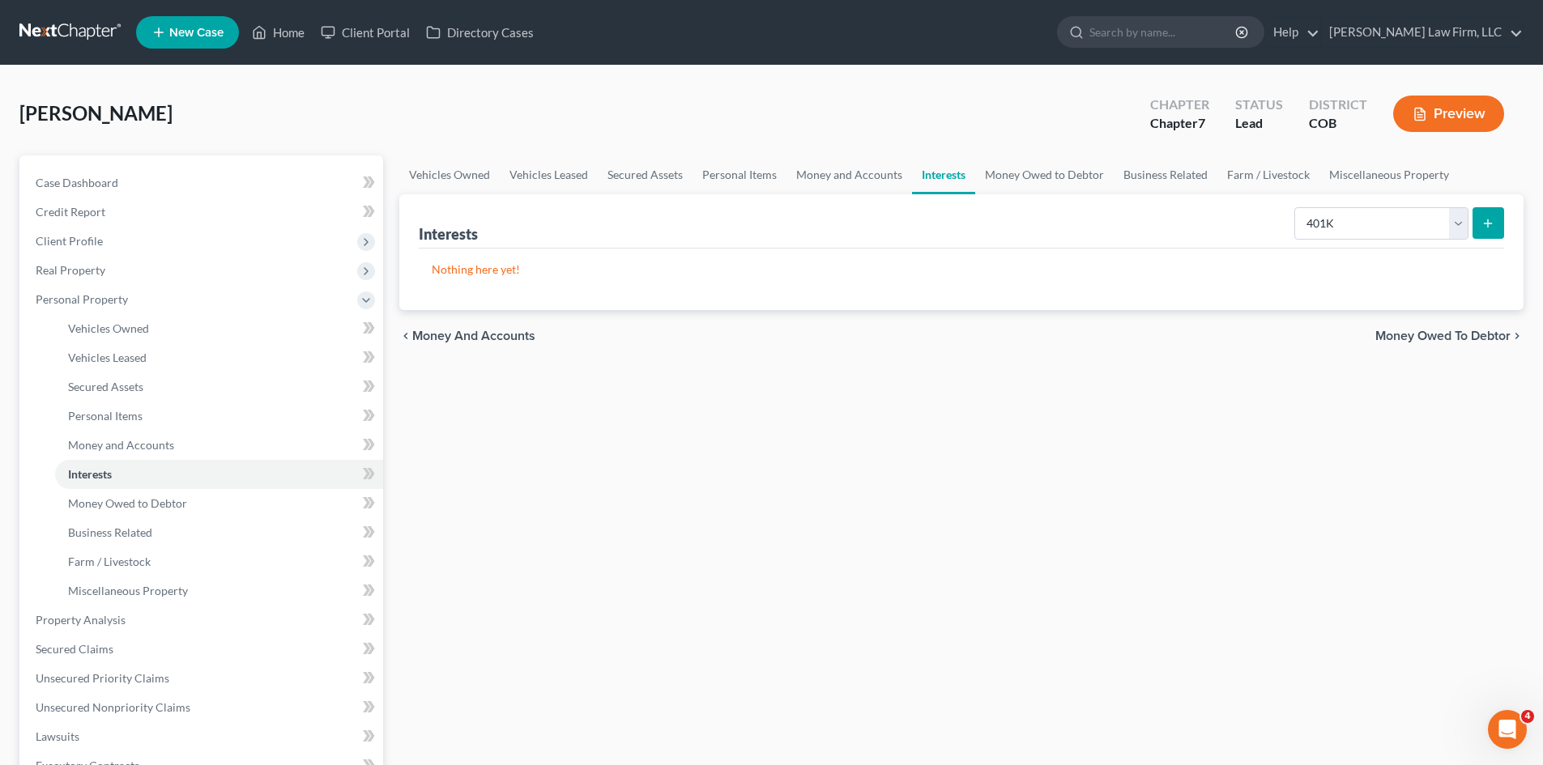
click at [1483, 223] on icon "submit" at bounding box center [1487, 223] width 13 height 13
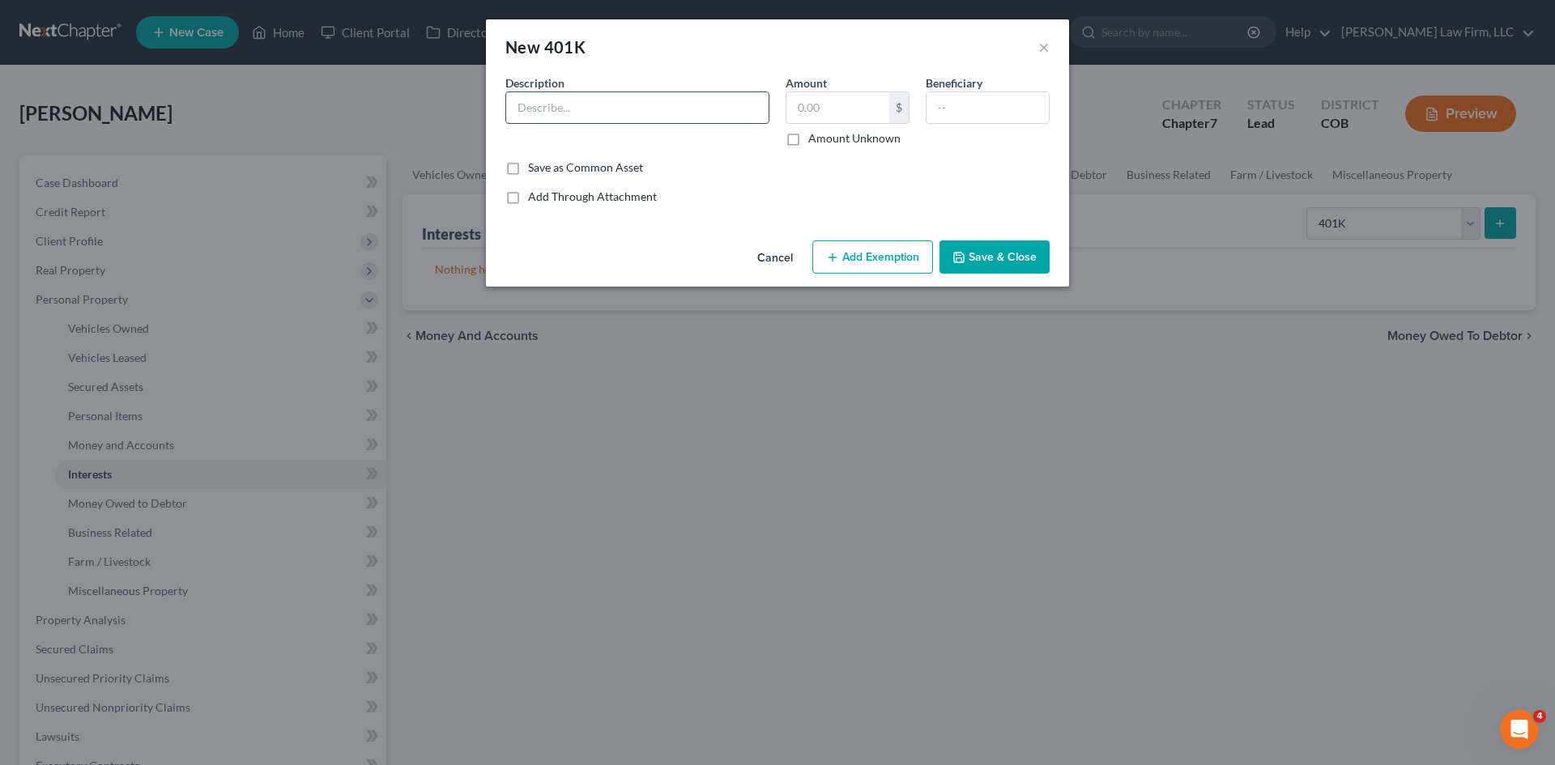
click at [597, 97] on input "text" at bounding box center [637, 107] width 262 height 31
paste input "[PERSON_NAME] [PERSON_NAME] [PERSON_NAME] [PERSON_NAME] & [PERSON_NAME] 401(k) …"
type input "[PERSON_NAME] [PERSON_NAME] [PERSON_NAME] [PERSON_NAME] & [PERSON_NAME] 401(k) …"
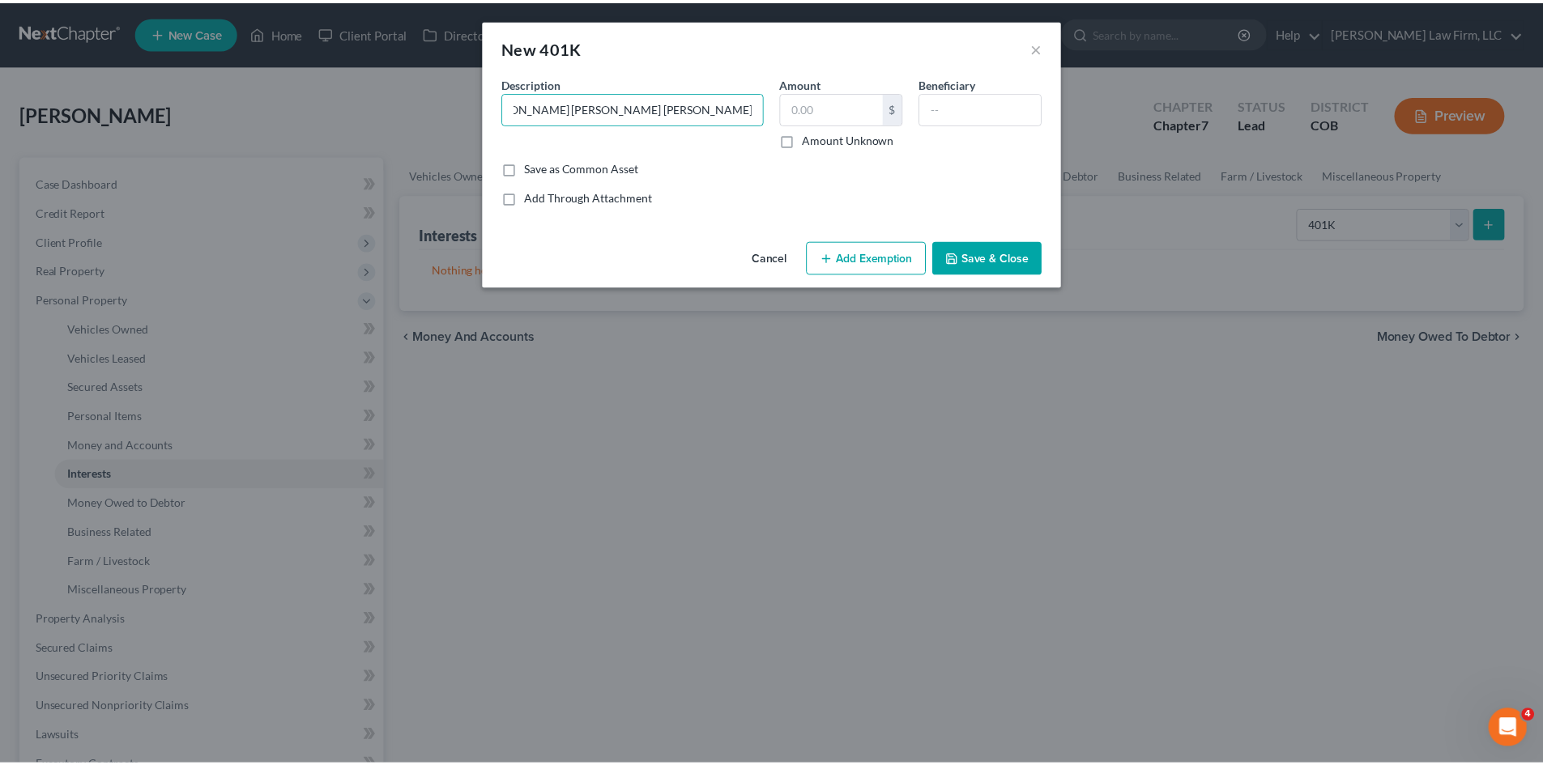
scroll to position [0, 0]
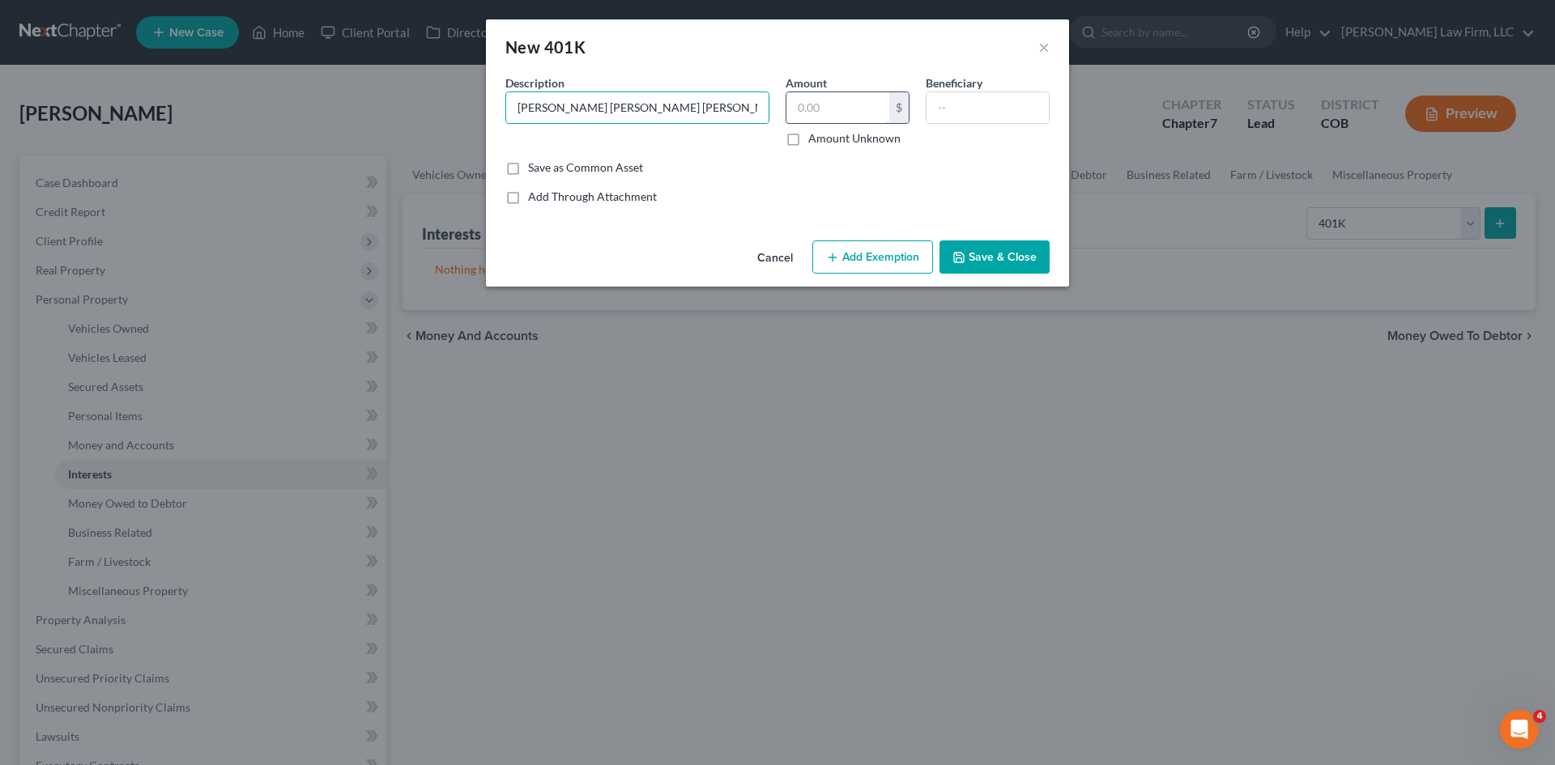
click at [861, 113] on input "text" at bounding box center [837, 107] width 103 height 31
type input "3,078"
click at [998, 109] on input "text" at bounding box center [987, 107] width 122 height 31
type input "None"
click at [879, 256] on button "Add Exemption" at bounding box center [872, 257] width 121 height 34
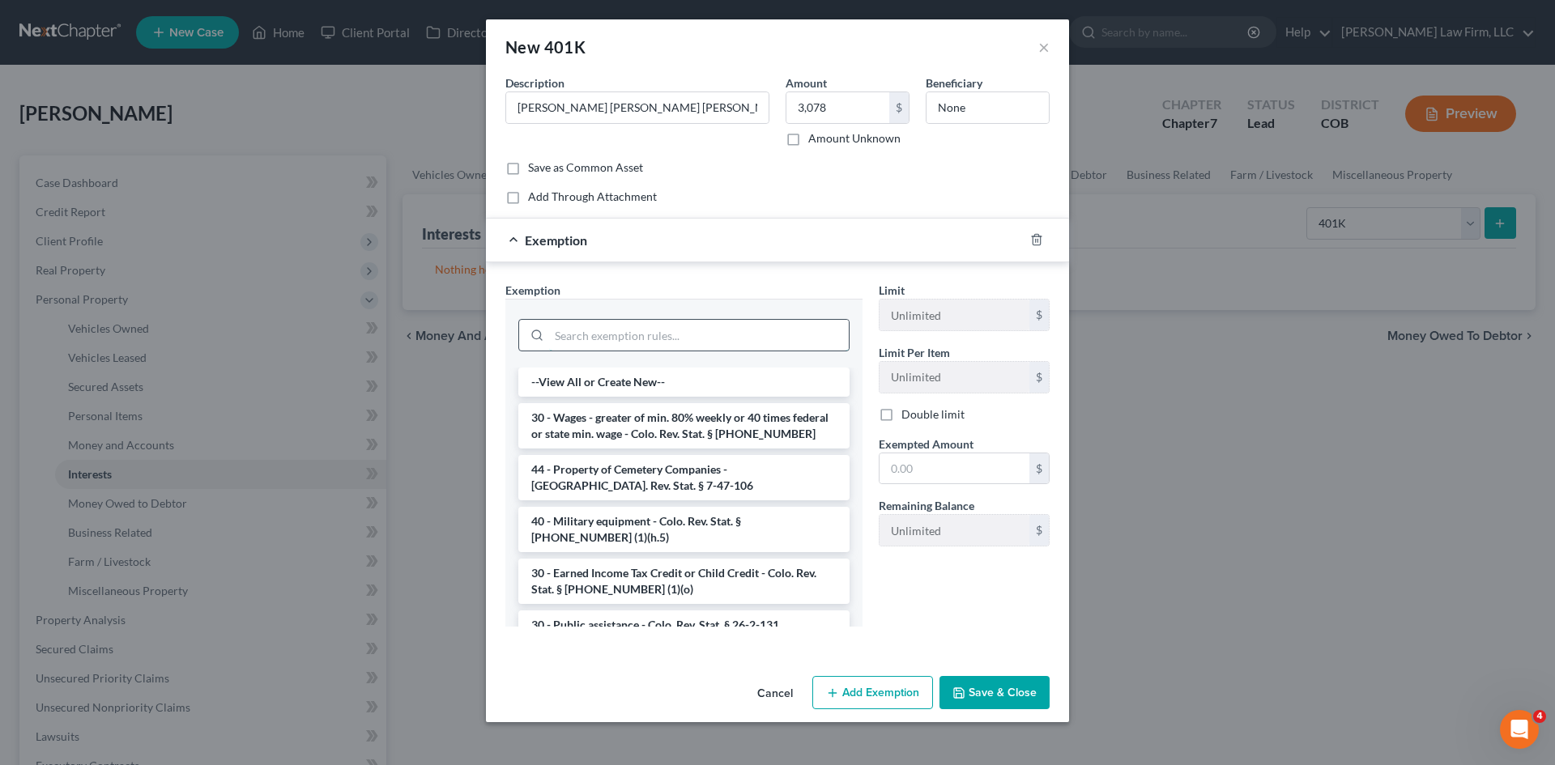
click at [665, 341] on input "search" at bounding box center [699, 335] width 300 height 31
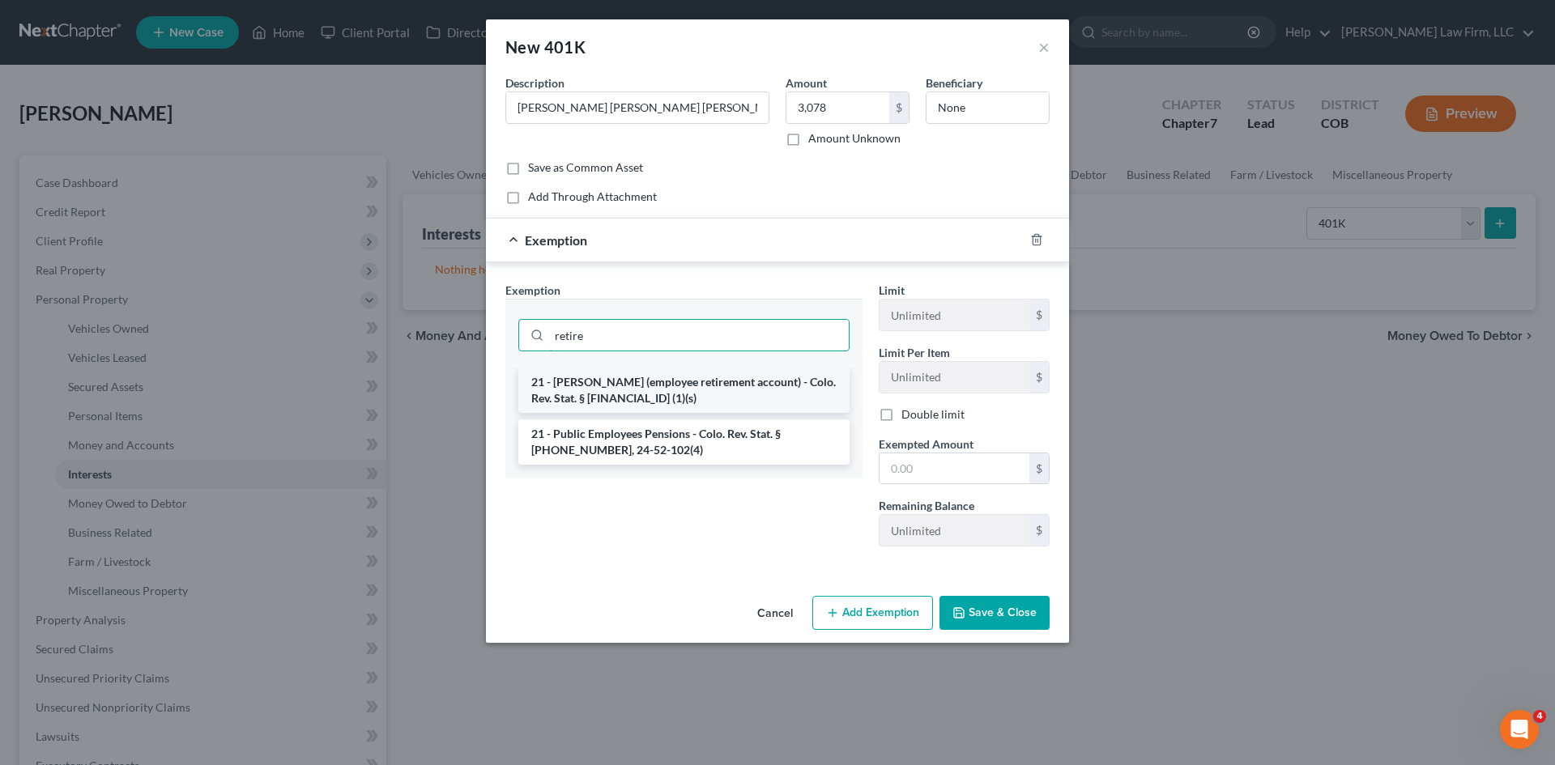
type input "retire"
click at [669, 381] on li "21 - [PERSON_NAME] (employee retirement account) - Colo. Rev. Stat. § [FINANCIA…" at bounding box center [683, 390] width 331 height 45
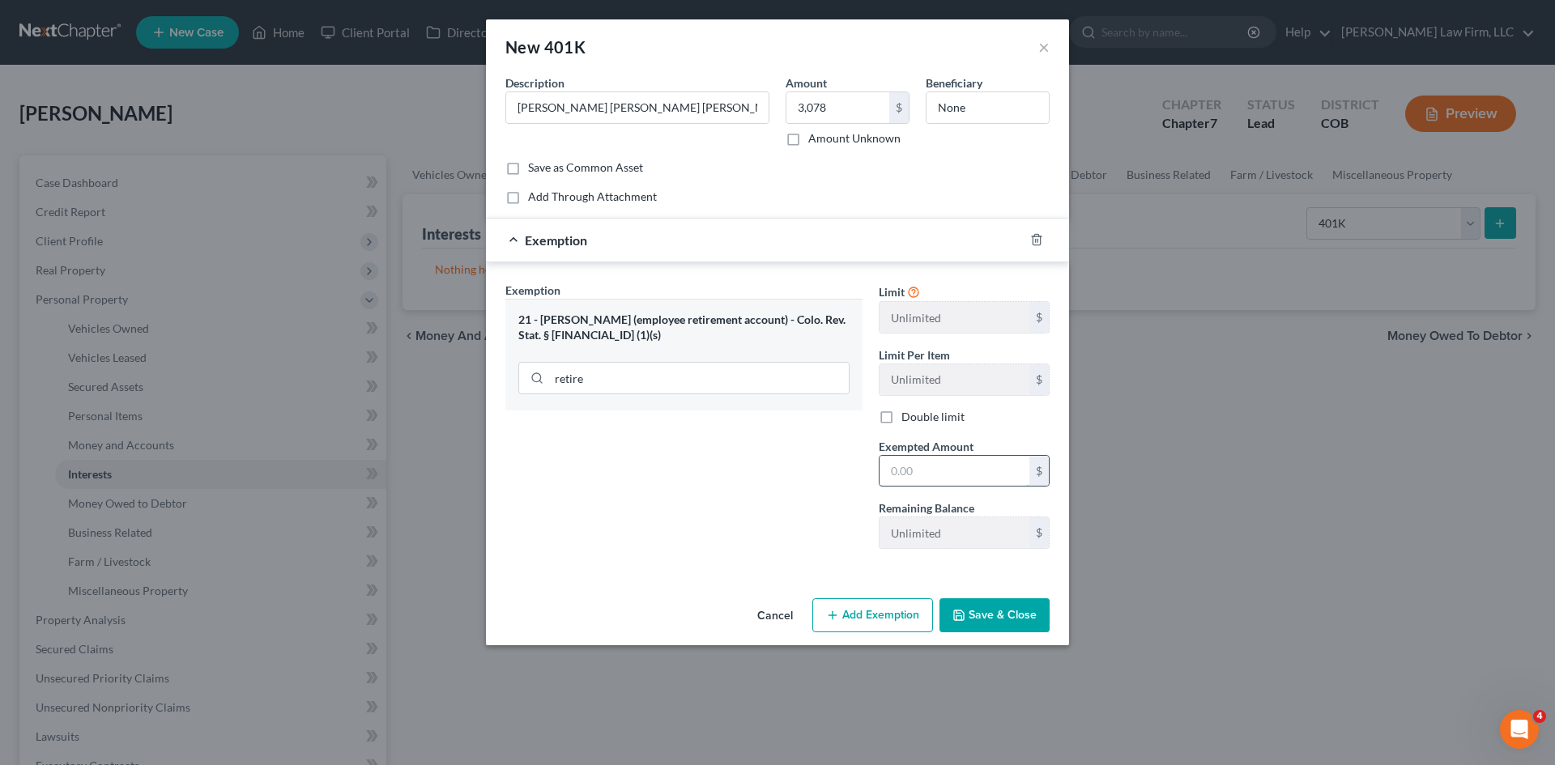
click at [952, 470] on input "text" at bounding box center [954, 471] width 150 height 31
click at [1010, 429] on div "Limit Unlimited $ Limit Per Item Unlimited $ Double limit Exempted Amount * $ R…" at bounding box center [963, 422] width 187 height 280
click at [986, 615] on button "Save & Close" at bounding box center [994, 615] width 110 height 34
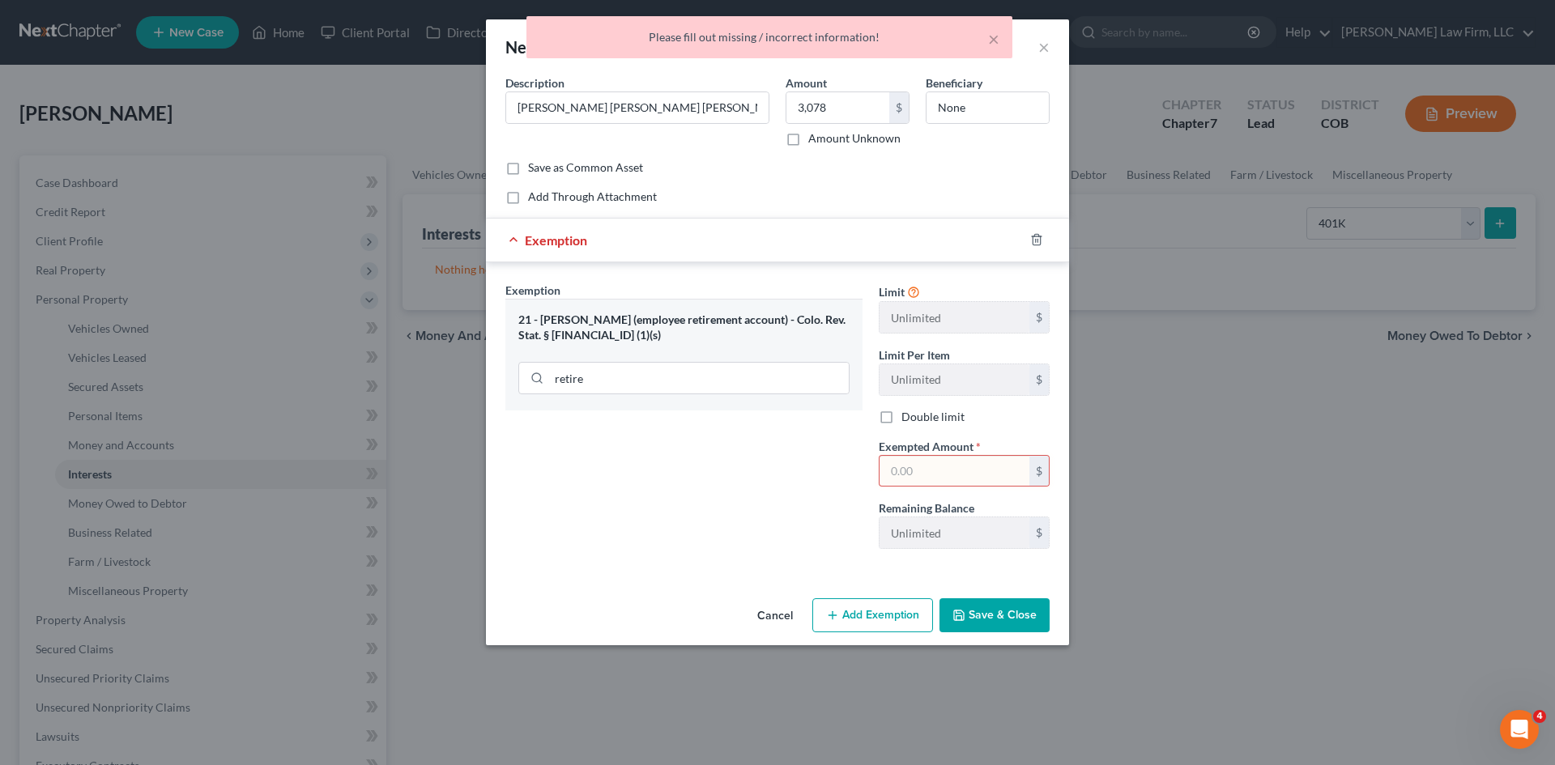
click at [962, 484] on input "text" at bounding box center [954, 471] width 150 height 31
type input "3,078"
click at [1032, 623] on button "Save & Close" at bounding box center [994, 615] width 110 height 34
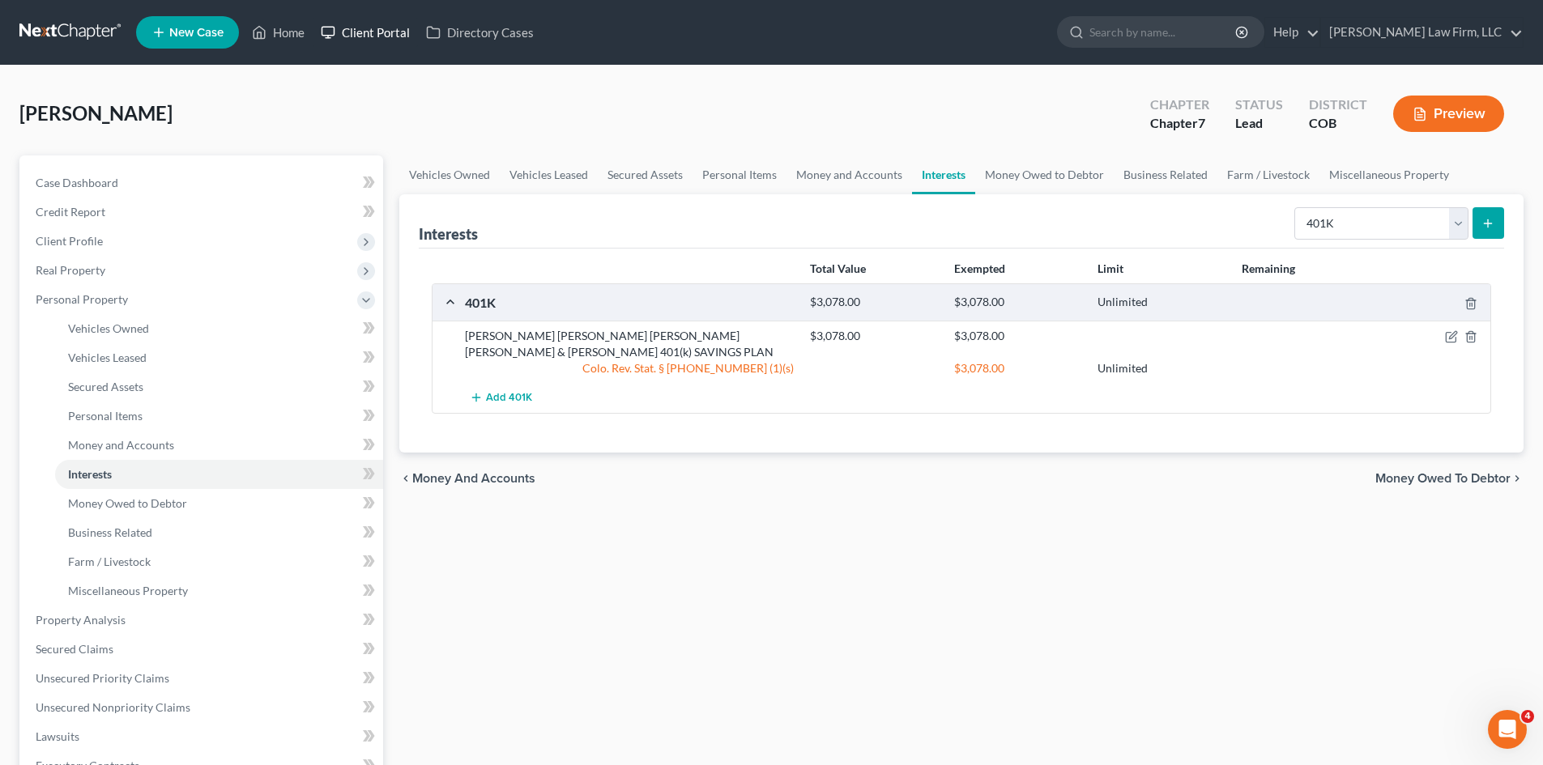
drag, startPoint x: 387, startPoint y: 30, endPoint x: 1006, endPoint y: 87, distance: 622.0
click at [387, 30] on link "Client Portal" at bounding box center [365, 32] width 105 height 29
click at [361, 32] on link "Client Portal" at bounding box center [365, 32] width 105 height 29
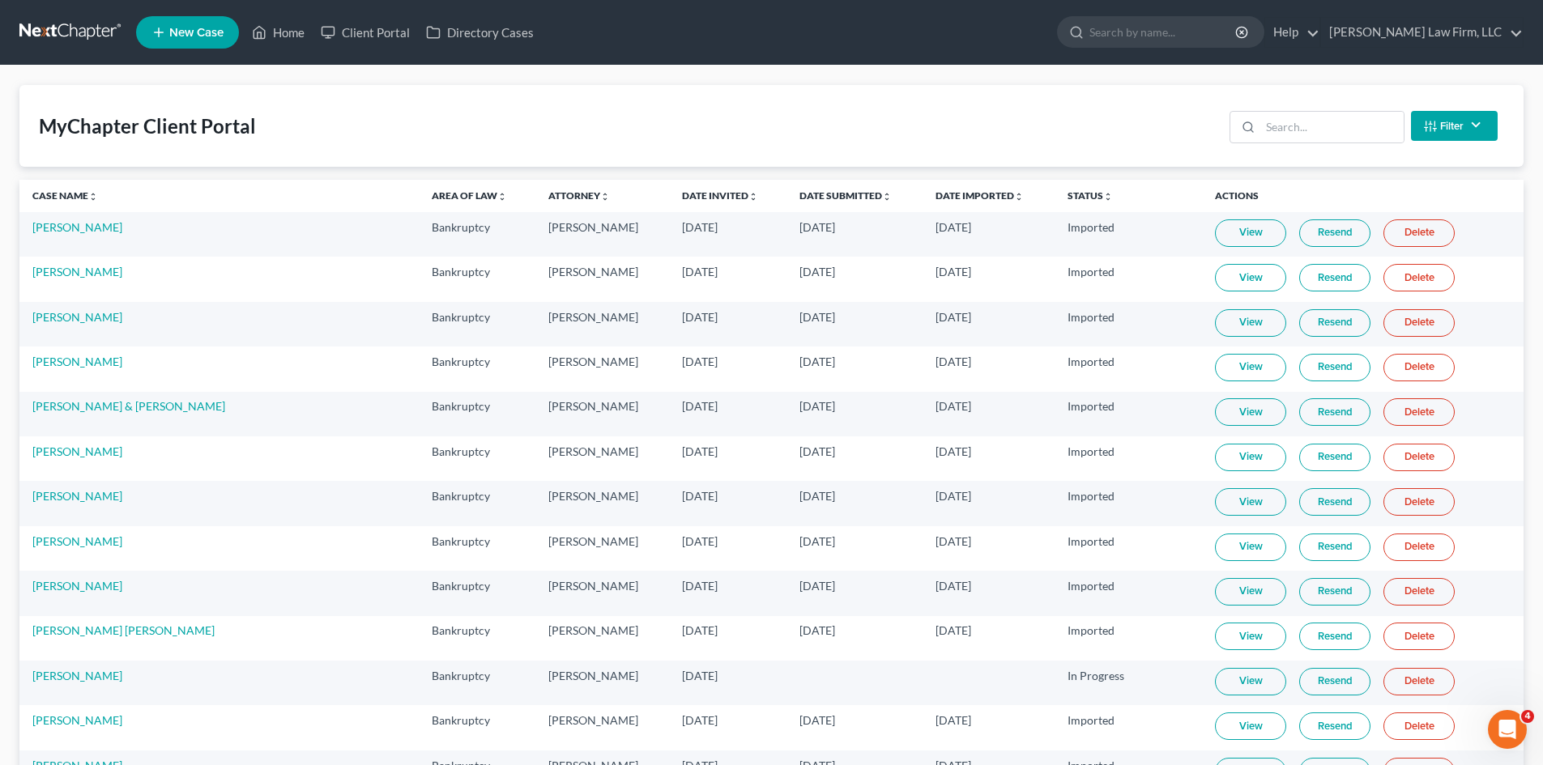
click at [1215, 232] on link "View" at bounding box center [1250, 233] width 71 height 28
click at [1369, 129] on input "search" at bounding box center [1331, 127] width 143 height 31
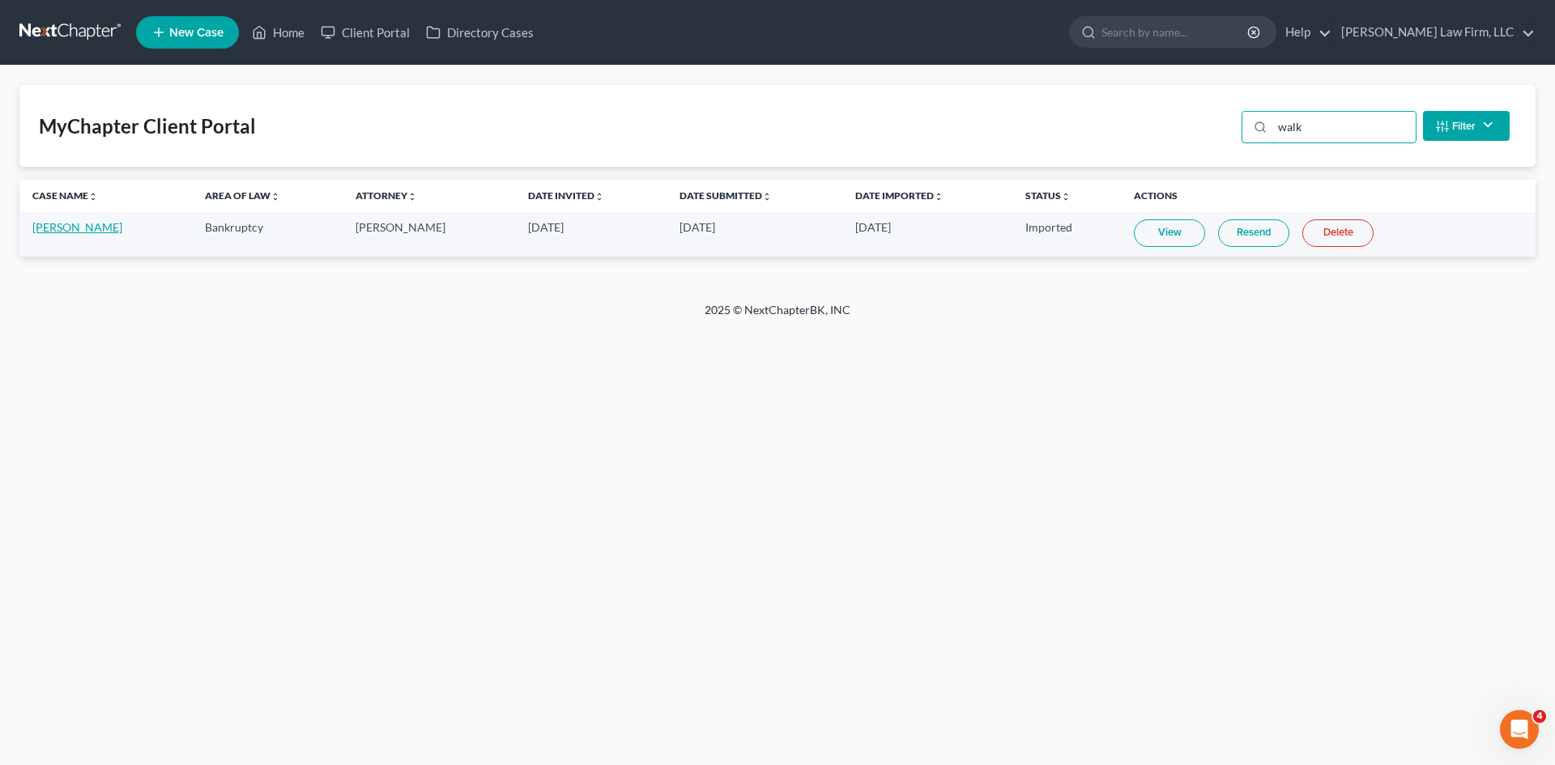
type input "walk"
click at [122, 233] on link "[PERSON_NAME]" at bounding box center [77, 227] width 90 height 14
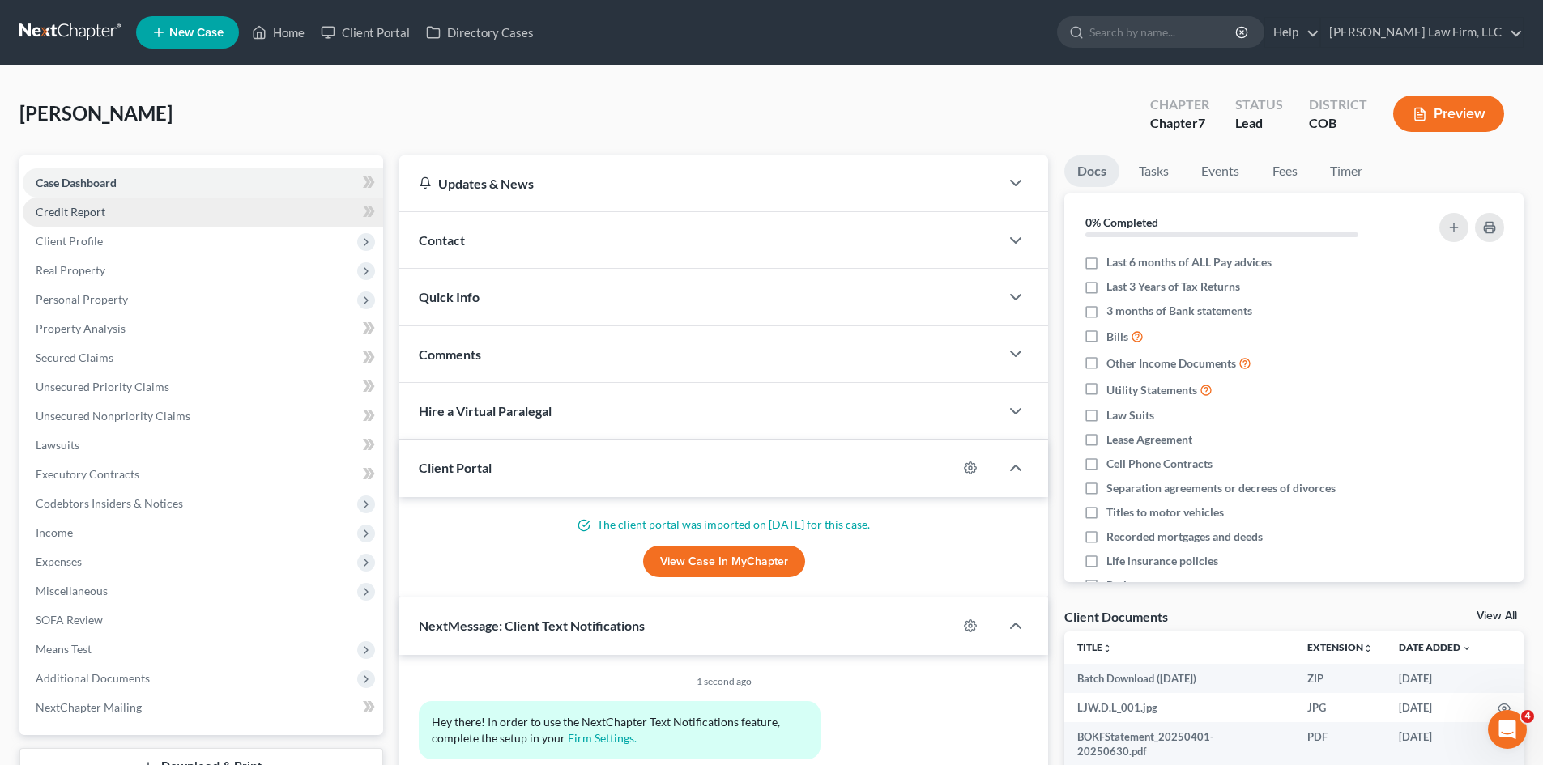
click at [134, 208] on link "Credit Report" at bounding box center [203, 212] width 360 height 29
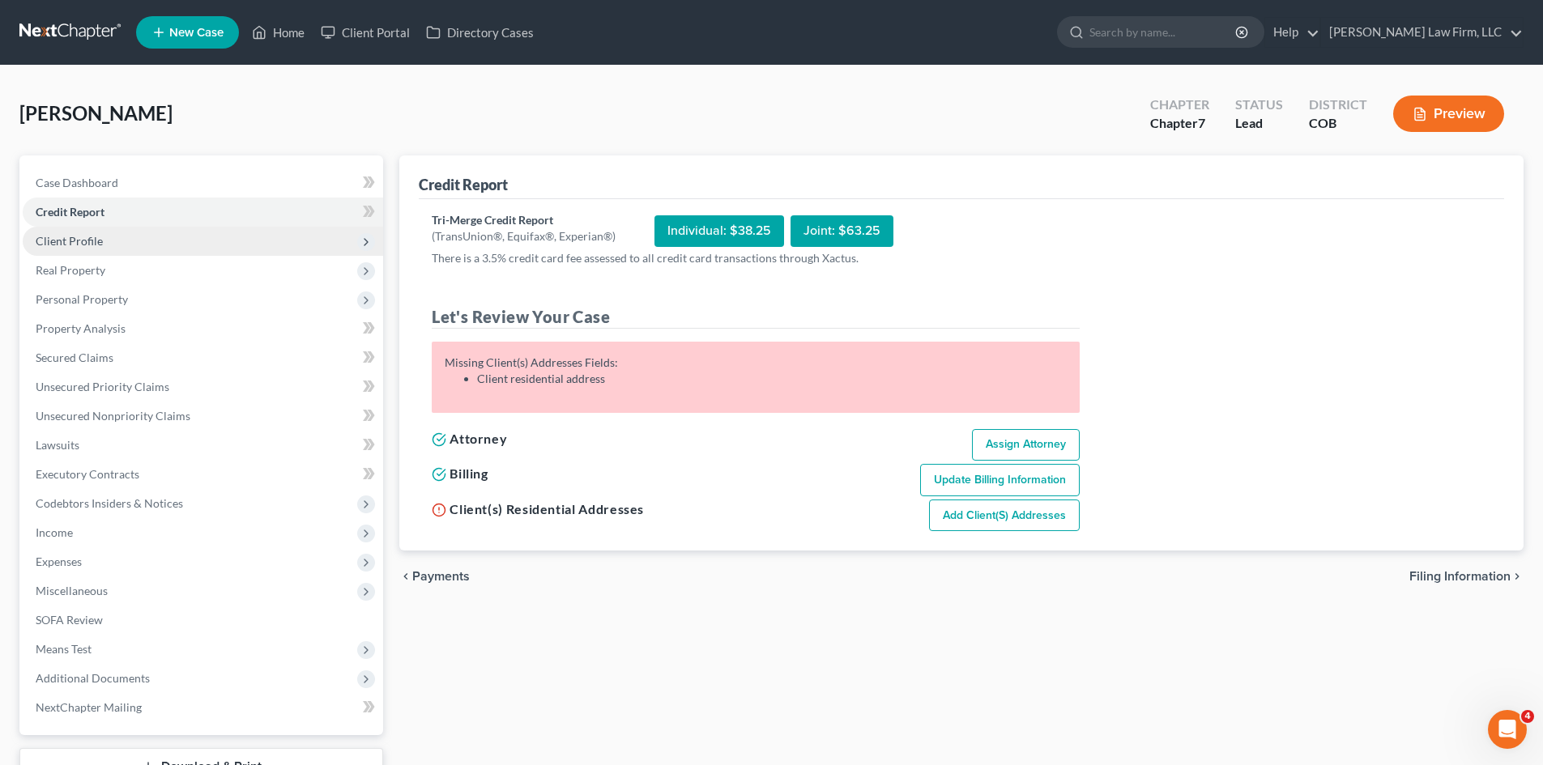
click at [206, 232] on span "Client Profile" at bounding box center [203, 241] width 360 height 29
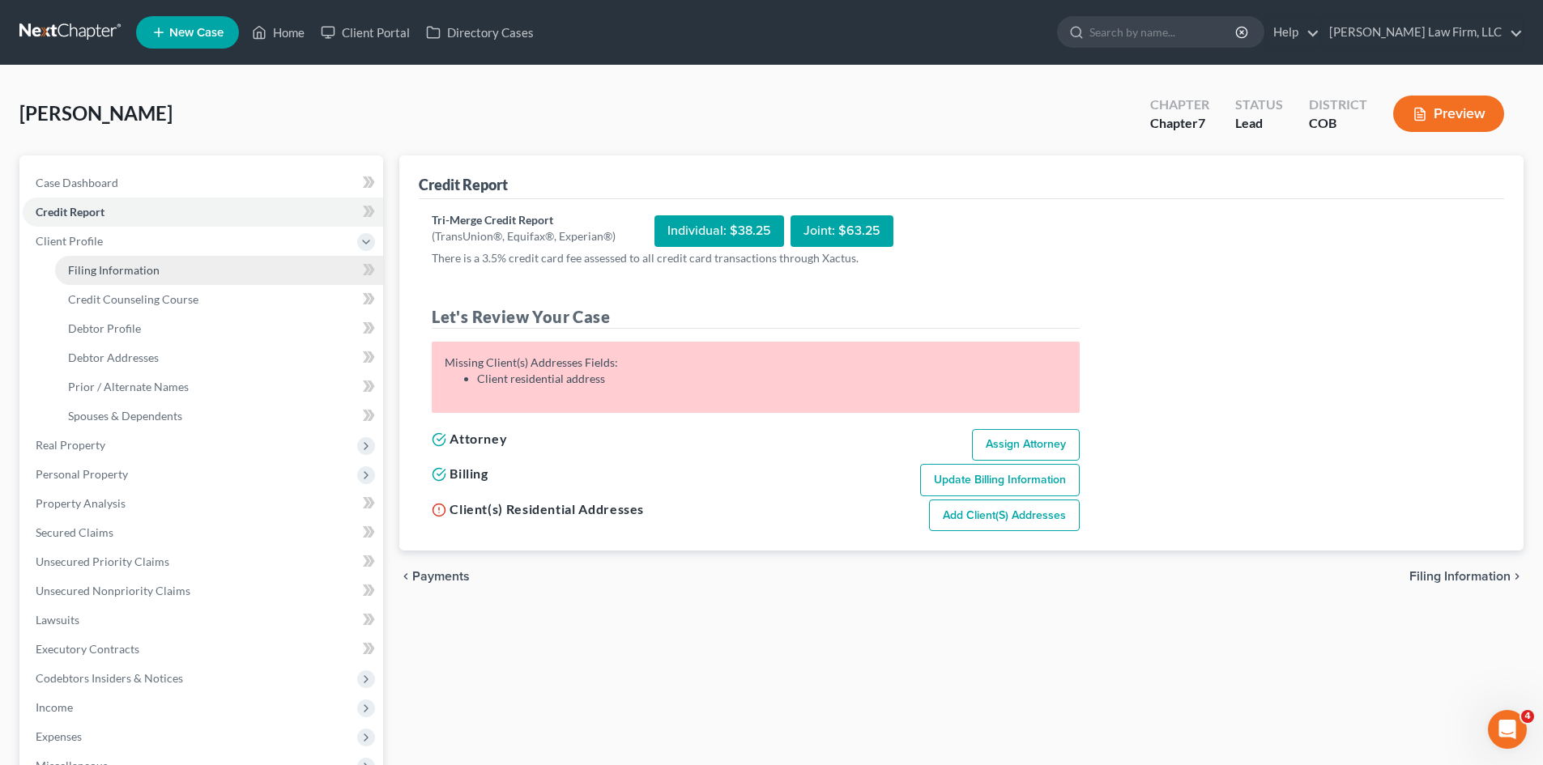
drag, startPoint x: 130, startPoint y: 274, endPoint x: 143, endPoint y: 278, distance: 12.8
click at [130, 274] on span "Filing Information" at bounding box center [113, 270] width 91 height 14
select select "1"
select select "0"
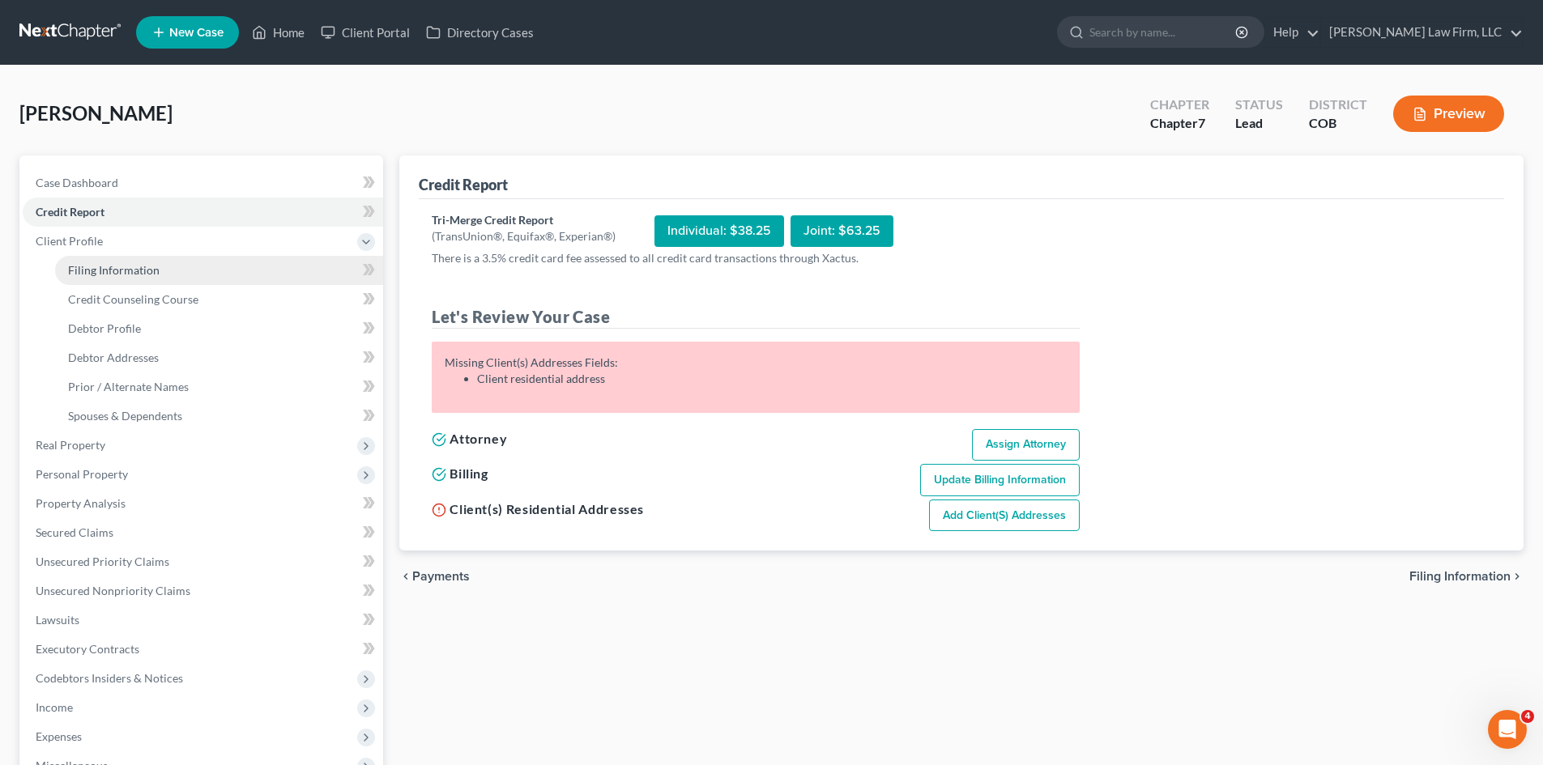
select select "11"
select select "1"
select select "5"
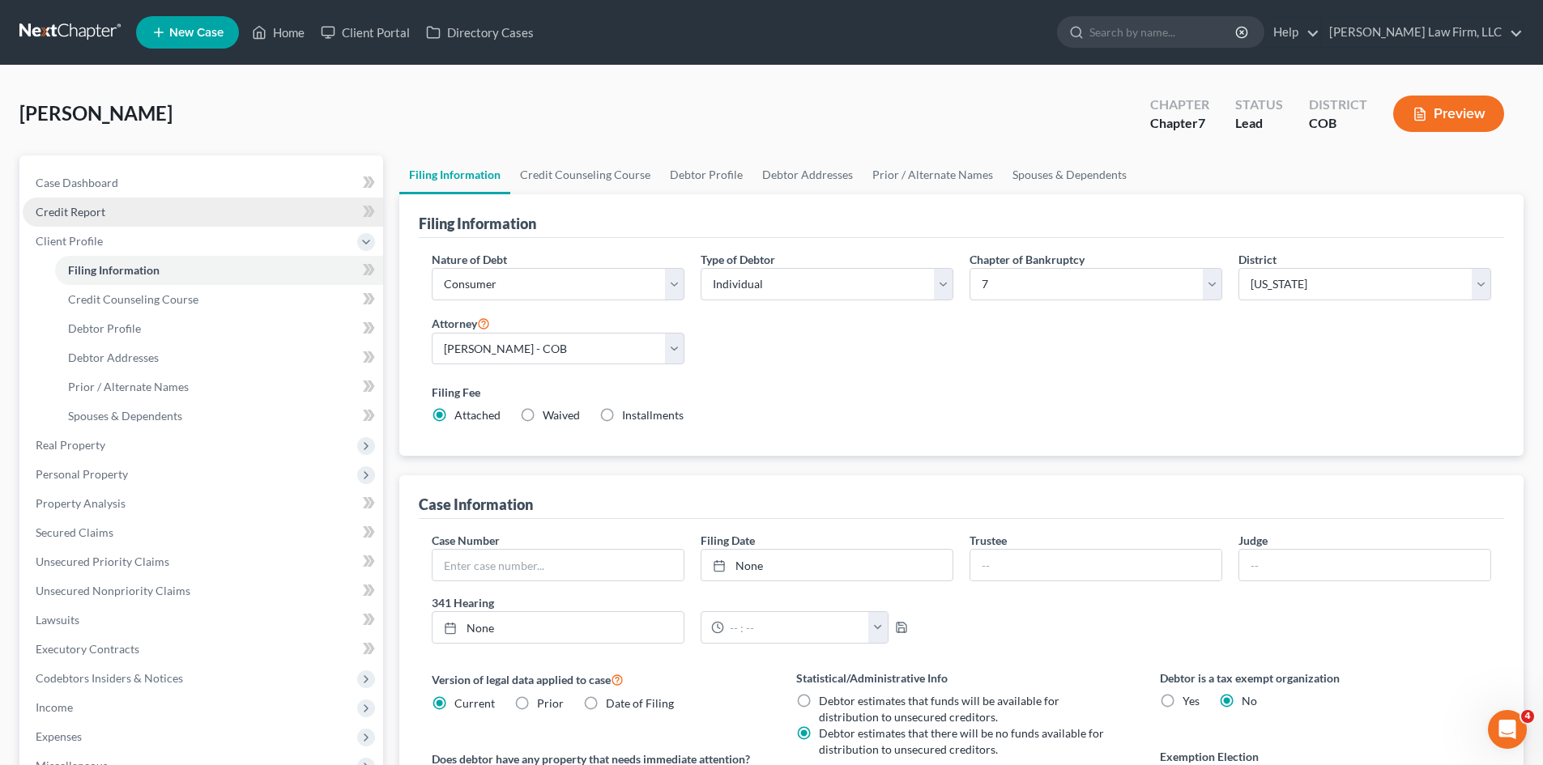
click at [89, 214] on span "Credit Report" at bounding box center [71, 212] width 70 height 14
